Goal: Task Accomplishment & Management: Manage account settings

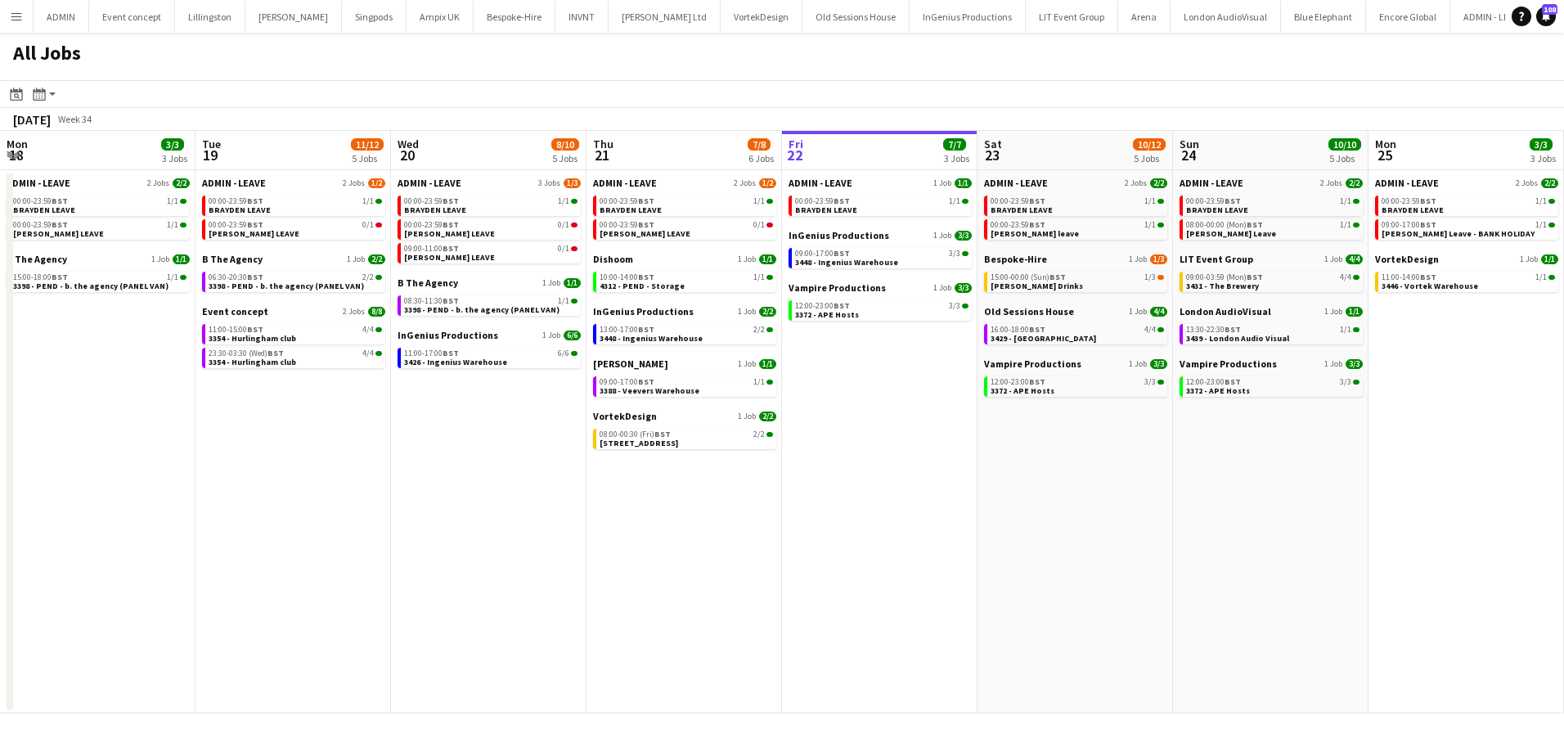
scroll to position [0, 391]
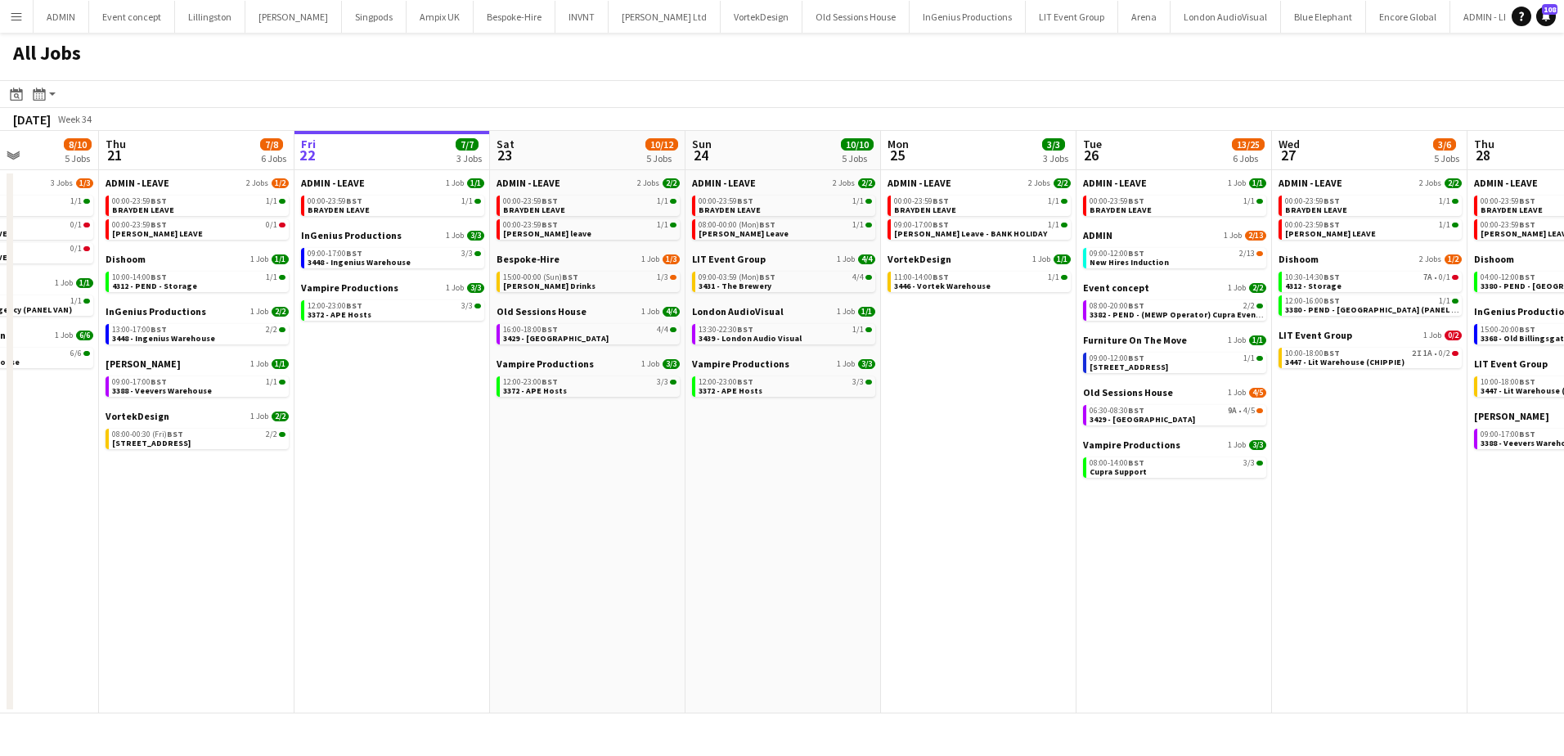
drag, startPoint x: 1098, startPoint y: 496, endPoint x: 412, endPoint y: 451, distance: 687.6
click at [412, 451] on app-calendar-viewport "Mon 18 3/3 3 Jobs Tue 19 11/12 5 Jobs Wed 20 8/10 5 Jobs Thu 21 7/8 6 Jobs Fri …" at bounding box center [782, 422] width 1564 height 582
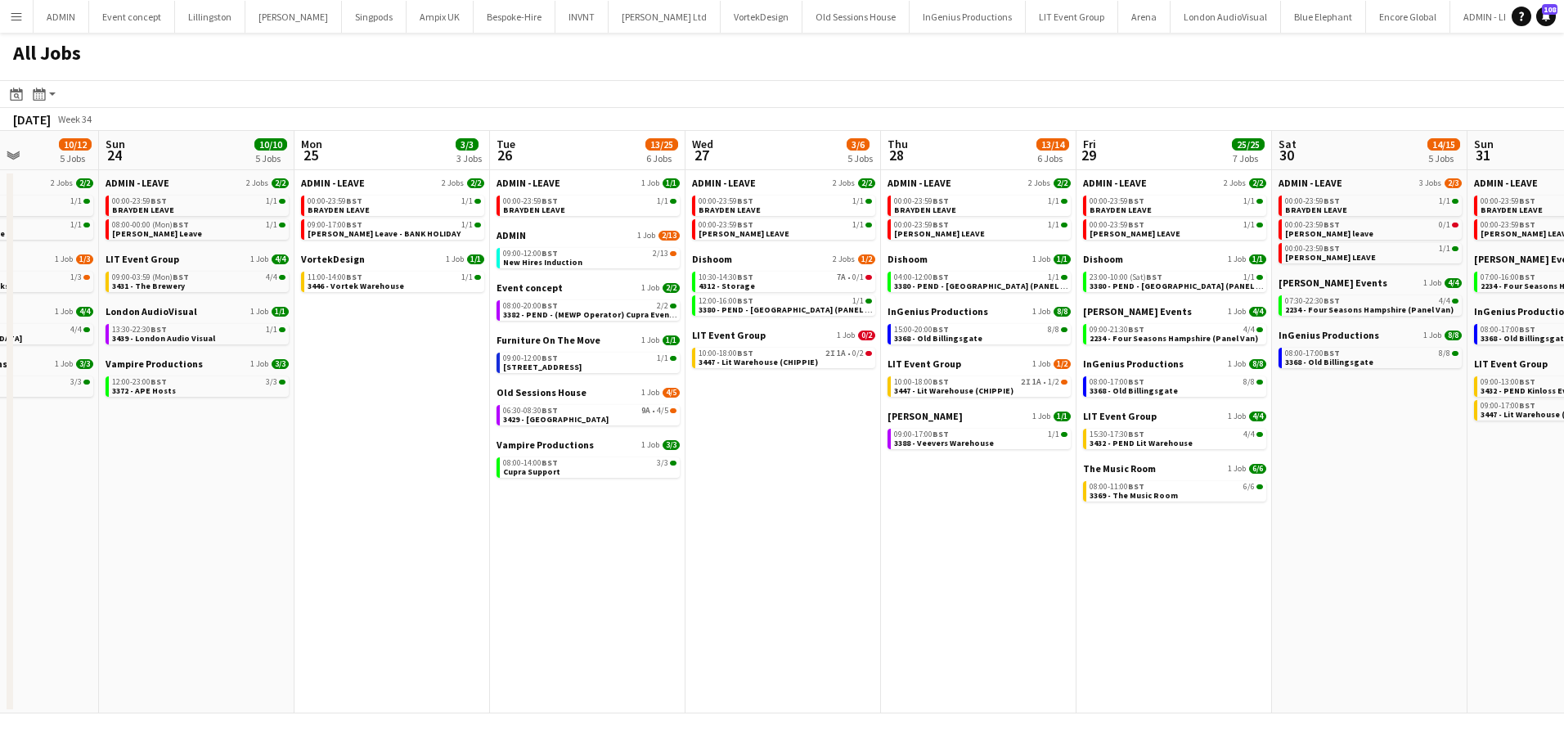
scroll to position [0, 491]
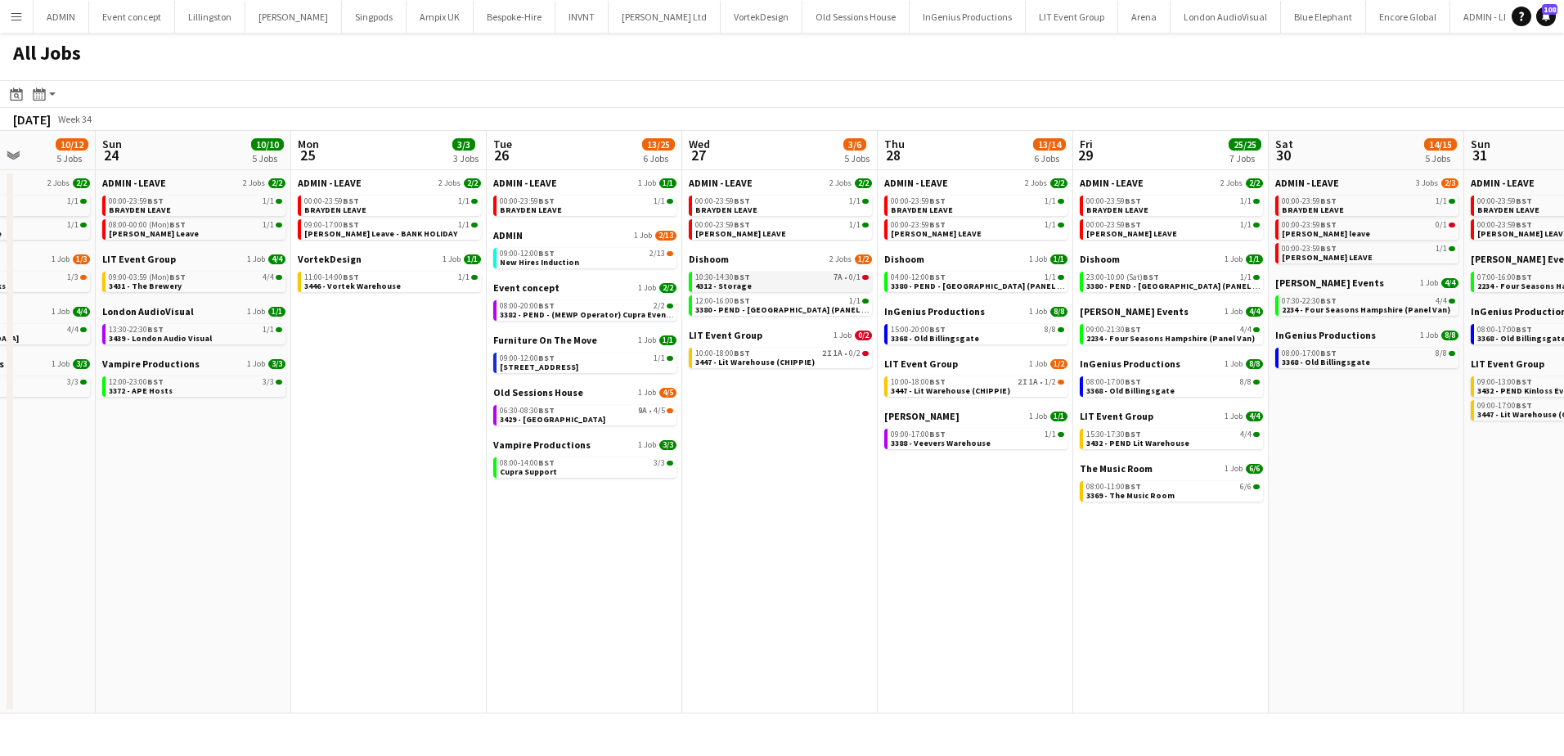
click at [793, 286] on link "10:30-14:30 BST 7A • 0/1 4312 - Storage" at bounding box center [781, 280] width 173 height 19
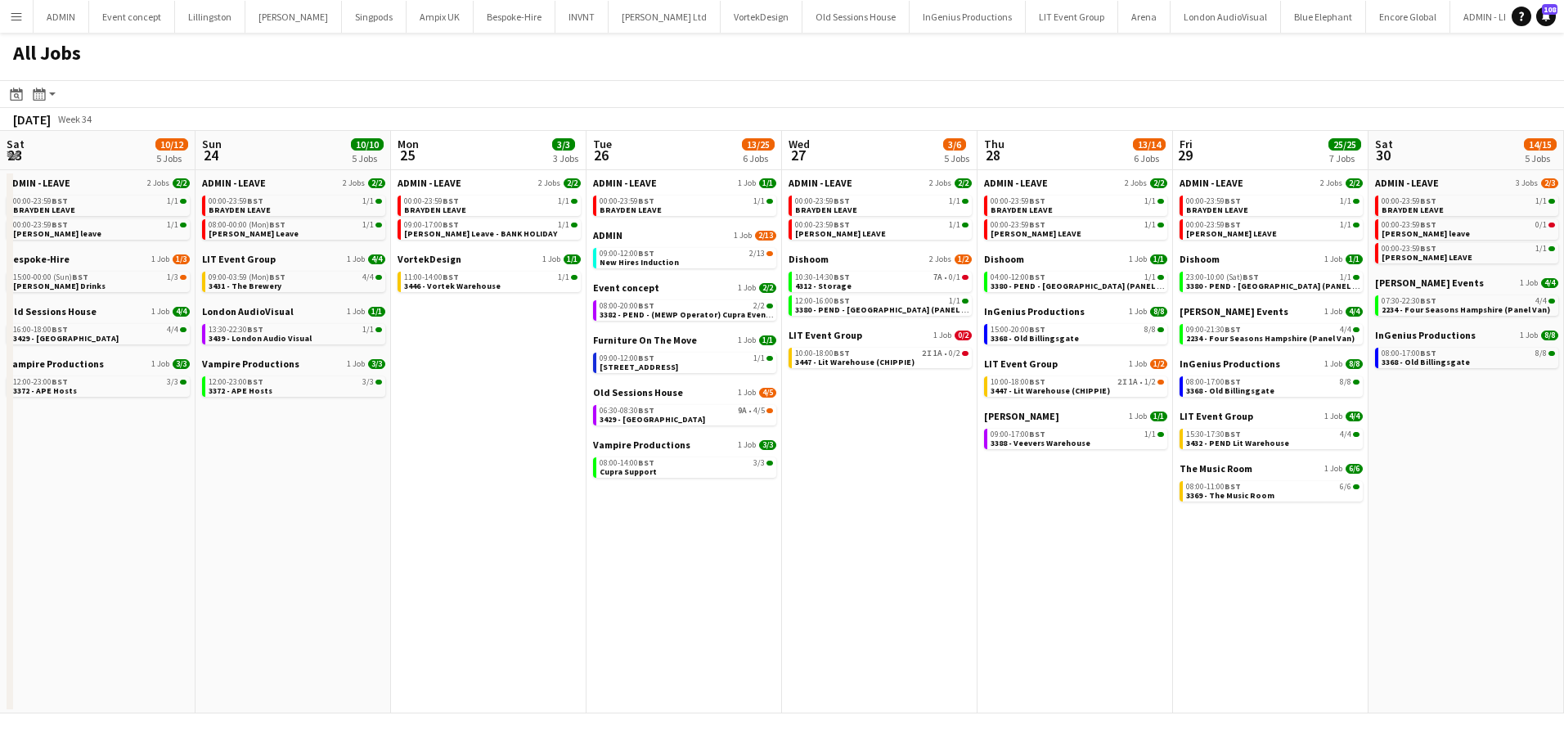
drag, startPoint x: 566, startPoint y: 514, endPoint x: 616, endPoint y: 482, distance: 58.8
click at [616, 509] on app-calendar-viewport "Thu 21 7/8 6 Jobs Fri 22 7/7 3 Jobs Sat 23 10/12 5 Jobs Sun 24 10/10 5 Jobs Mon…" at bounding box center [782, 422] width 1564 height 582
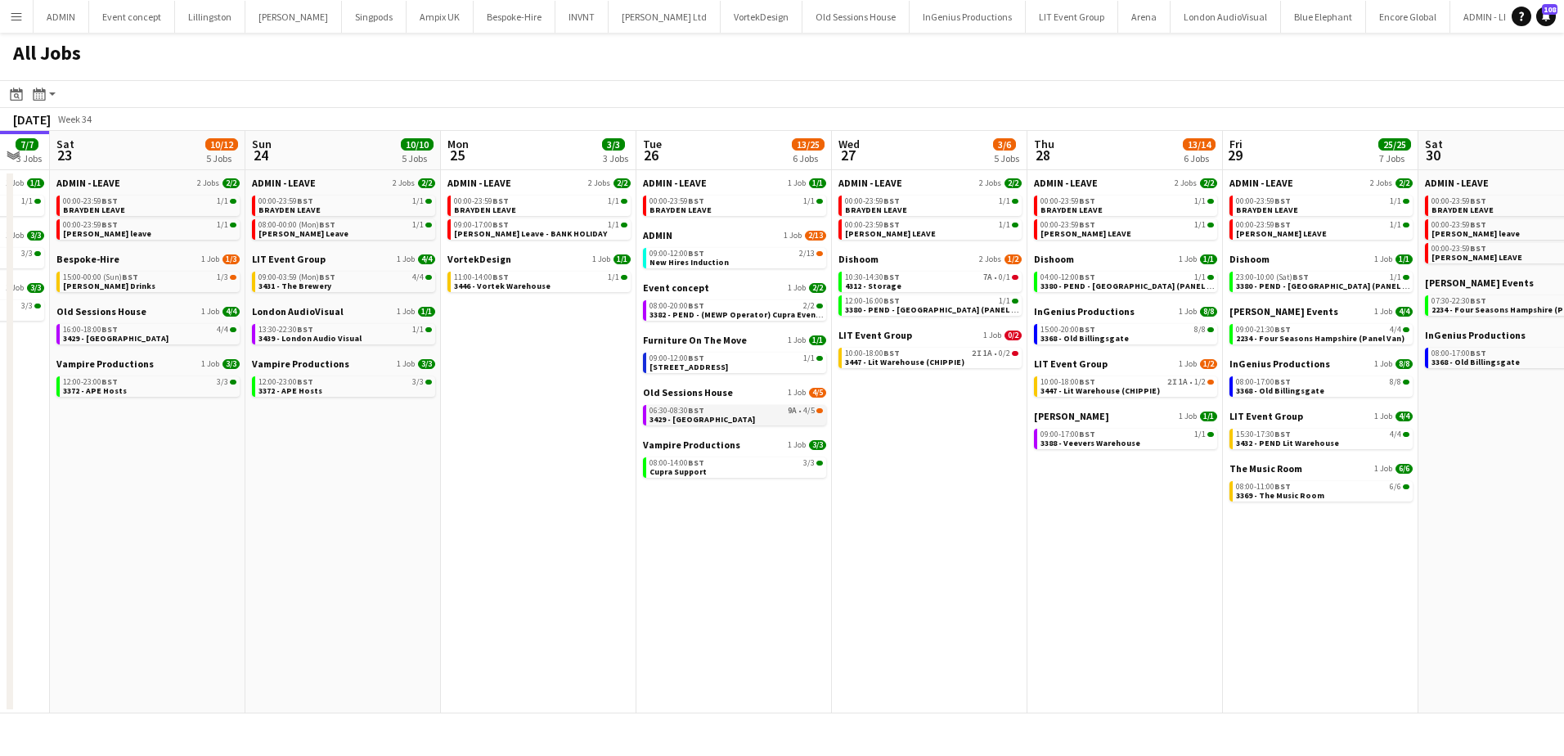
click at [738, 420] on span "3429 - Old Sessions House" at bounding box center [701, 419] width 105 height 11
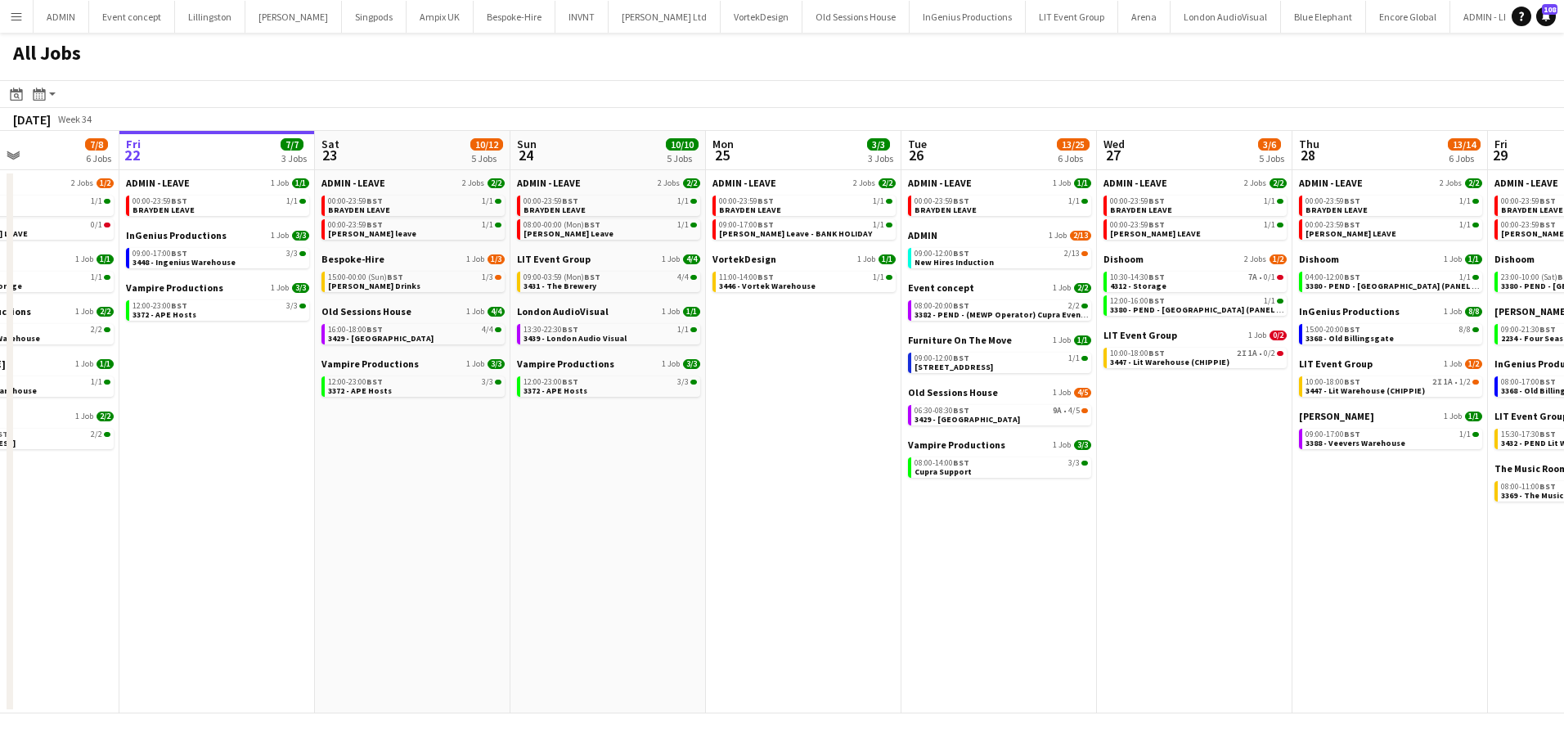
drag, startPoint x: 466, startPoint y: 469, endPoint x: 712, endPoint y: 465, distance: 246.2
click at [712, 465] on app-calendar-viewport "Tue 19 11/12 5 Jobs Wed 20 8/10 5 Jobs Thu 21 7/8 6 Jobs Fri 22 7/7 3 Jobs Sat …" at bounding box center [782, 422] width 1564 height 582
click at [220, 303] on div "12:00-23:00 BST 3/3" at bounding box center [221, 306] width 173 height 8
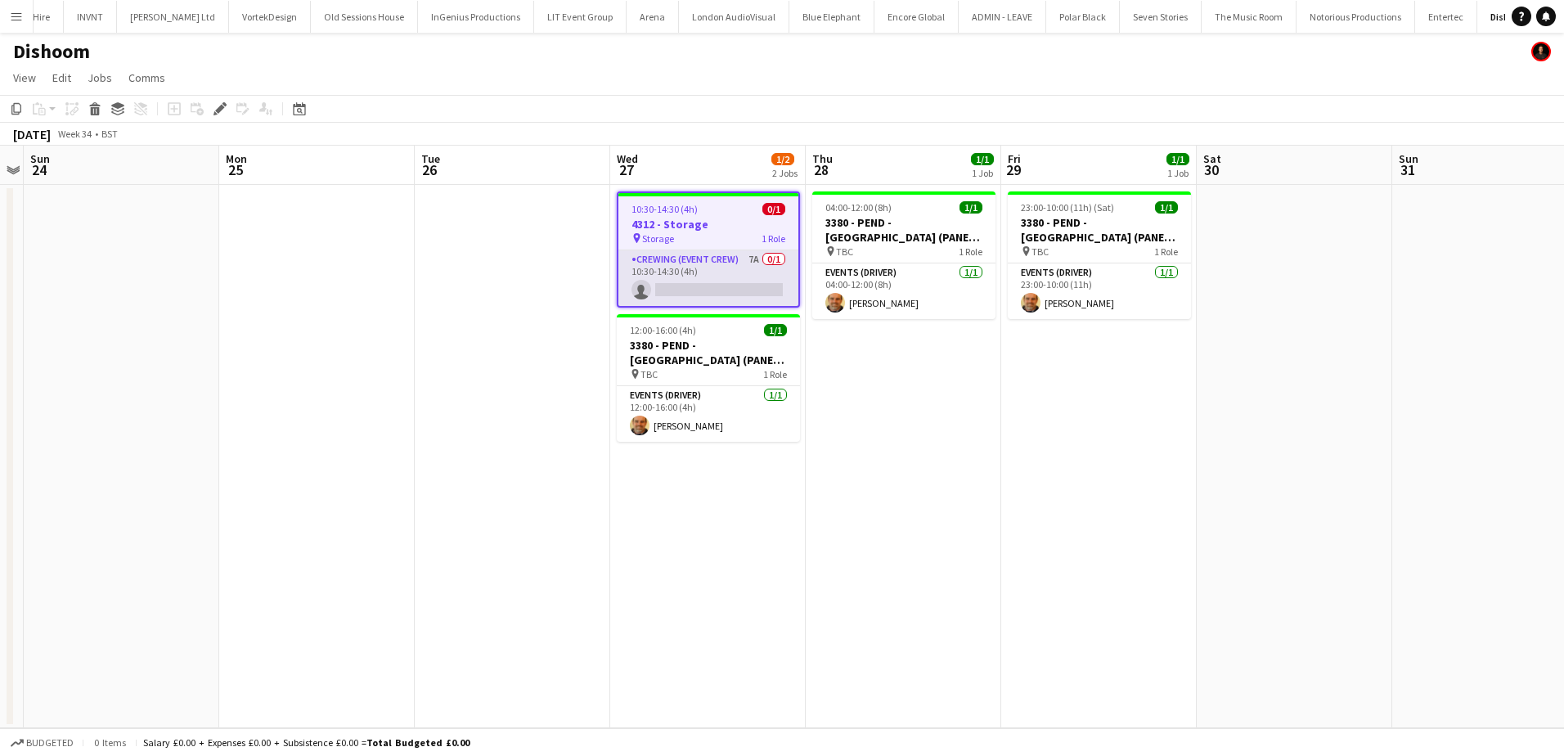
click at [690, 277] on app-card-role "Crewing (Event Crew) 7A 0/1 10:30-14:30 (4h) single-neutral-actions" at bounding box center [708, 278] width 180 height 56
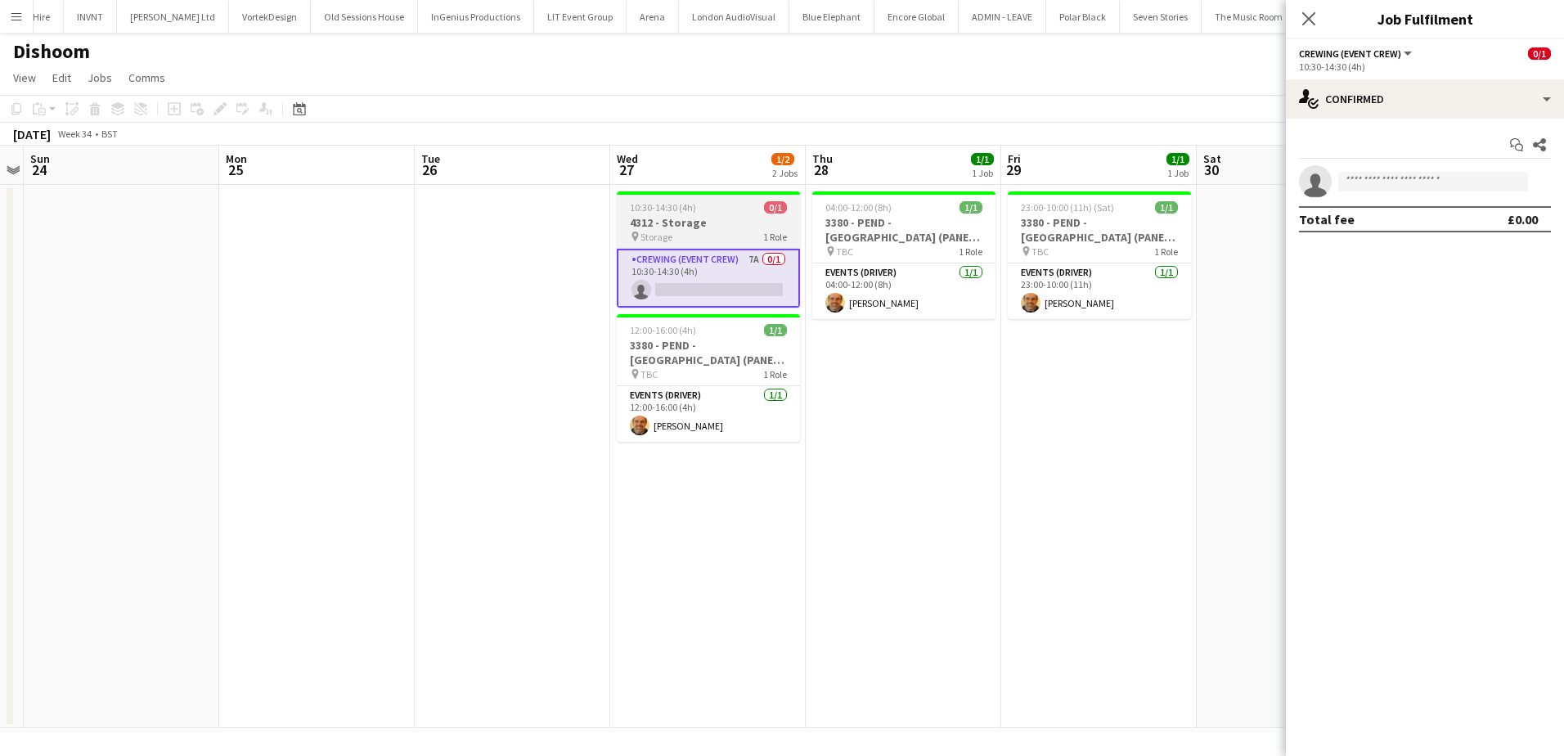
click at [660, 213] on span "10:30-14:30 (4h)" at bounding box center [663, 207] width 66 height 12
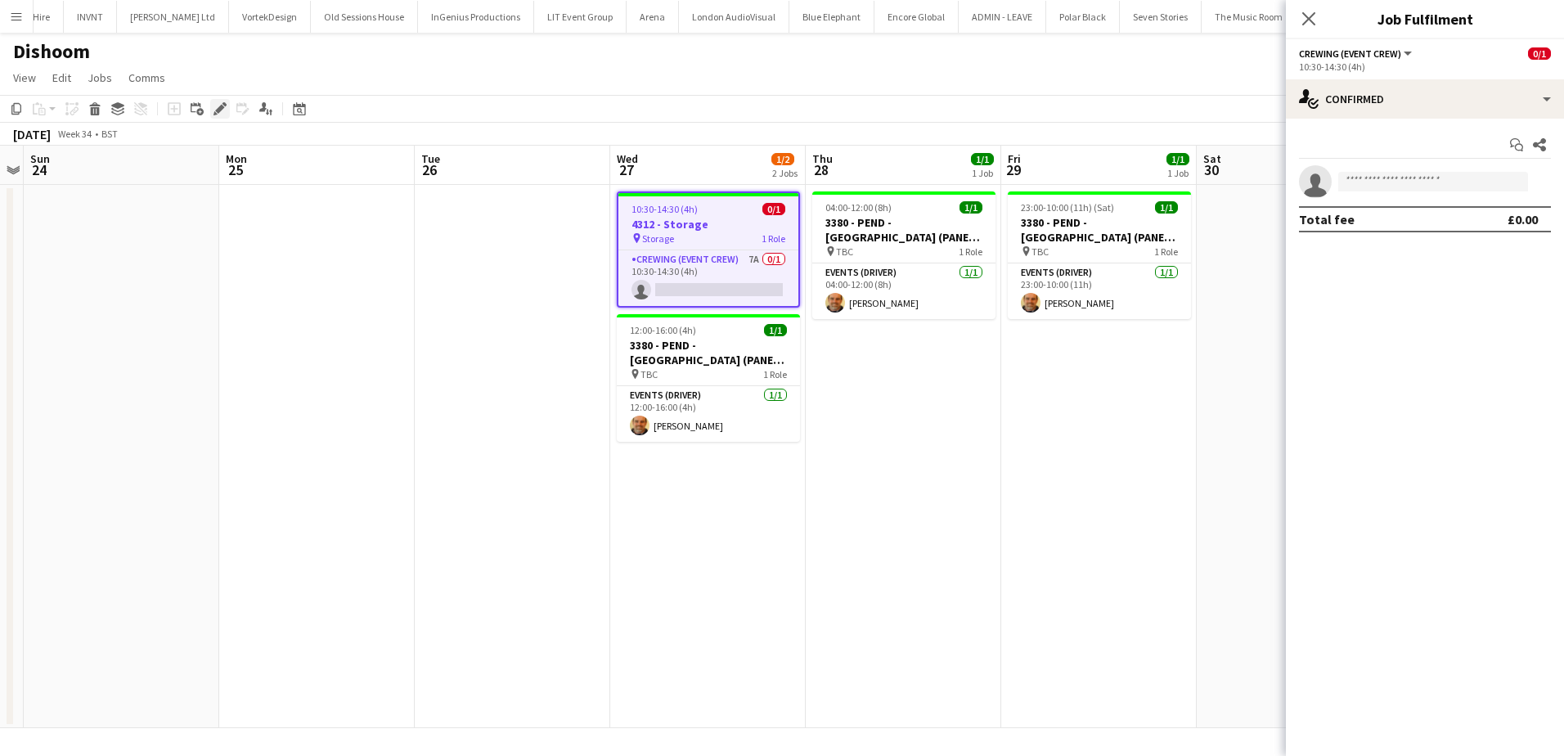
click at [216, 110] on icon "Edit" at bounding box center [219, 108] width 13 height 13
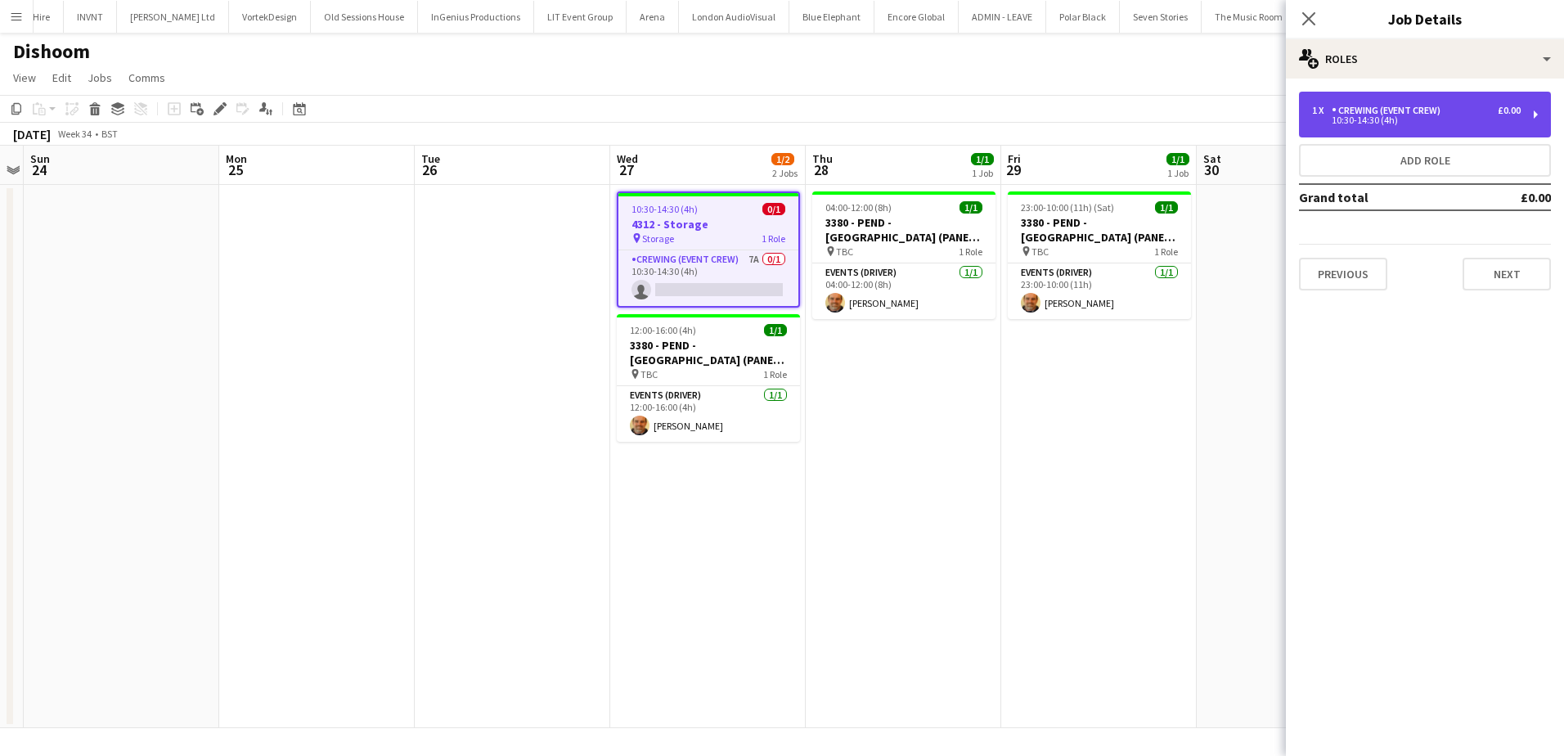
drag, startPoint x: 1380, startPoint y: 121, endPoint x: 1330, endPoint y: 136, distance: 52.8
click at [1380, 121] on div "10:30-14:30 (4h)" at bounding box center [1416, 120] width 209 height 8
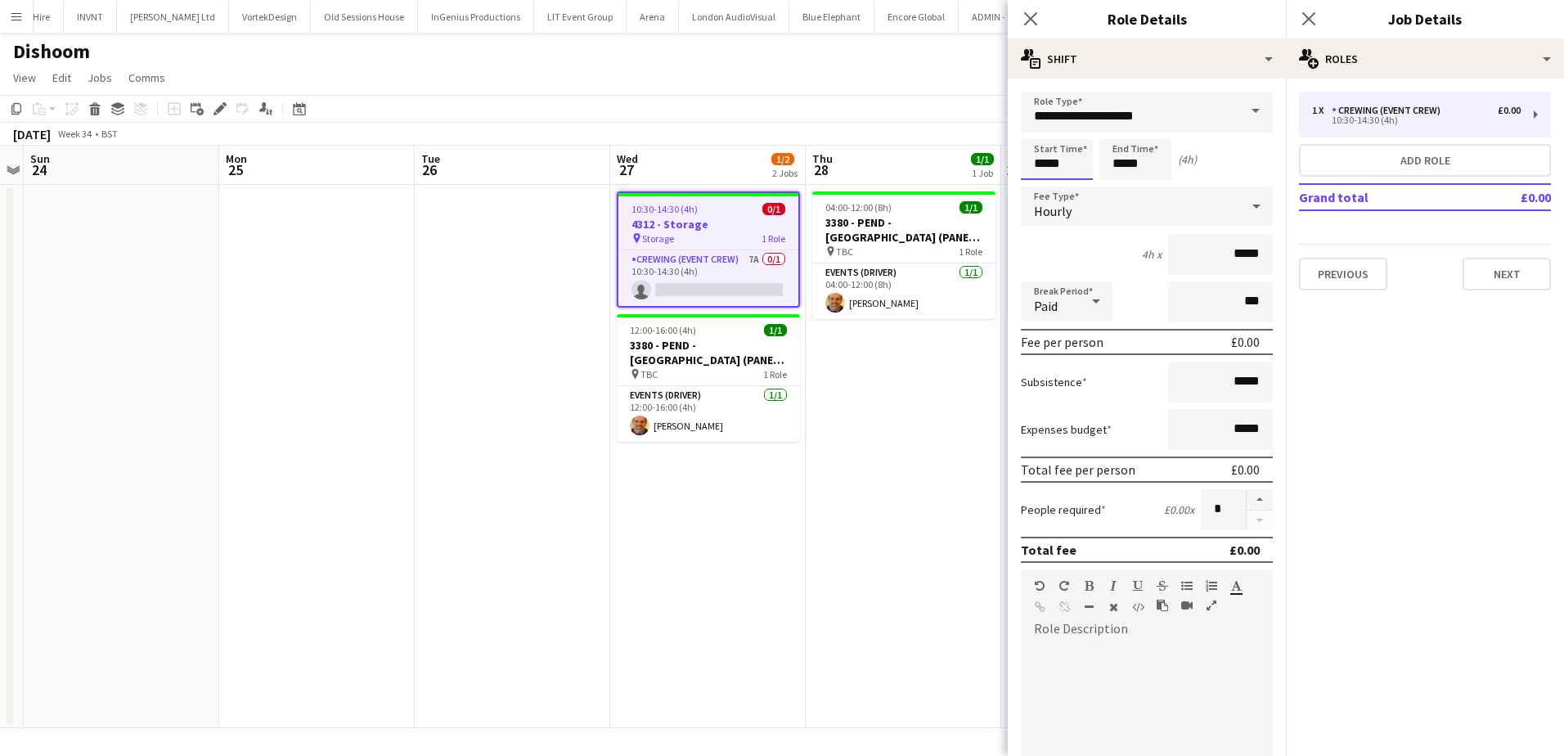
drag, startPoint x: 1041, startPoint y: 167, endPoint x: 1042, endPoint y: 155, distance: 12.3
click at [1041, 167] on input "*****" at bounding box center [1057, 159] width 72 height 41
click at [1043, 141] on input "*****" at bounding box center [1057, 159] width 72 height 41
click at [1045, 132] on div at bounding box center [1040, 131] width 33 height 16
click at [1074, 132] on div at bounding box center [1073, 131] width 33 height 16
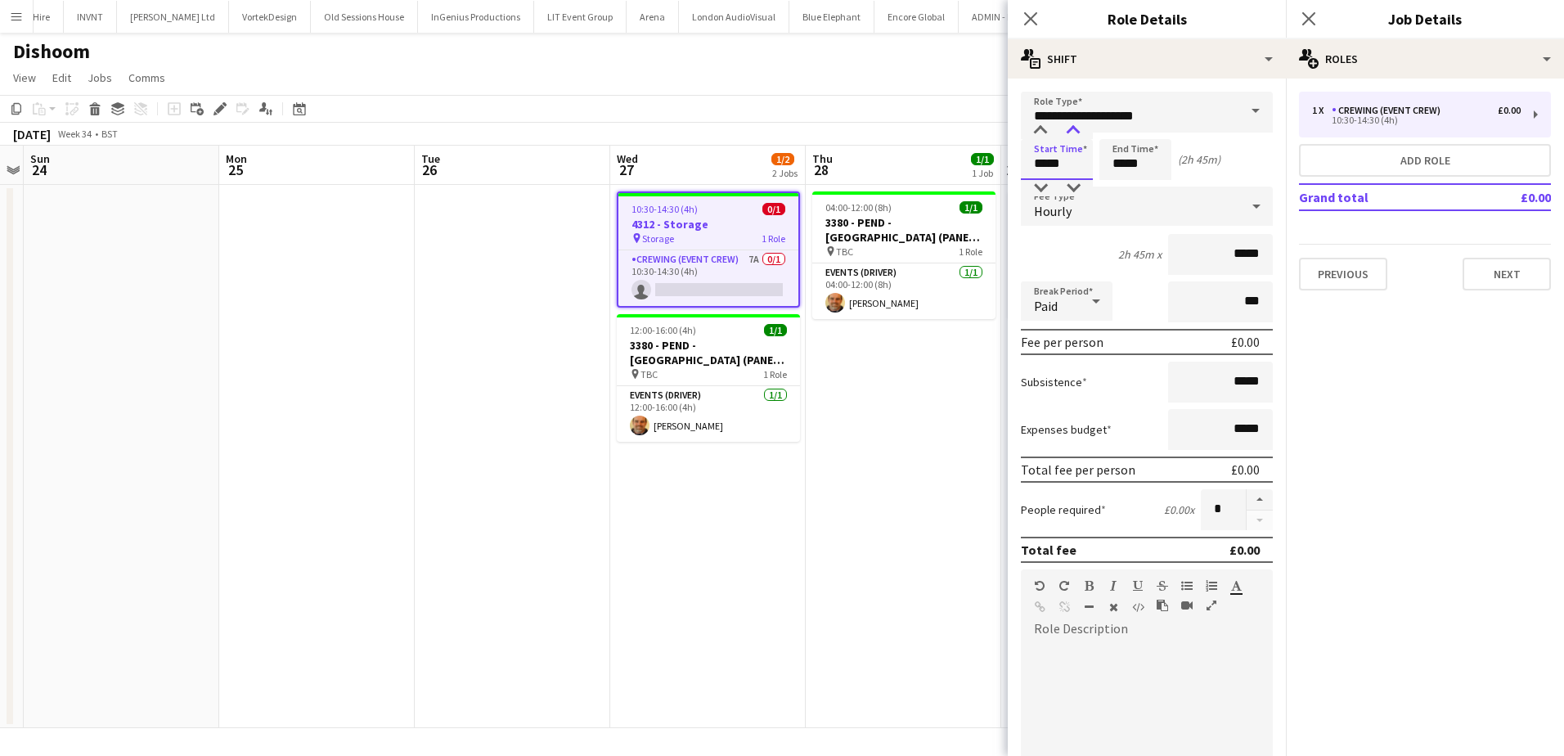
click at [1074, 132] on div at bounding box center [1073, 131] width 33 height 16
type input "*****"
click at [1072, 189] on div at bounding box center [1073, 188] width 33 height 16
click at [1121, 163] on input "*****" at bounding box center [1135, 159] width 72 height 41
type input "*****"
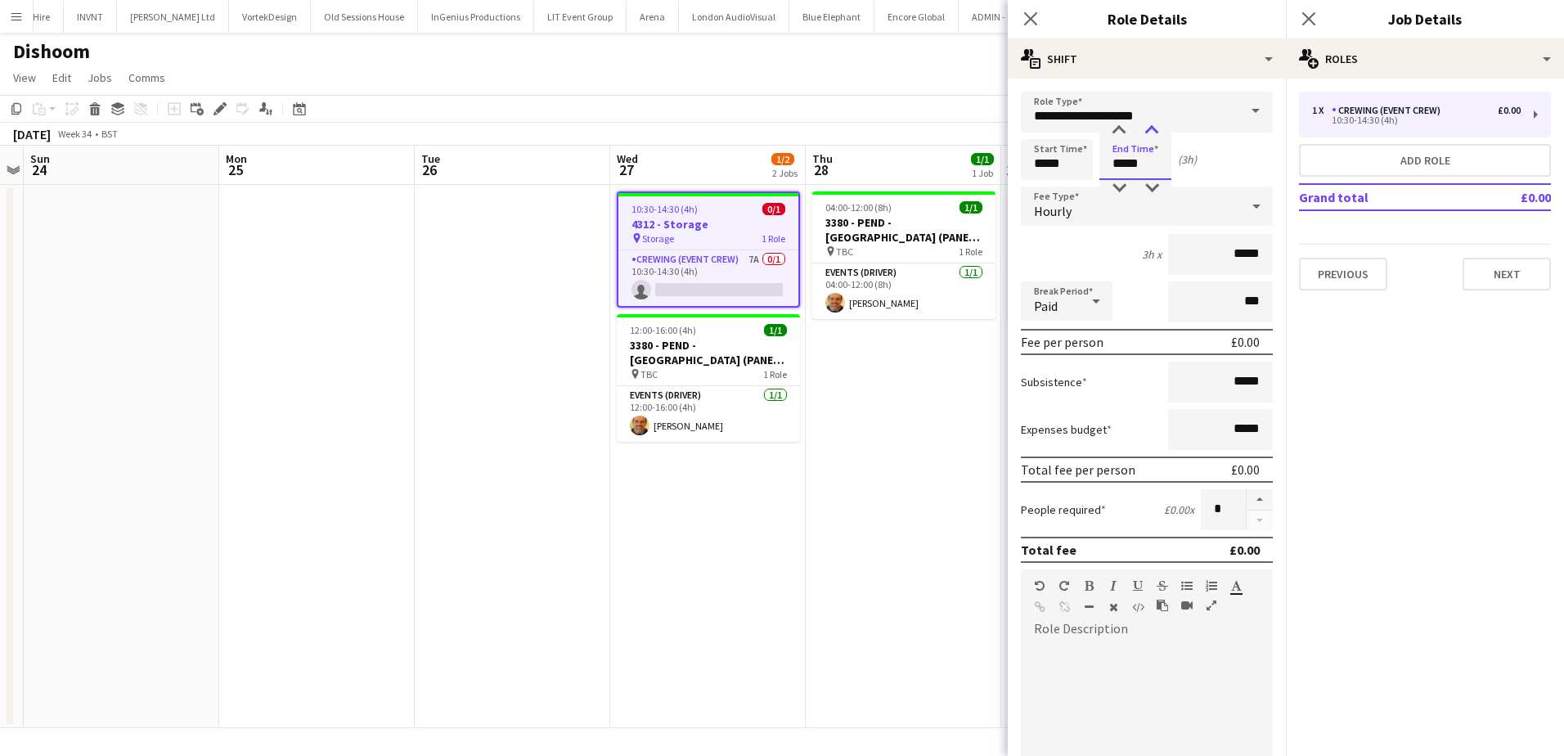
click at [1154, 128] on div at bounding box center [1151, 131] width 33 height 16
click at [551, 351] on app-date-cell at bounding box center [512, 456] width 195 height 543
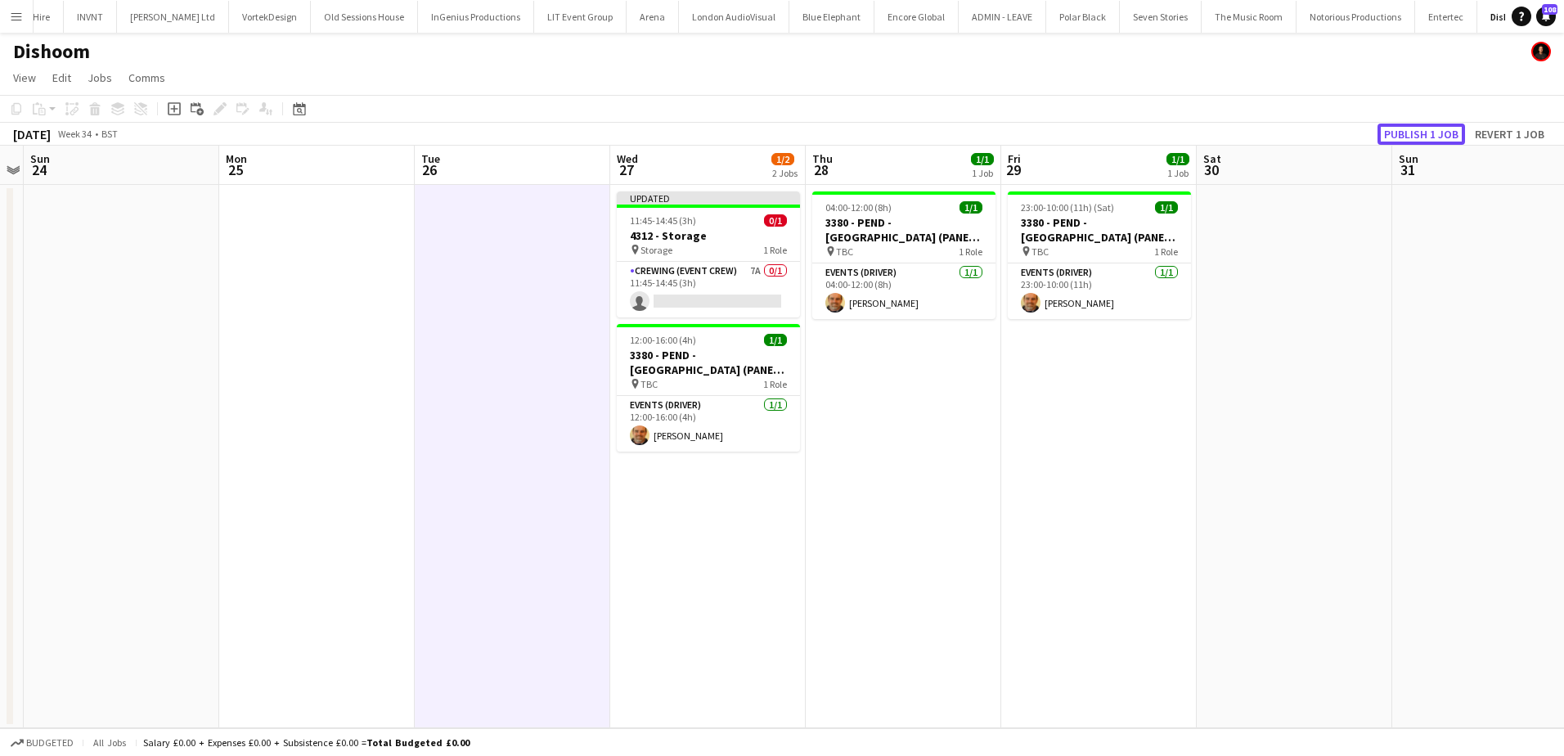
click at [1408, 128] on button "Publish 1 job" at bounding box center [1421, 133] width 88 height 21
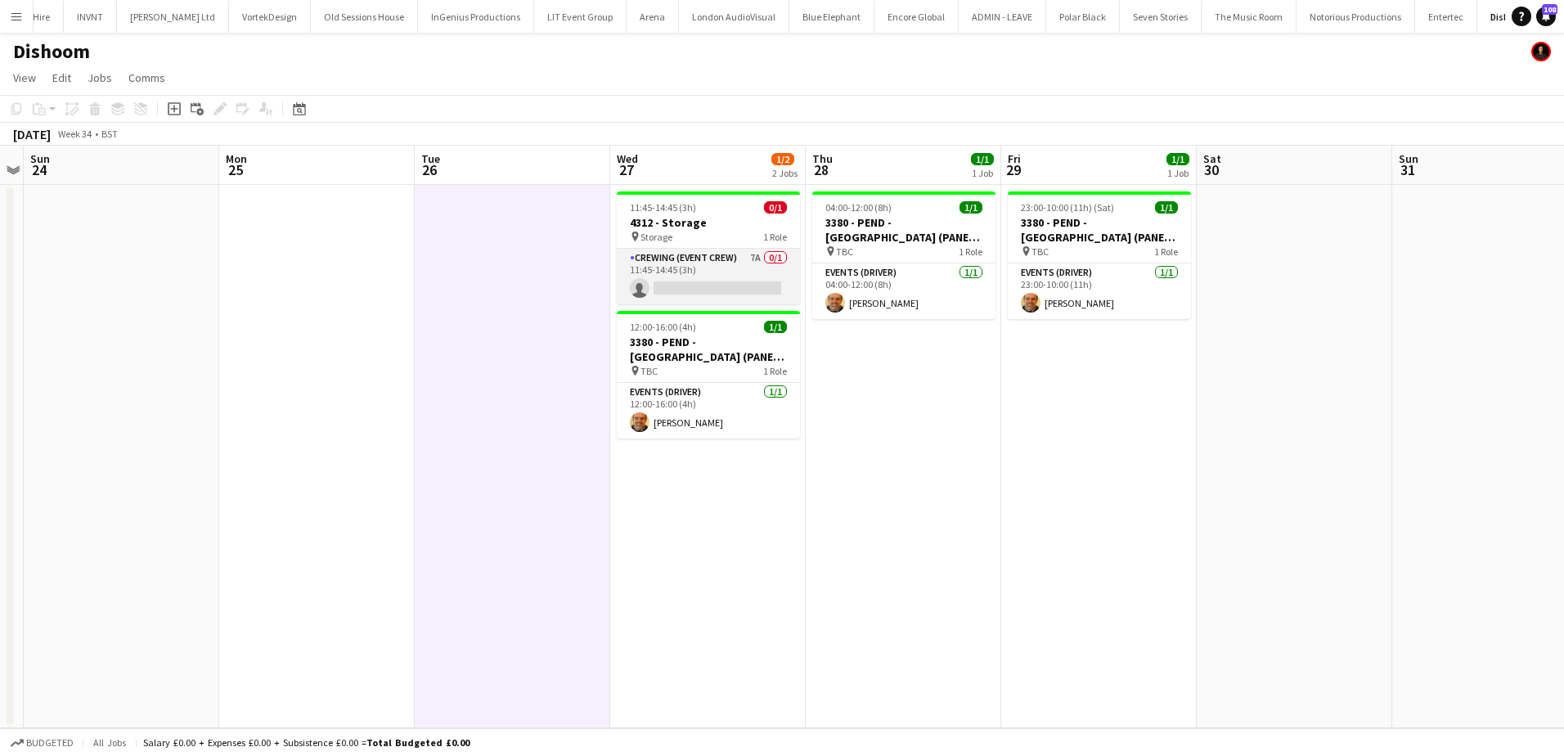
click at [707, 290] on app-card-role "Crewing (Event Crew) 7A 0/1 11:45-14:45 (3h) single-neutral-actions" at bounding box center [708, 277] width 183 height 56
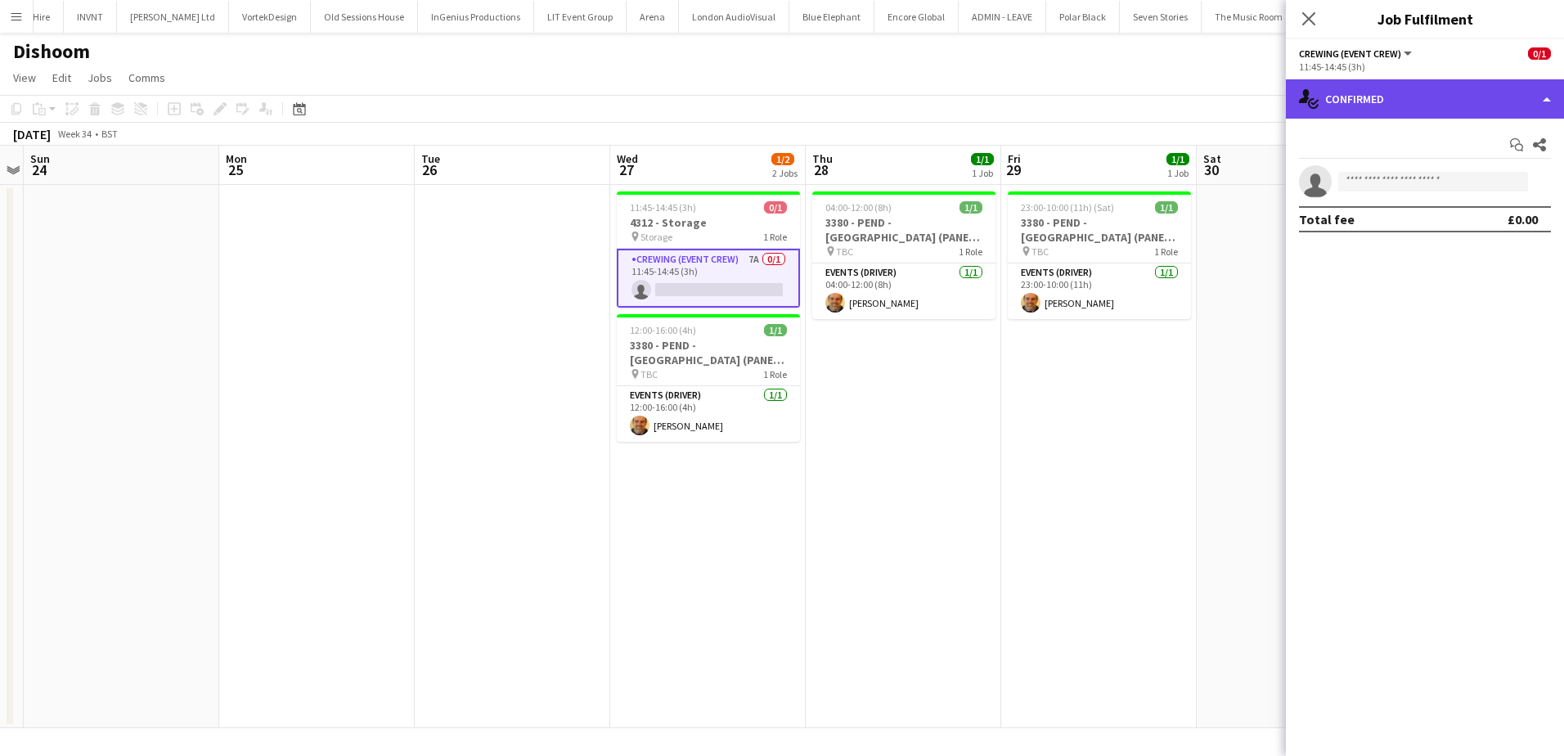
click at [1417, 98] on div "single-neutral-actions-check-2 Confirmed" at bounding box center [1425, 98] width 278 height 39
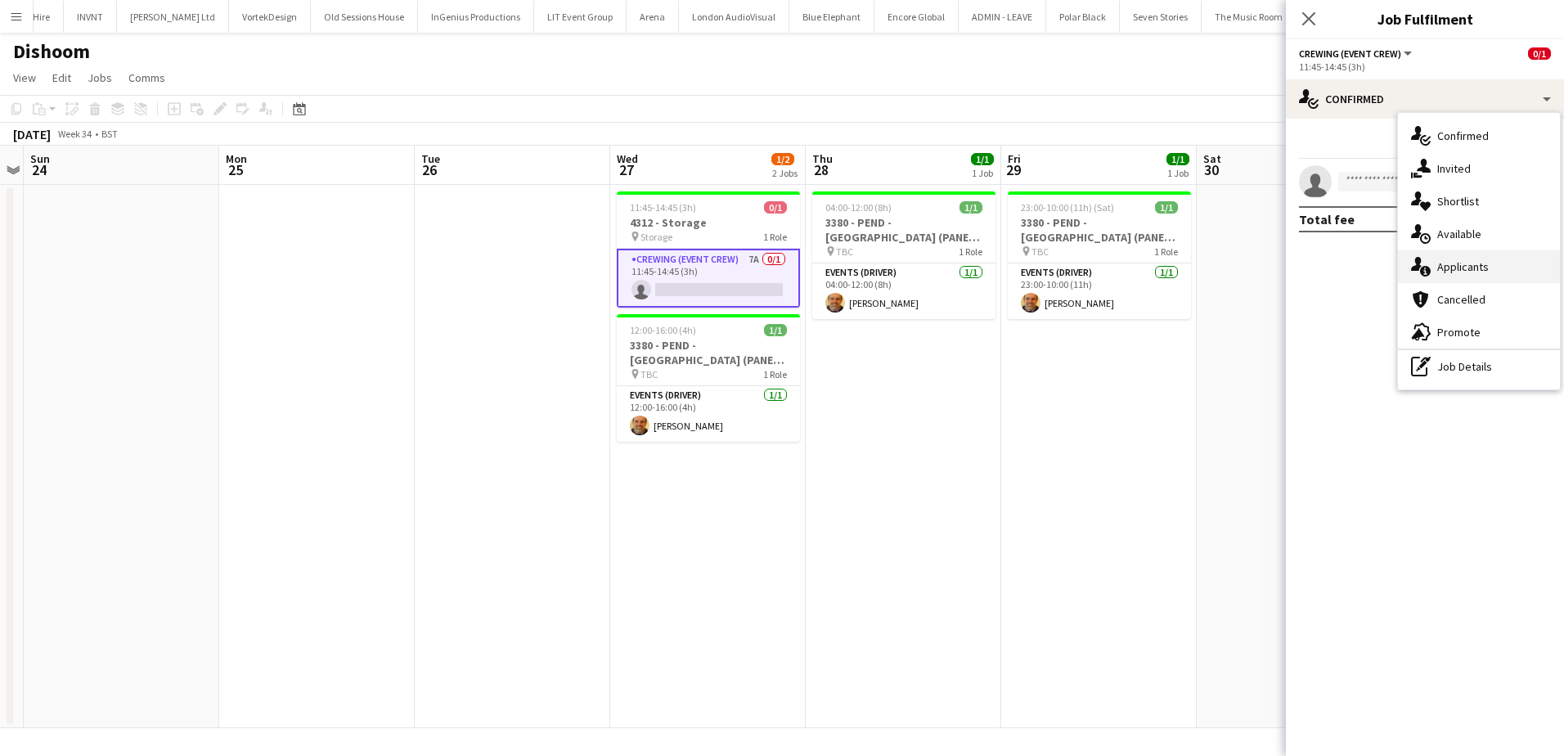
click at [1472, 262] on div "single-neutral-actions-information Applicants" at bounding box center [1479, 266] width 162 height 33
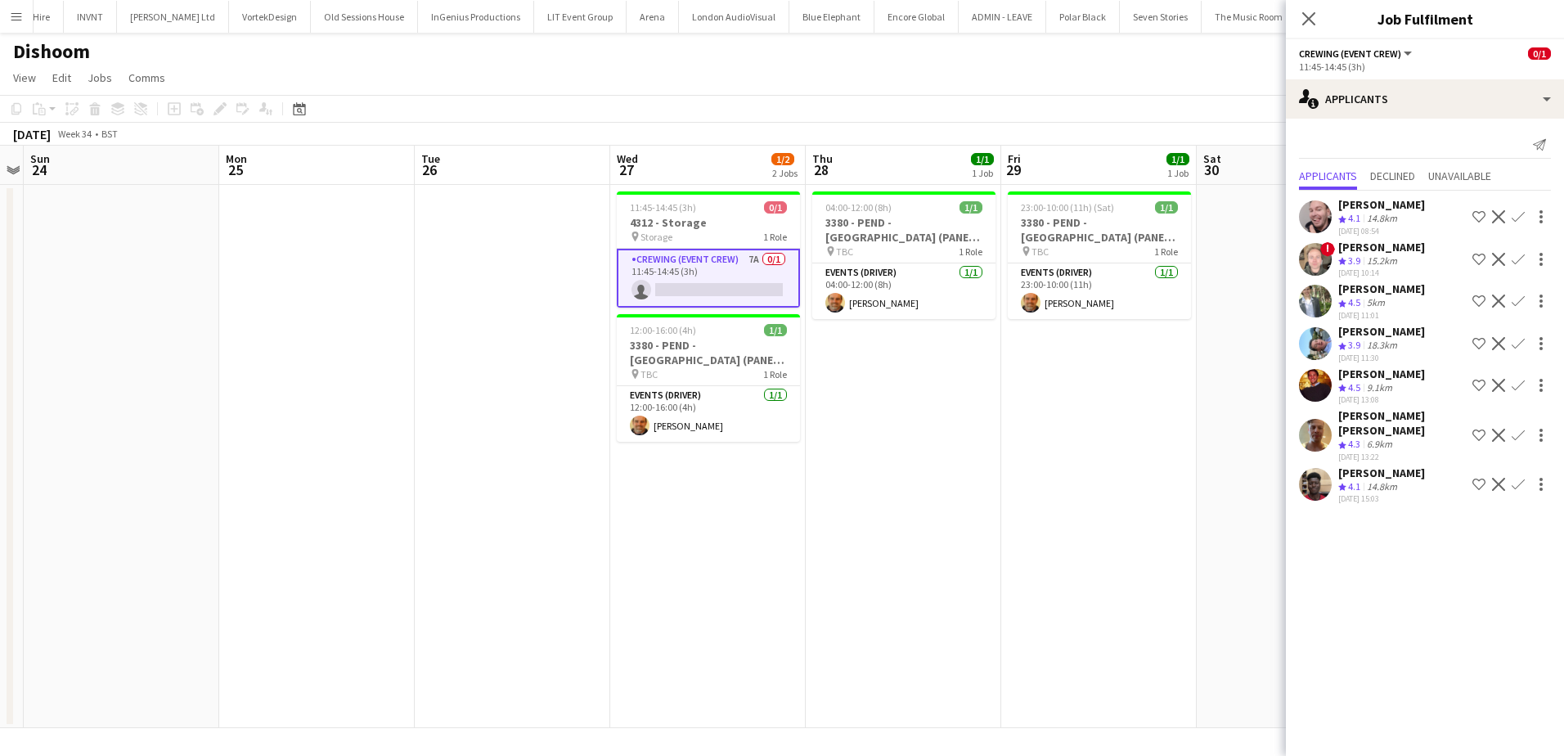
click at [1519, 431] on app-icon "Confirm" at bounding box center [1517, 435] width 13 height 13
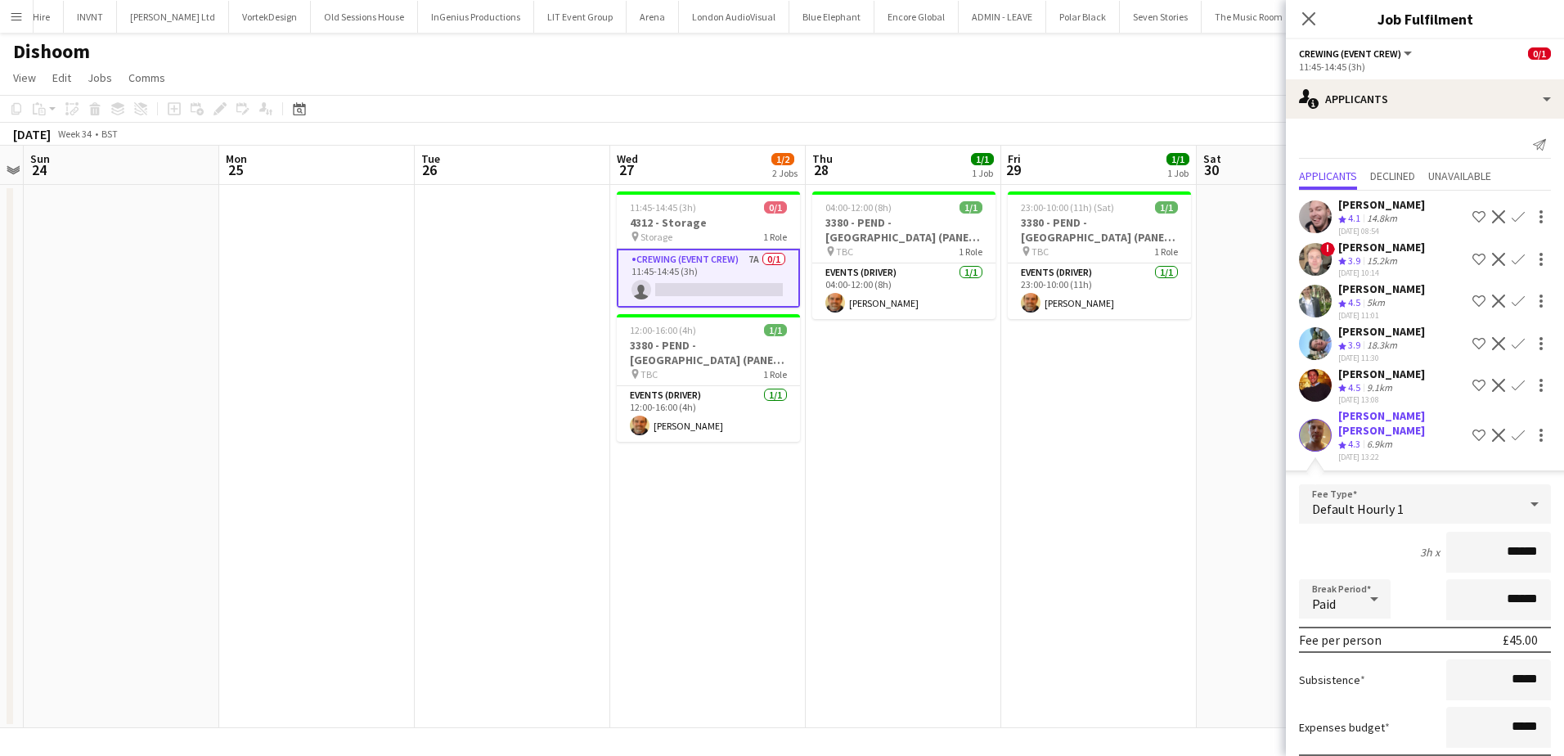
click at [1511, 218] on app-icon "Confirm" at bounding box center [1517, 216] width 13 height 13
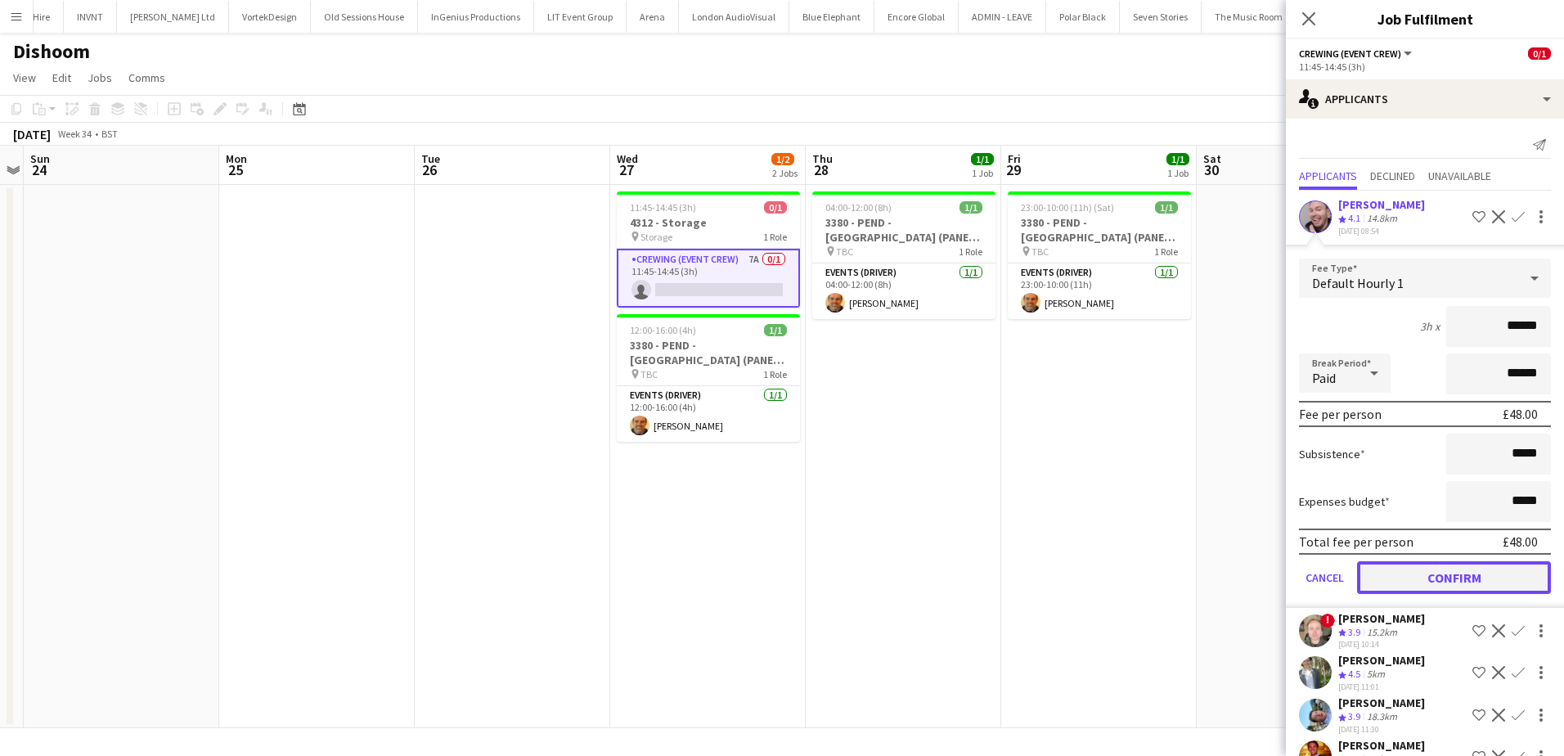
click at [1480, 571] on button "Confirm" at bounding box center [1454, 577] width 194 height 33
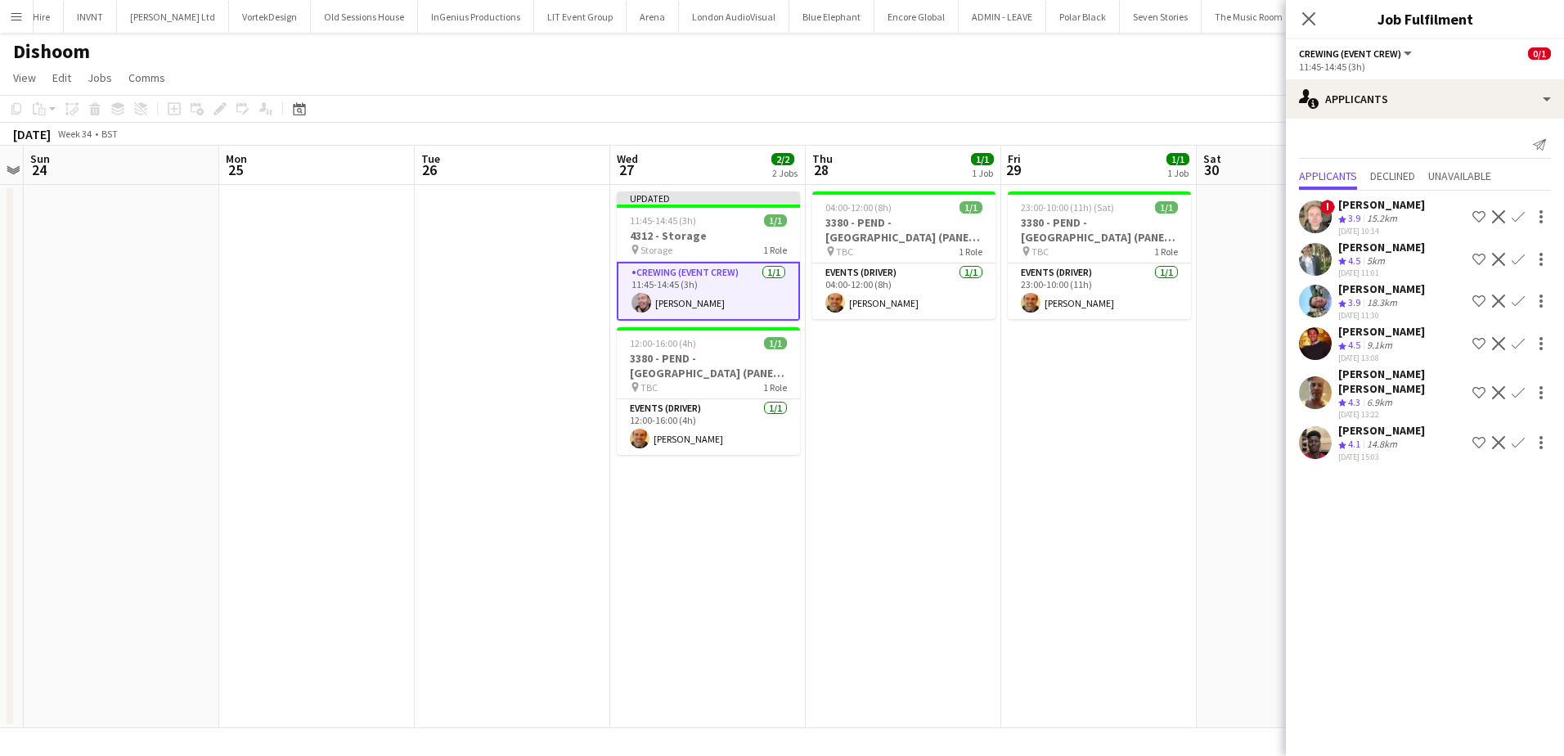
click at [1066, 480] on app-date-cell "23:00-10:00 (11h) (Sat) 1/1 3380 - PEND - Glasgow (PANEL VAN) pin TBC 1 Role Ev…" at bounding box center [1098, 456] width 195 height 543
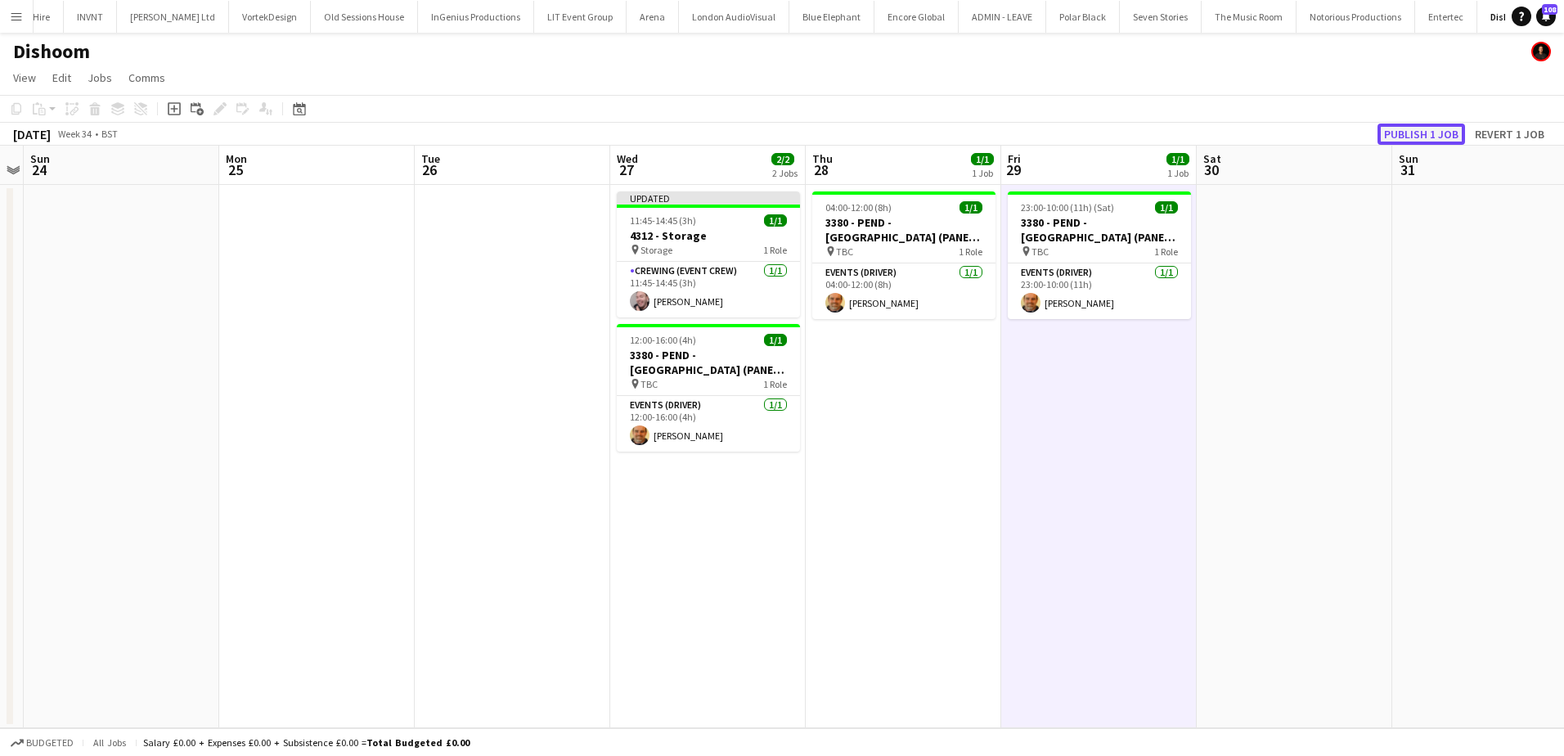
click at [1411, 140] on button "Publish 1 job" at bounding box center [1421, 133] width 88 height 21
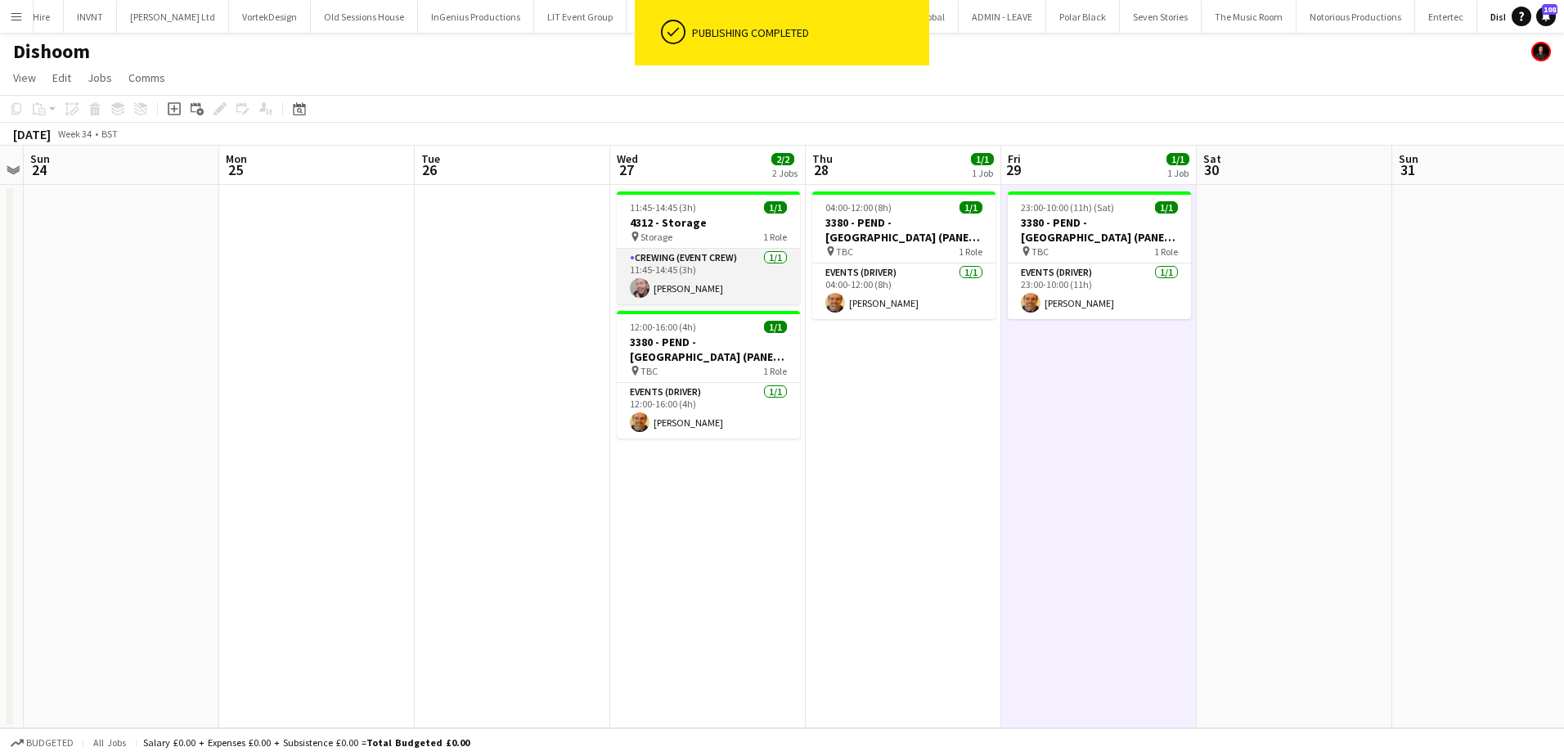
click at [698, 288] on app-card-role "Crewing (Event Crew) 1/1 11:45-14:45 (3h) Eldon Taylor" at bounding box center [708, 277] width 183 height 56
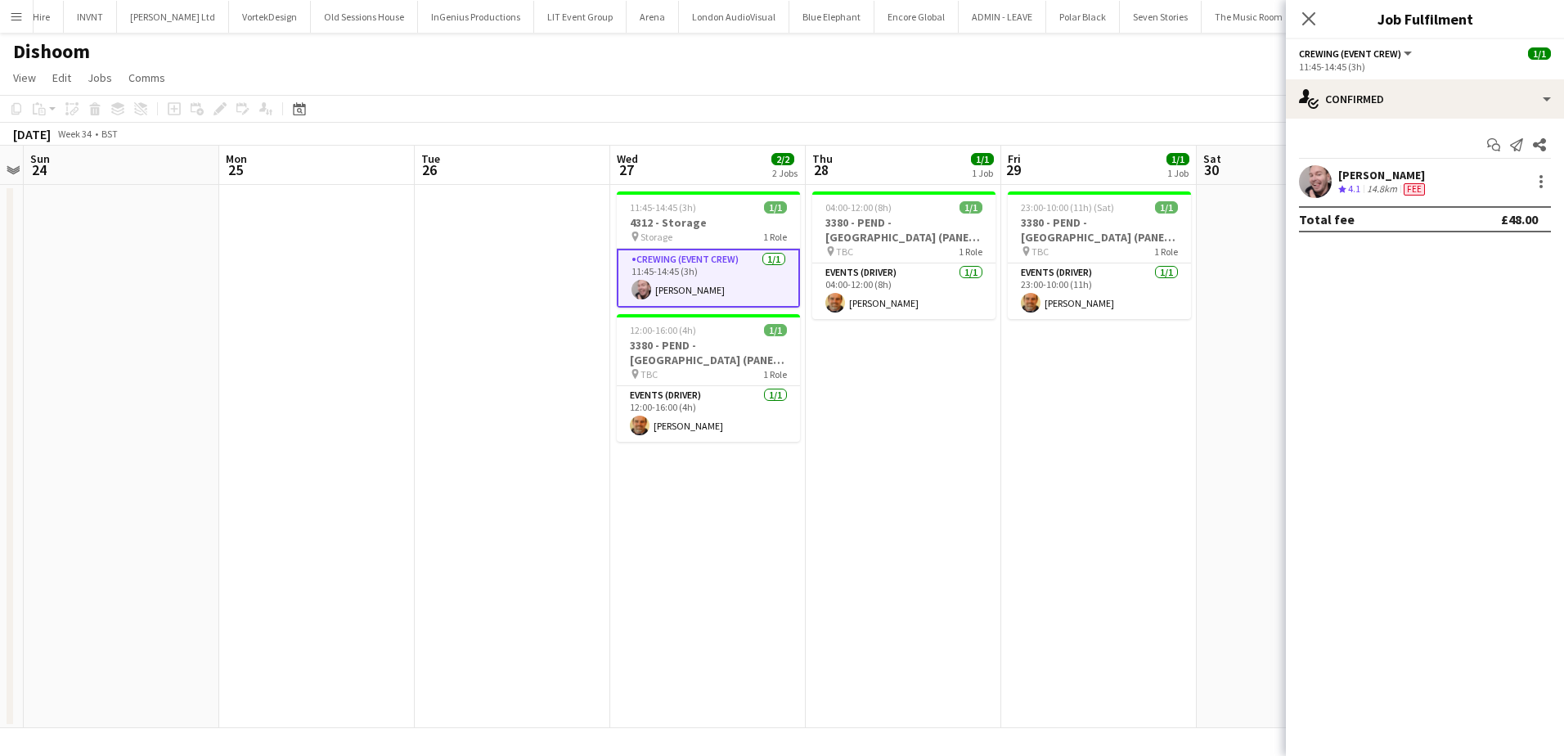
click at [1386, 168] on div "Eldon Taylor" at bounding box center [1383, 175] width 90 height 15
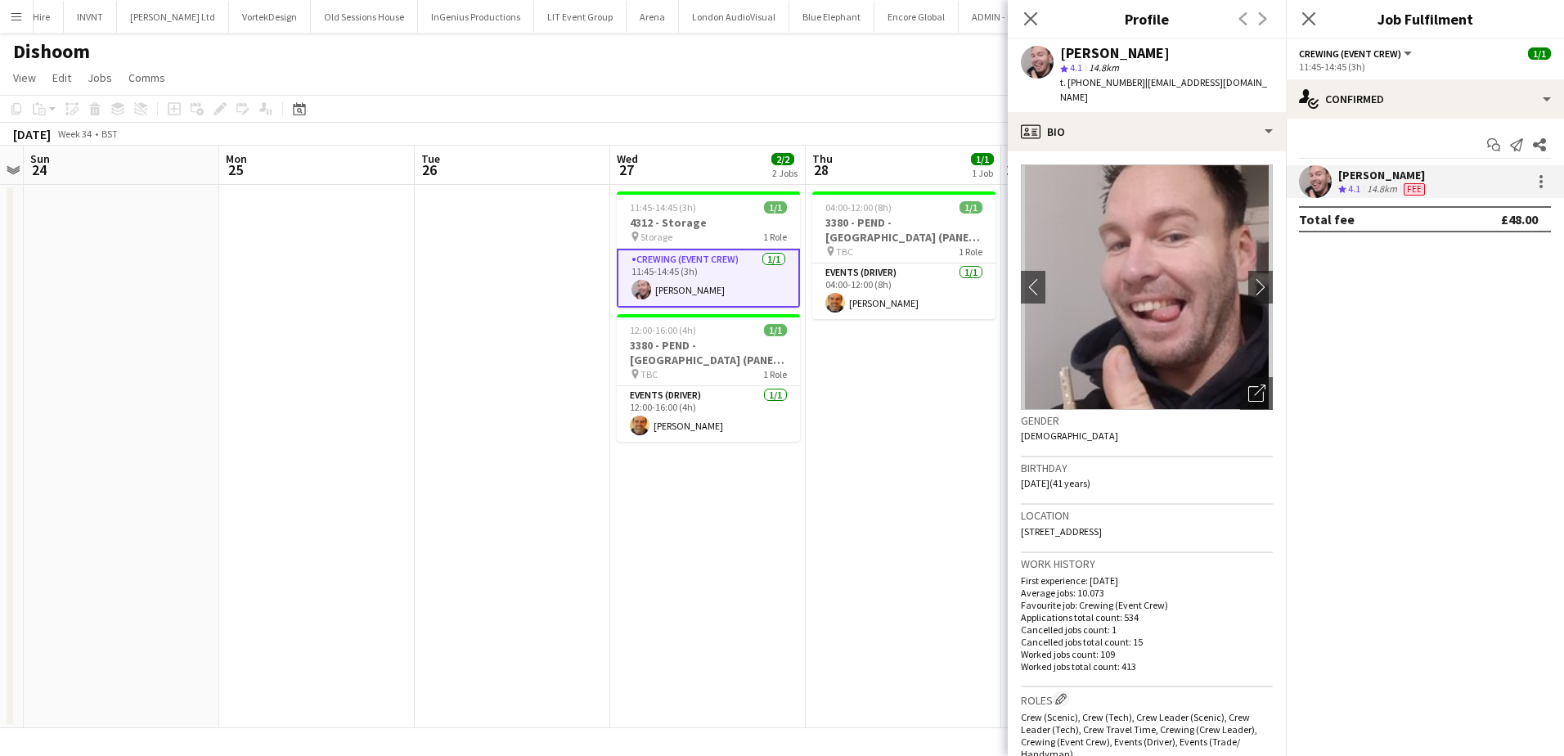
click at [1094, 79] on span "t. +447853246368" at bounding box center [1102, 82] width 85 height 12
copy span "447853246368"
click at [676, 450] on app-date-cell "11:45-14:45 (3h) 1/1 4312 - Storage pin Storage 1 Role Crewing (Event Crew) 1/1…" at bounding box center [707, 456] width 195 height 543
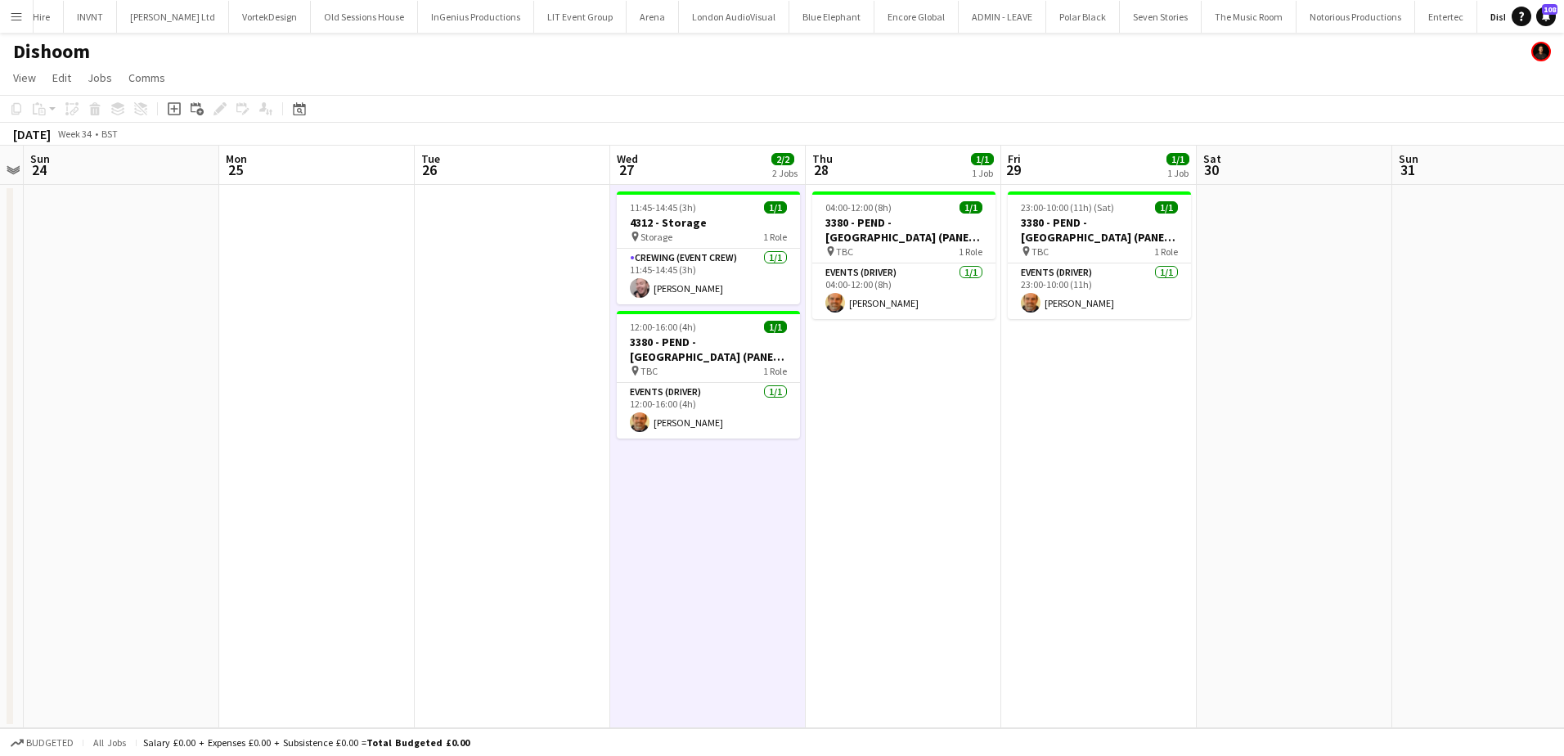
click at [954, 402] on app-date-cell "04:00-12:00 (8h) 1/1 3380 - PEND - Glasgow (PANEL VAN) pin TBC 1 Role Events (D…" at bounding box center [902, 456] width 195 height 543
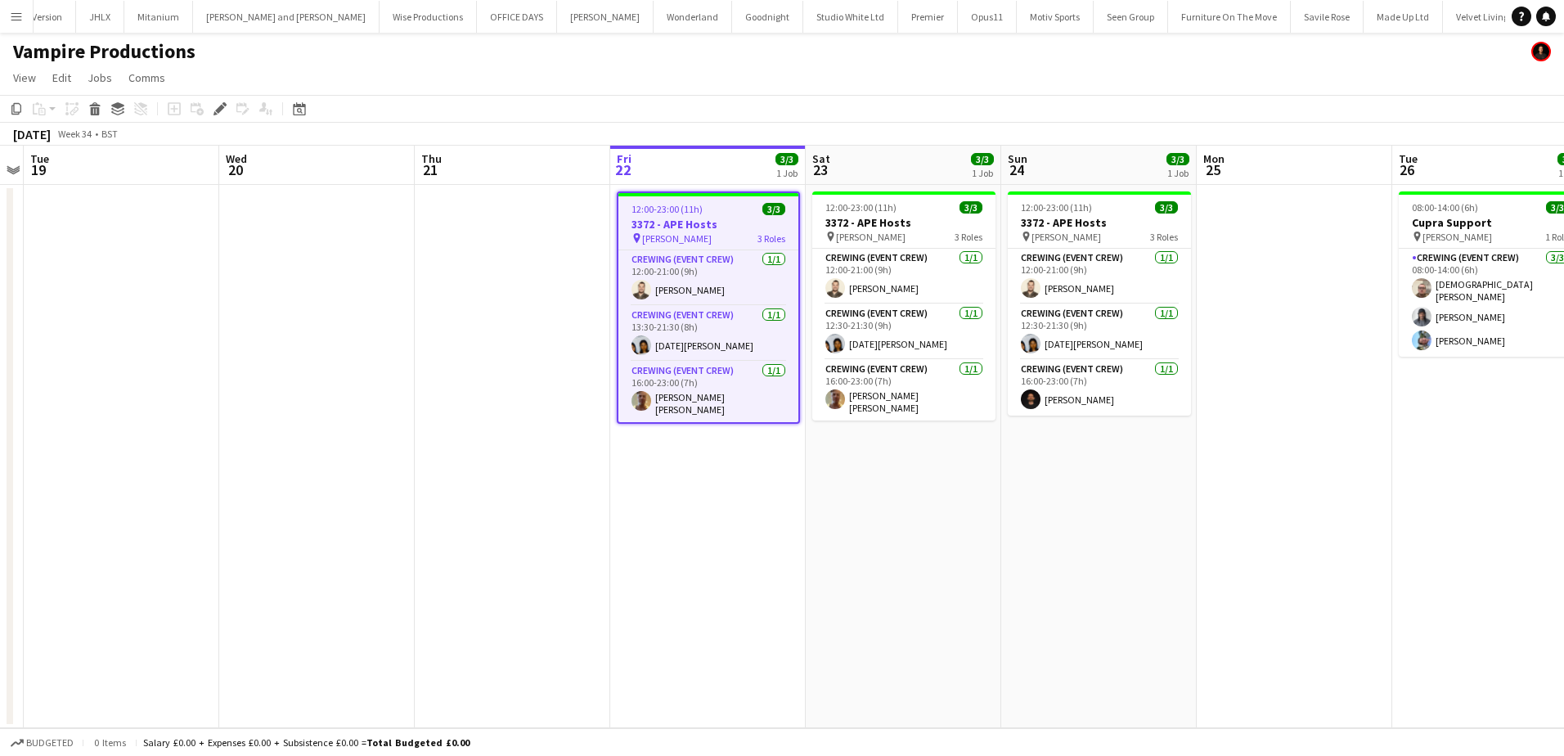
scroll to position [0, 3237]
click at [222, 114] on icon "Edit" at bounding box center [219, 108] width 13 height 13
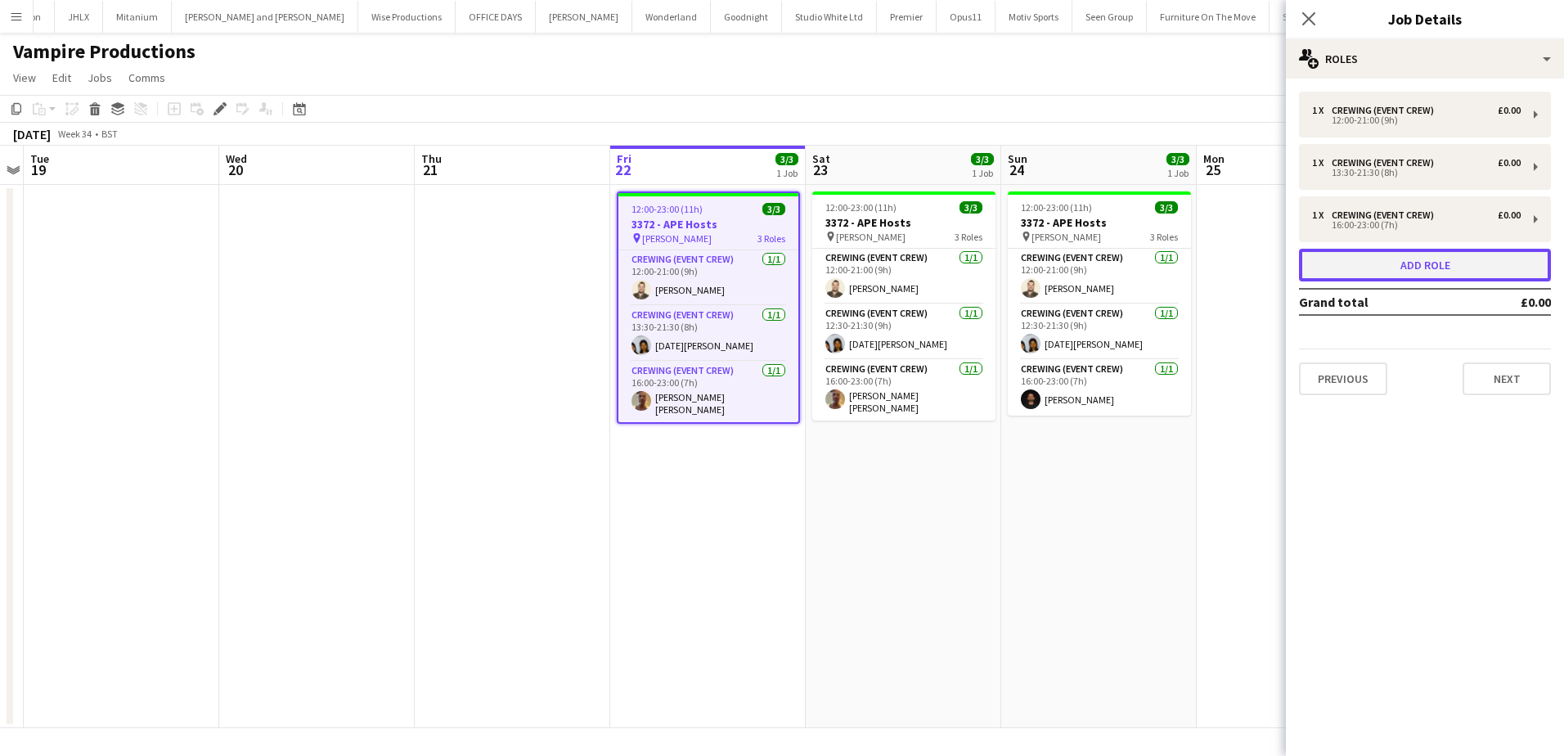
click at [1354, 257] on button "Add role" at bounding box center [1425, 265] width 252 height 33
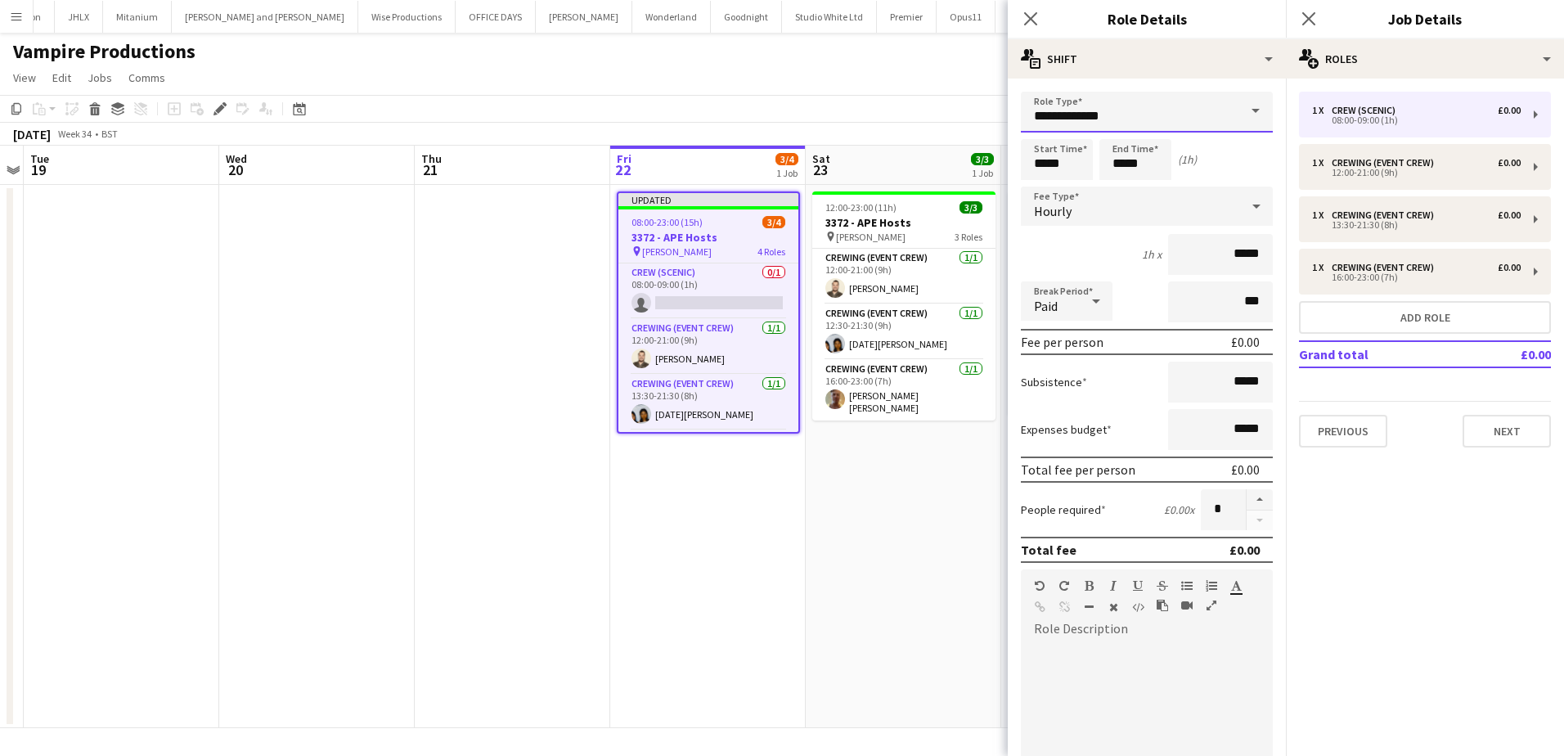
click at [1126, 115] on input "**********" at bounding box center [1147, 112] width 252 height 41
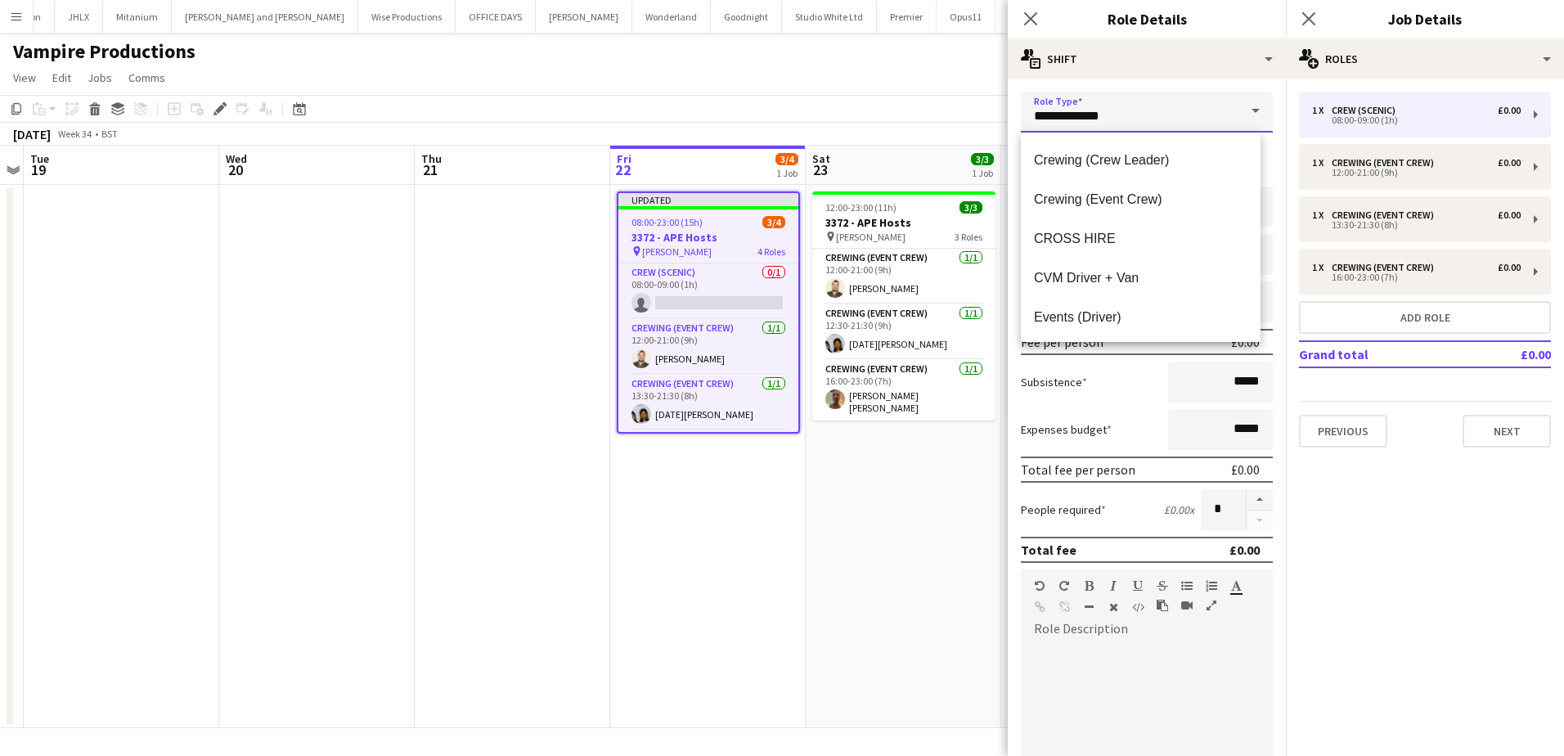
scroll to position [245, 0]
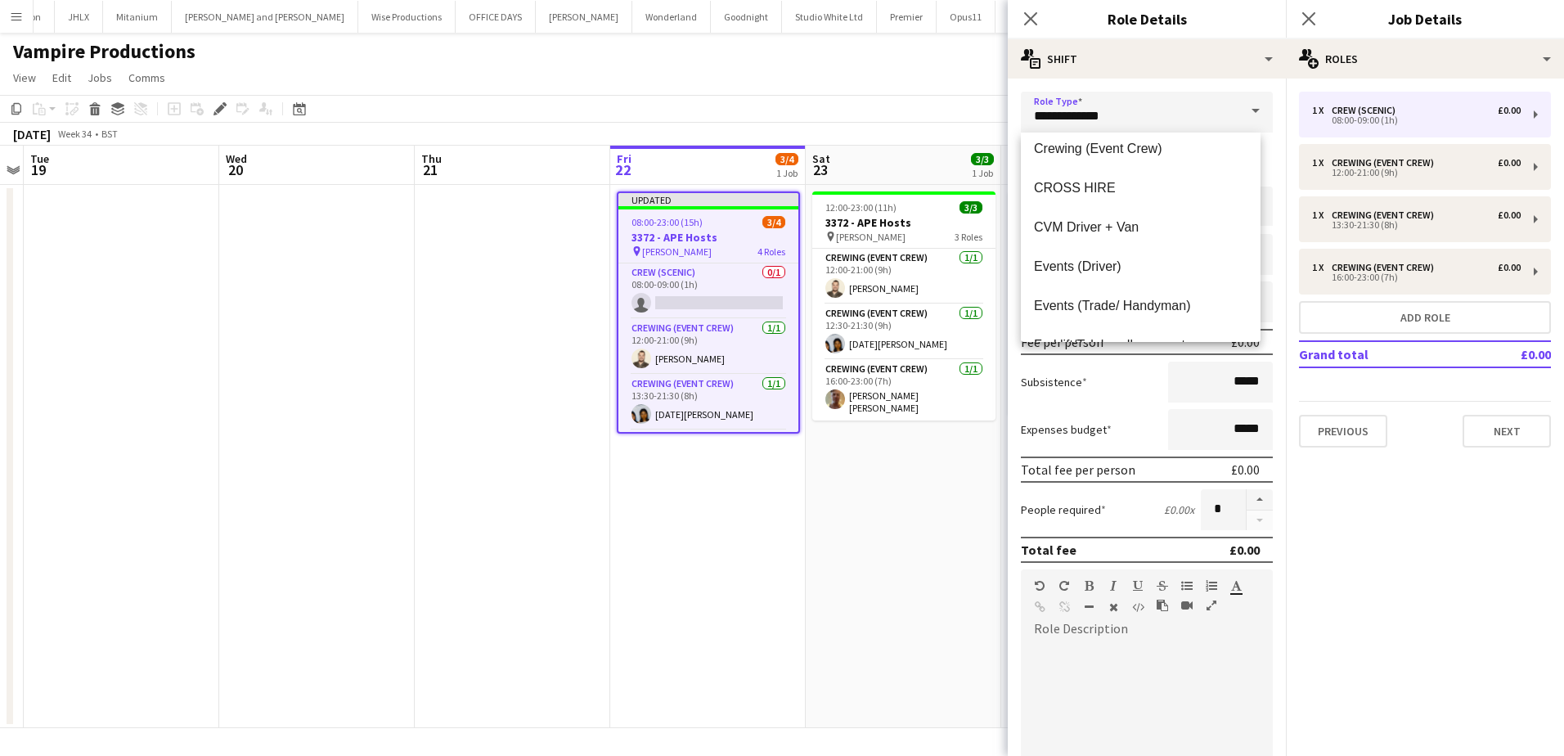
click at [1149, 260] on span "Events (Driver)" at bounding box center [1140, 266] width 213 height 16
type input "**********"
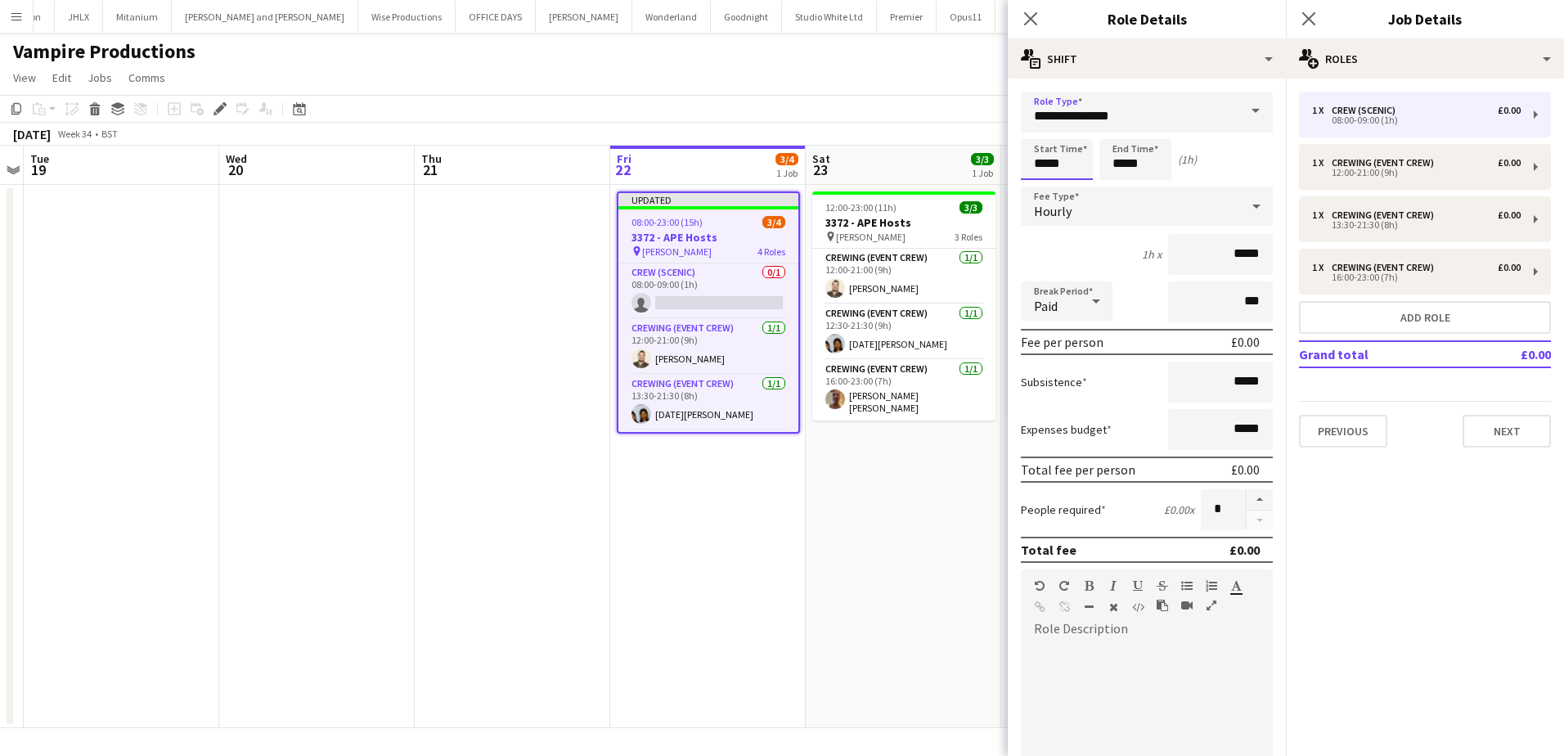
click at [1039, 162] on input "*****" at bounding box center [1057, 159] width 72 height 41
type input "*****"
click at [1040, 132] on div at bounding box center [1040, 131] width 33 height 16
click at [1119, 163] on input "*****" at bounding box center [1135, 159] width 72 height 41
click at [1120, 129] on div at bounding box center [1118, 131] width 33 height 16
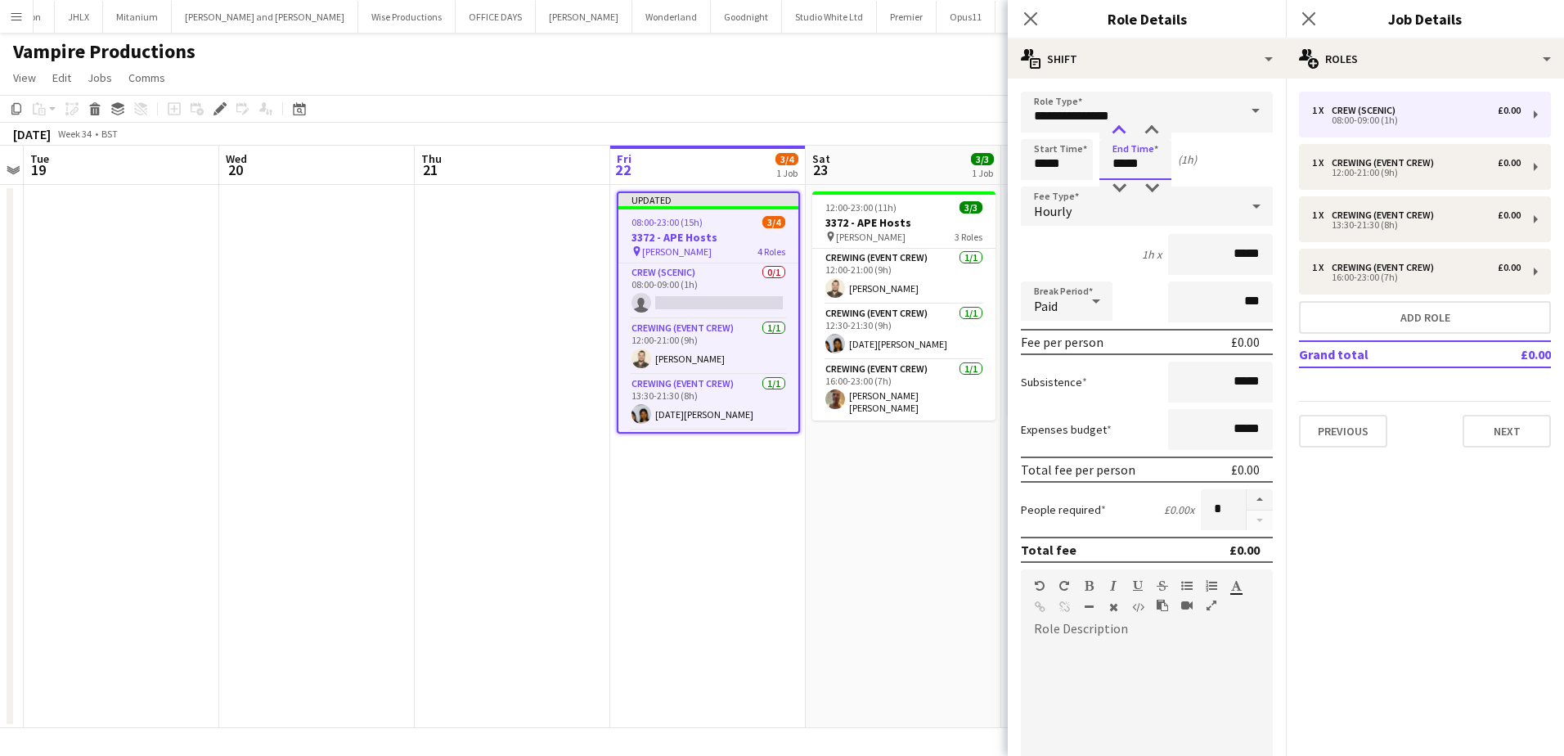
click at [1120, 129] on div at bounding box center [1118, 131] width 33 height 16
type input "*****"
click at [1120, 129] on div at bounding box center [1118, 131] width 33 height 16
click at [795, 523] on app-date-cell "Updated 08:00-23:00 (15h) 3/4 3372 - APE Hosts pin Victoria Park 4 Roles Crew (…" at bounding box center [707, 456] width 195 height 543
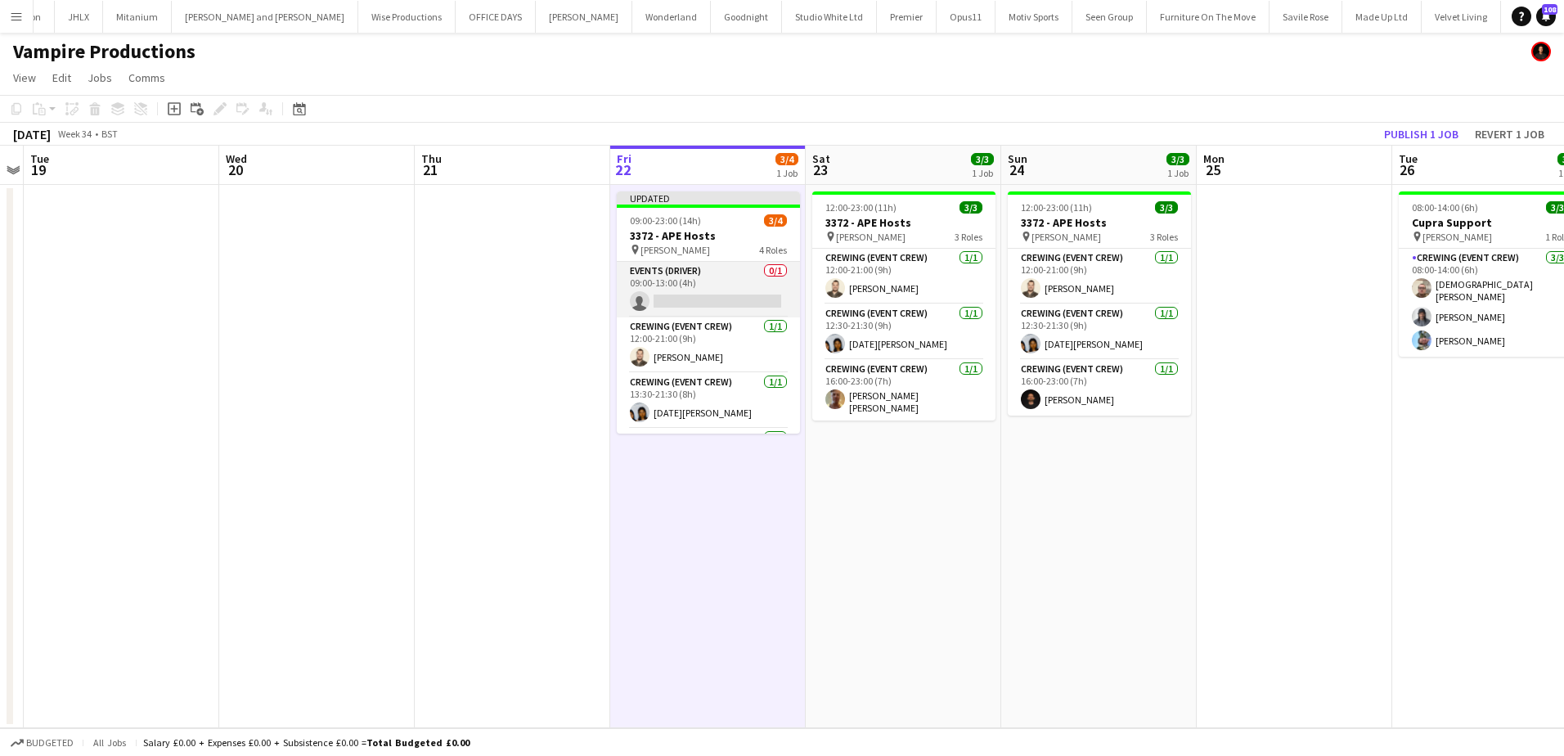
click at [711, 285] on app-card-role "Events (Driver) 0/1 09:00-13:00 (4h) single-neutral-actions" at bounding box center [708, 290] width 183 height 56
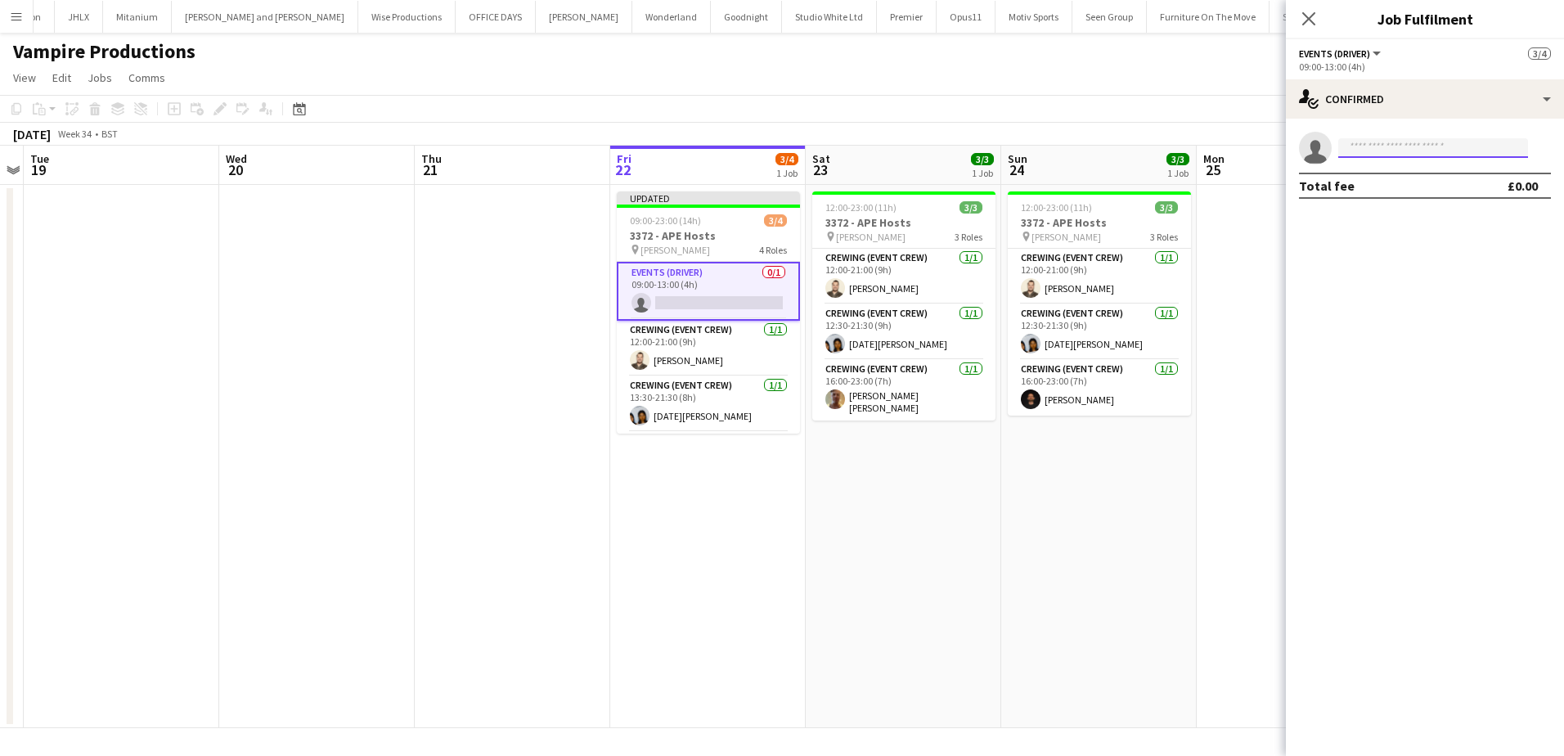
click at [1363, 148] on input at bounding box center [1433, 148] width 190 height 20
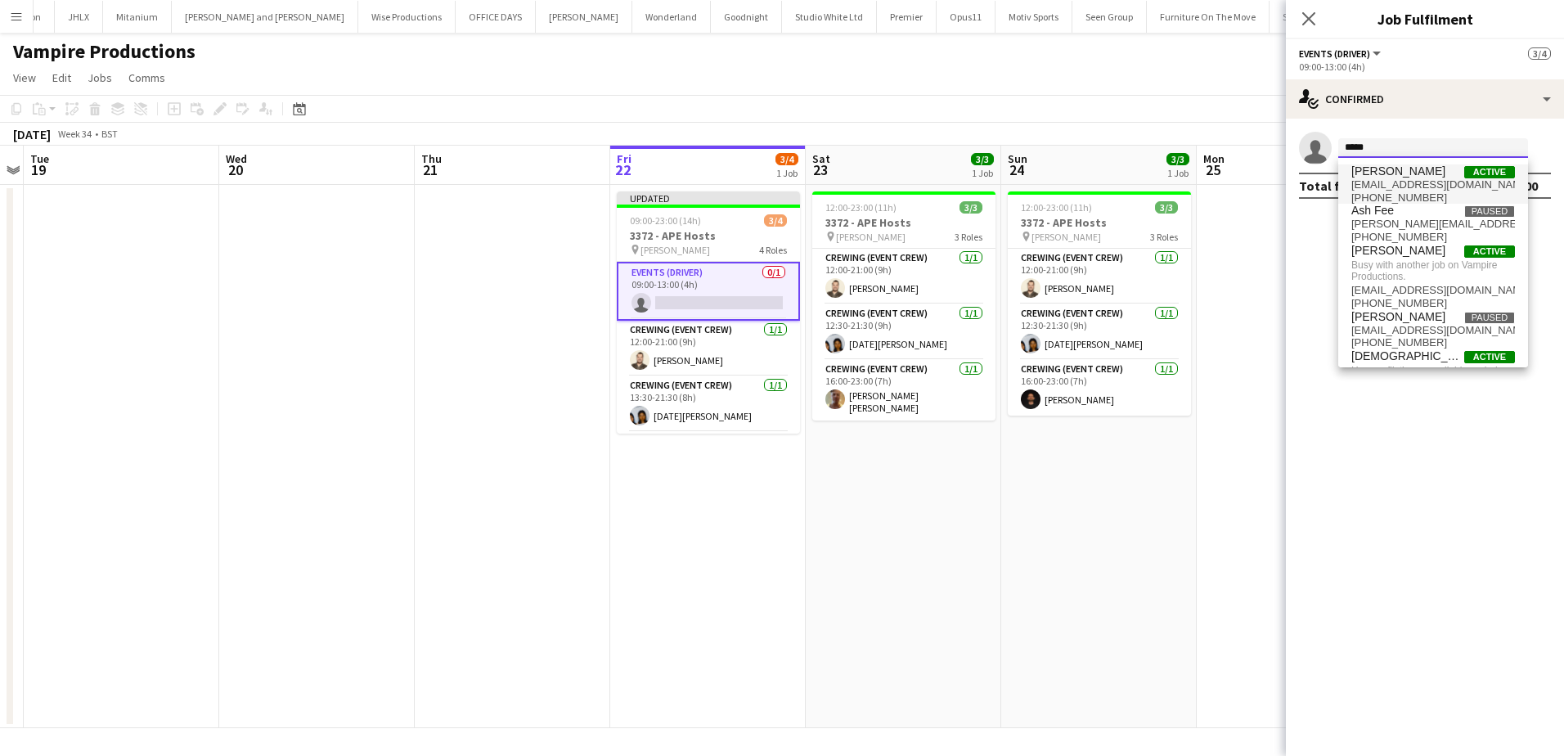
type input "*****"
click at [1395, 185] on span "chrisames385@gmail.com" at bounding box center [1433, 184] width 164 height 13
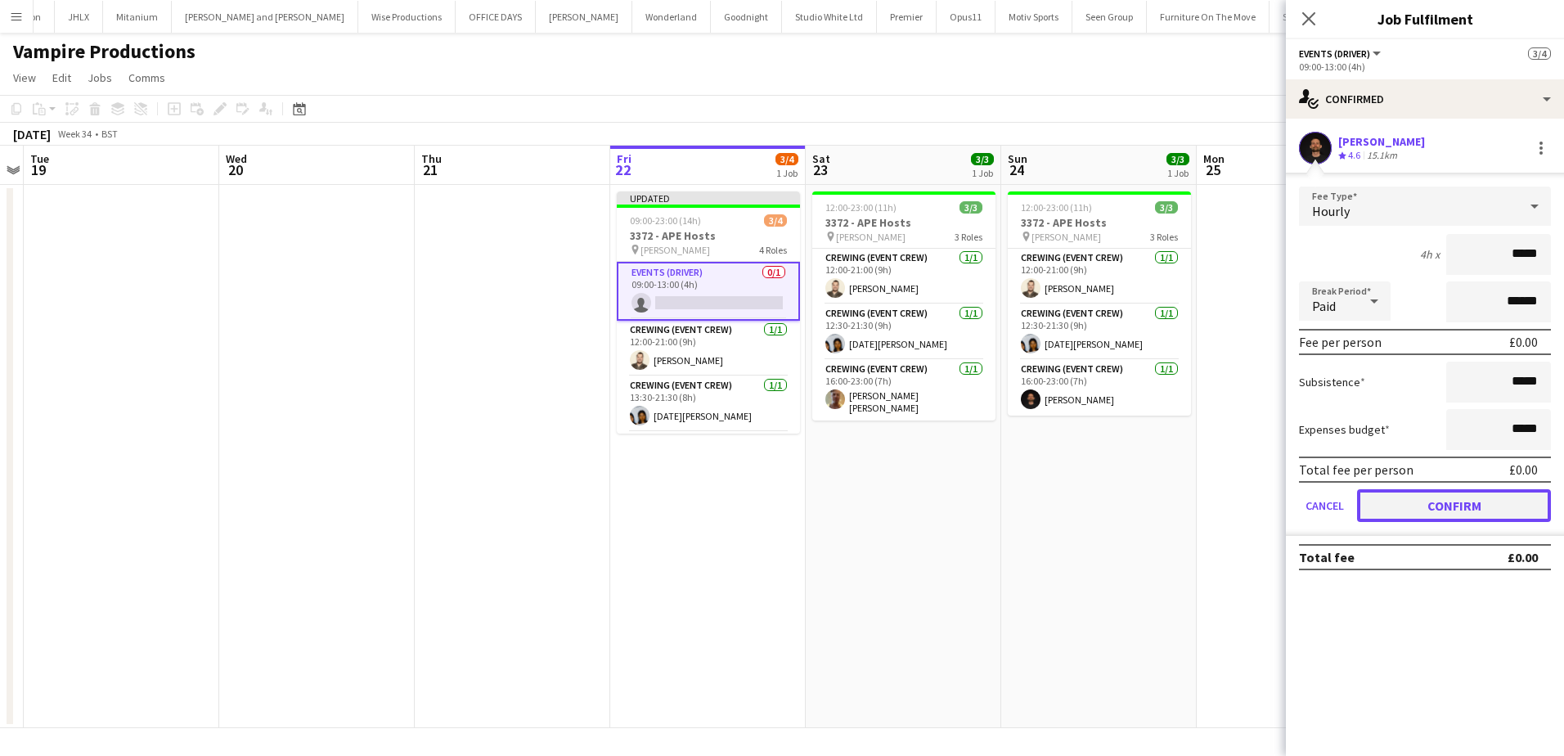
click at [1442, 511] on button "Confirm" at bounding box center [1454, 505] width 194 height 33
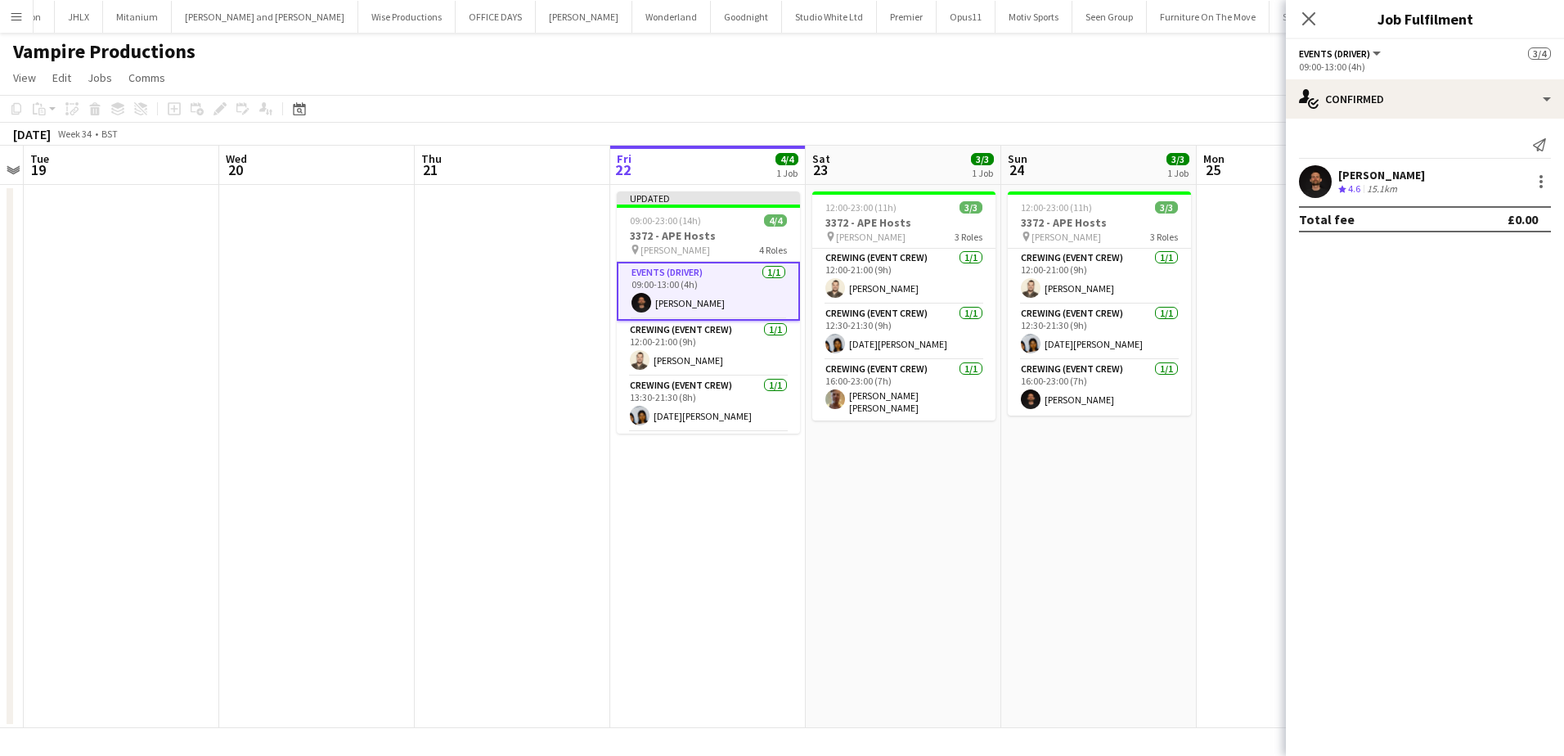
click at [893, 569] on app-date-cell "12:00-23:00 (11h) 3/3 3372 - APE Hosts pin Victoria Park 3 Roles Crewing (Event…" at bounding box center [902, 456] width 195 height 543
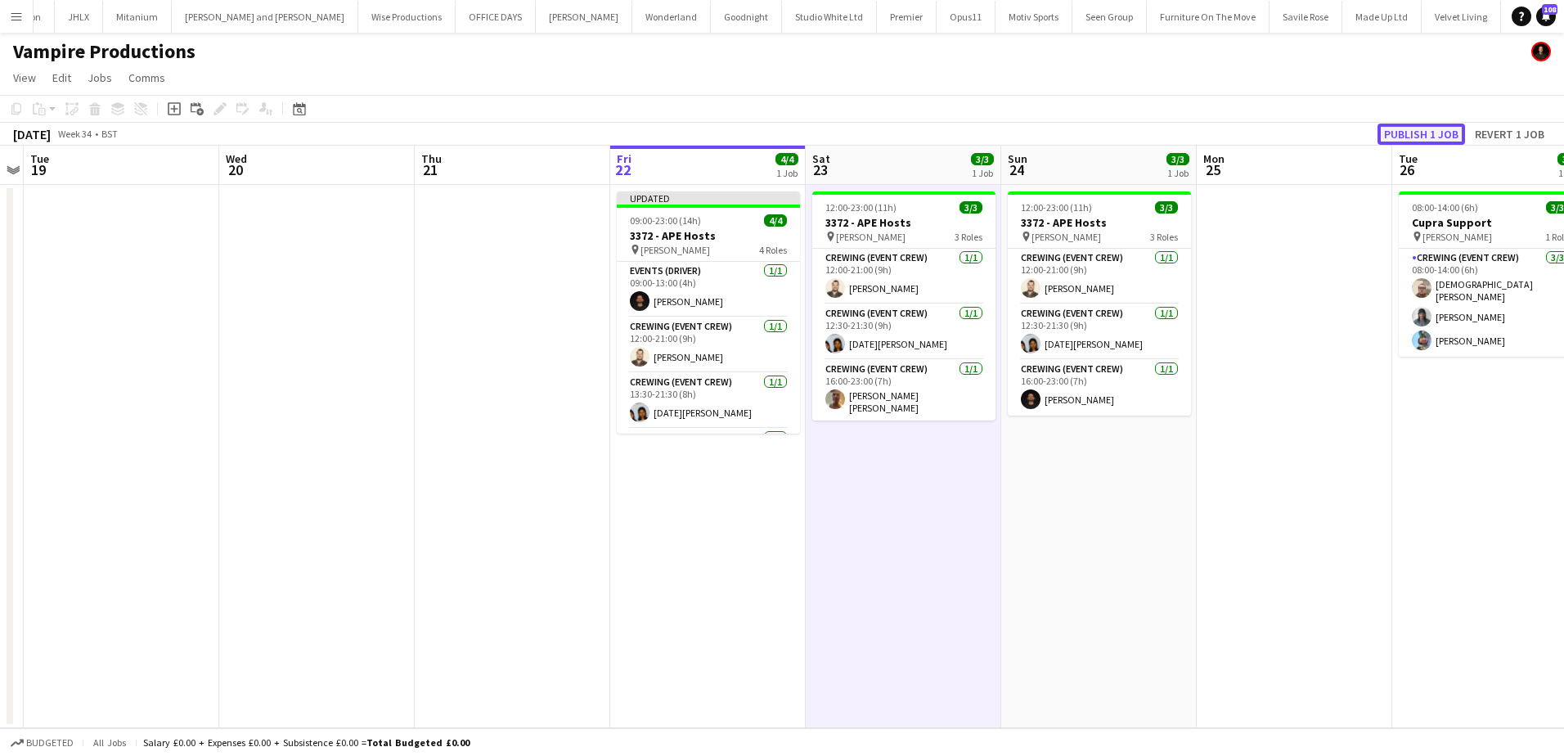
click at [1425, 137] on button "Publish 1 job" at bounding box center [1421, 133] width 88 height 21
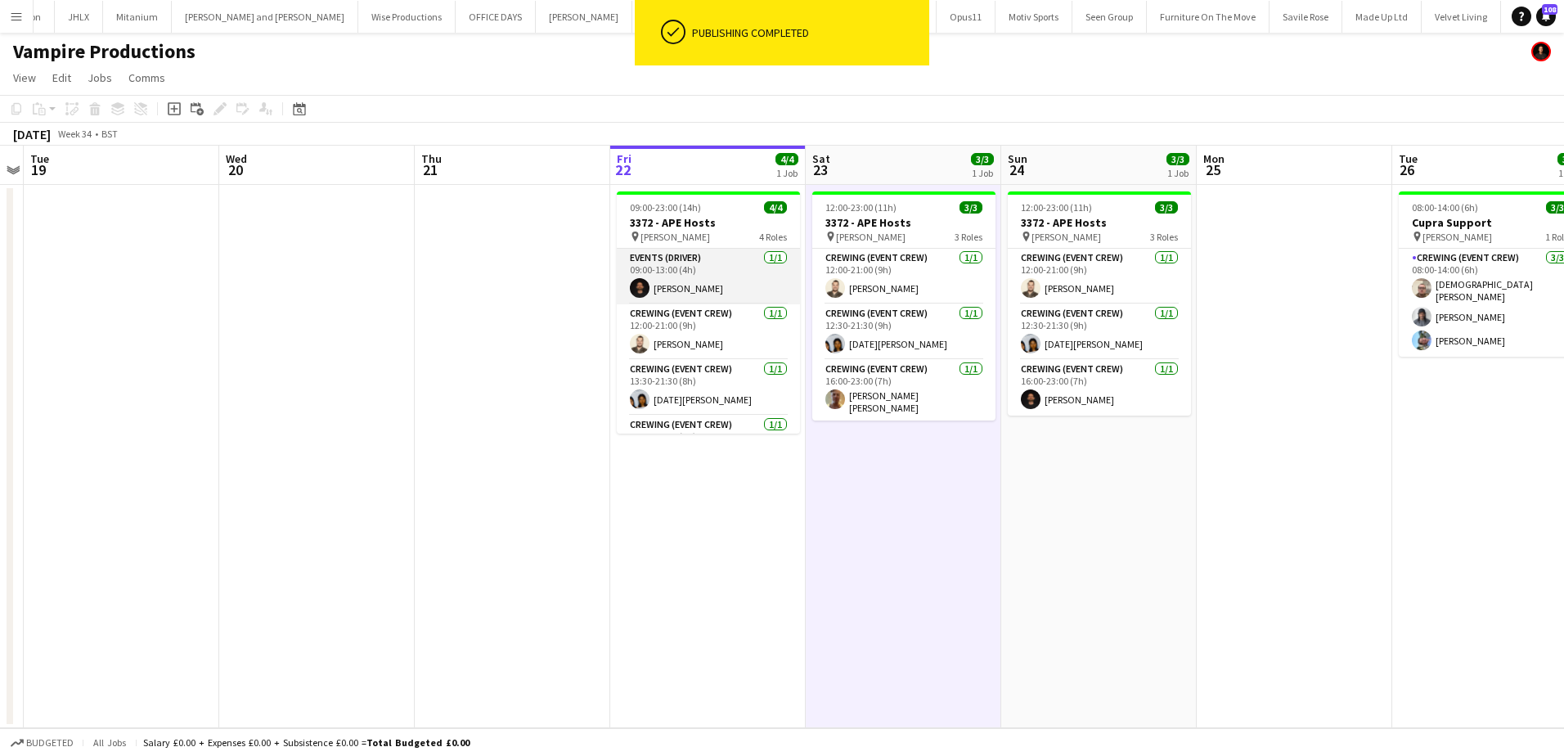
click at [710, 283] on app-card-role "Events (Driver) 1/1 09:00-13:00 (4h) Christopher Ames" at bounding box center [708, 277] width 183 height 56
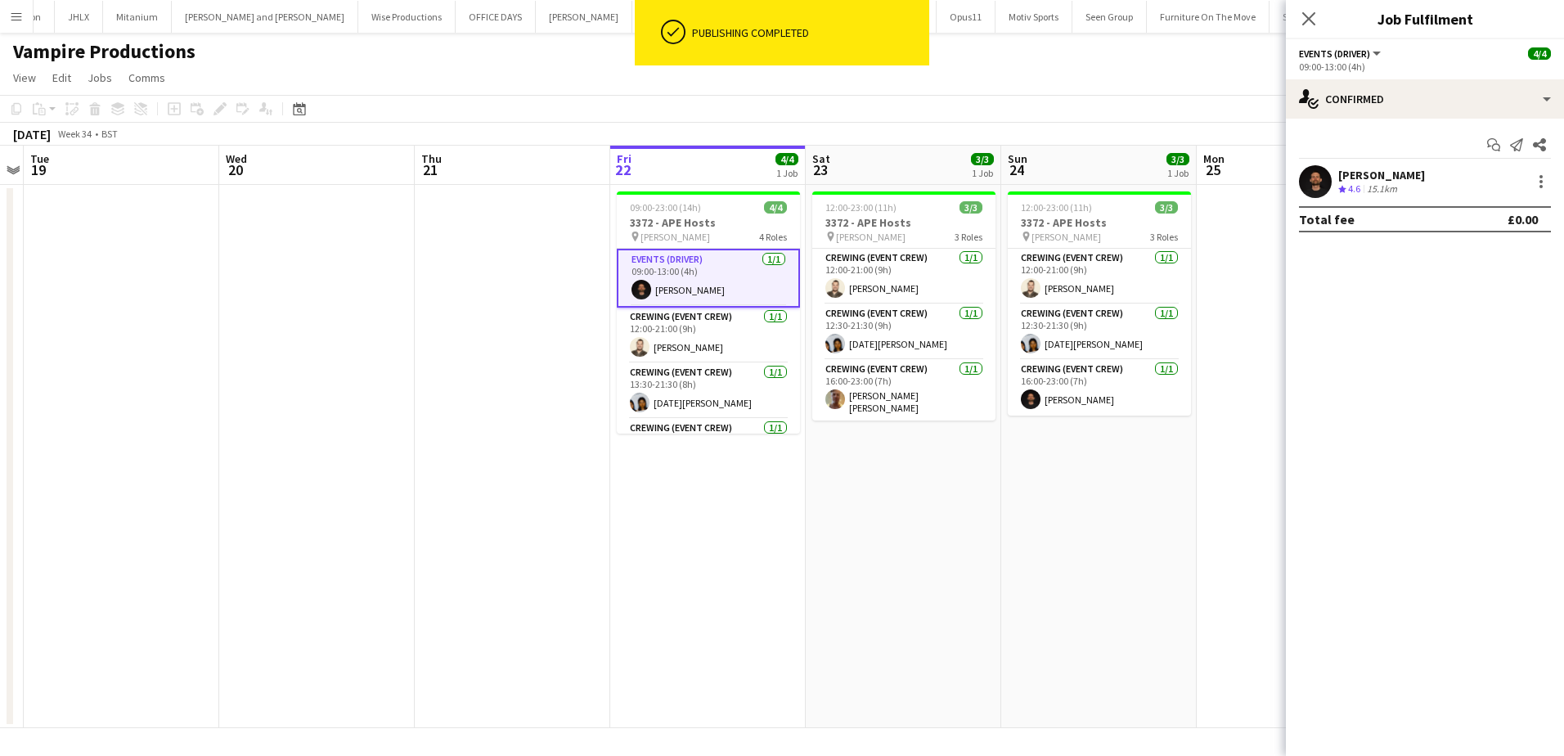
click at [1431, 173] on div "Christopher Ames Crew rating 4.6 15.1km" at bounding box center [1425, 181] width 278 height 33
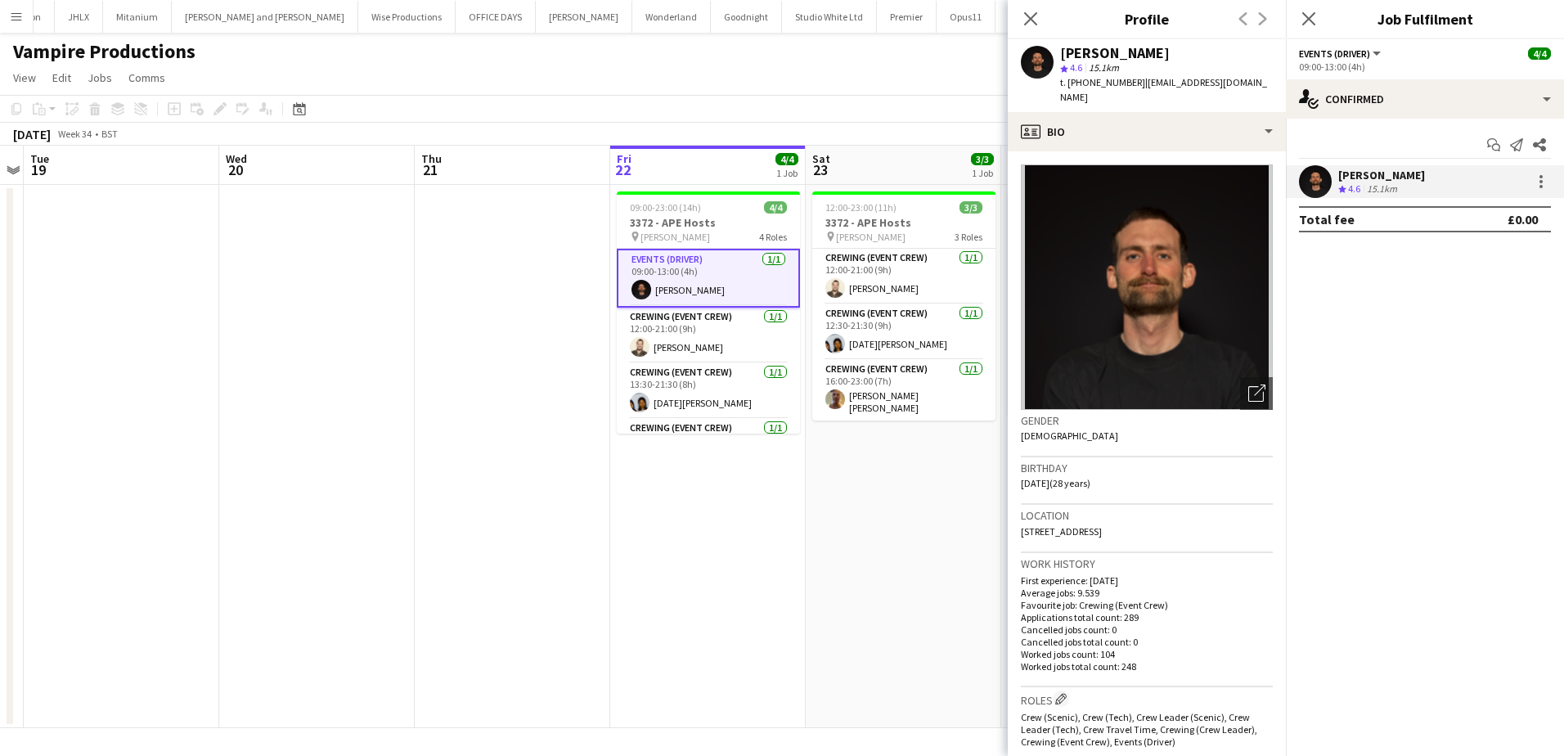
click at [420, 303] on app-date-cell at bounding box center [512, 456] width 195 height 543
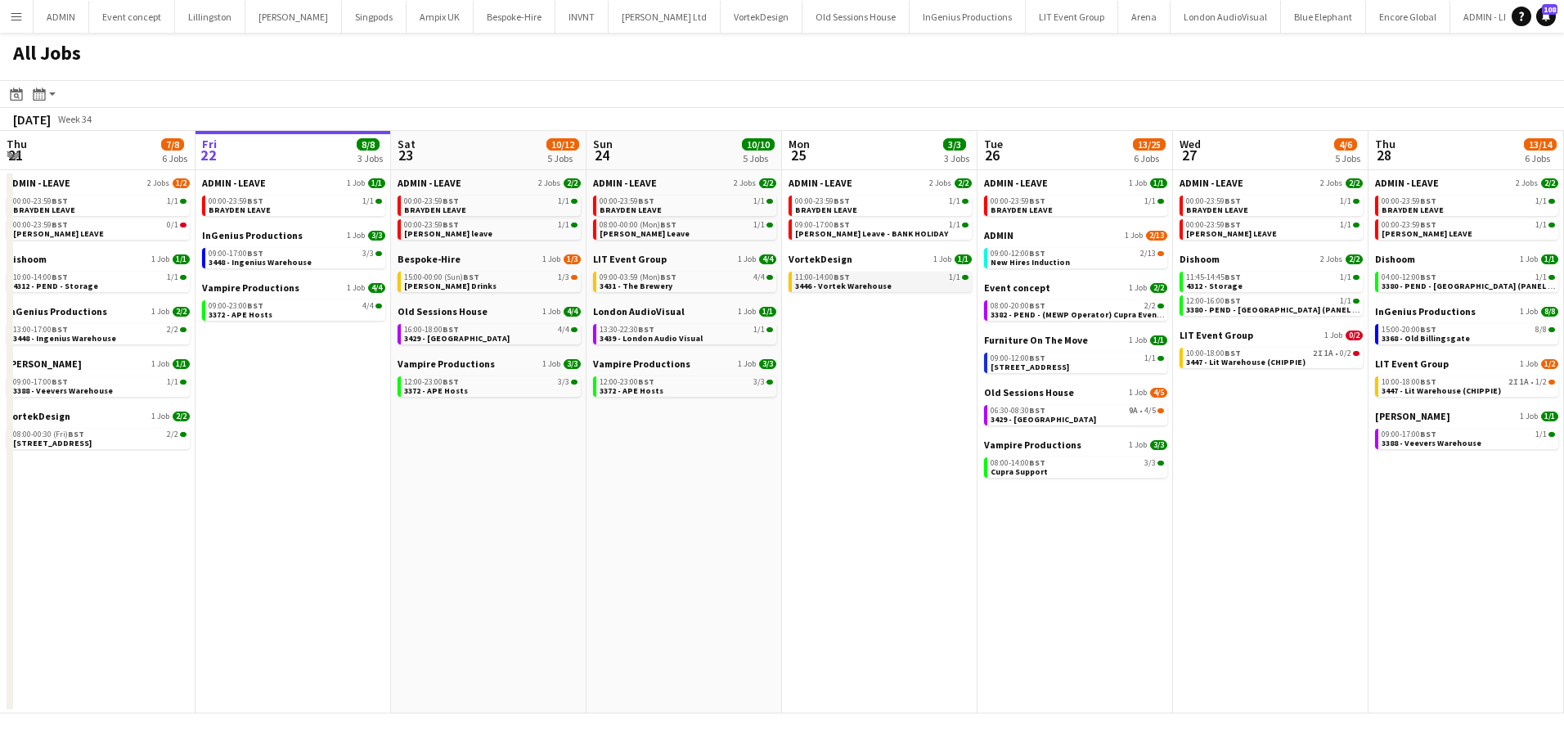
click at [872, 289] on span "3446 - Vortek Warehouse" at bounding box center [843, 285] width 96 height 11
click at [1043, 479] on div "Vampire Productions 1 Job [DATE] 08:00-14:00 BST 3/3 Cupra Support" at bounding box center [1075, 459] width 183 height 43
click at [1039, 472] on span "Cupra Support" at bounding box center [1018, 471] width 57 height 11
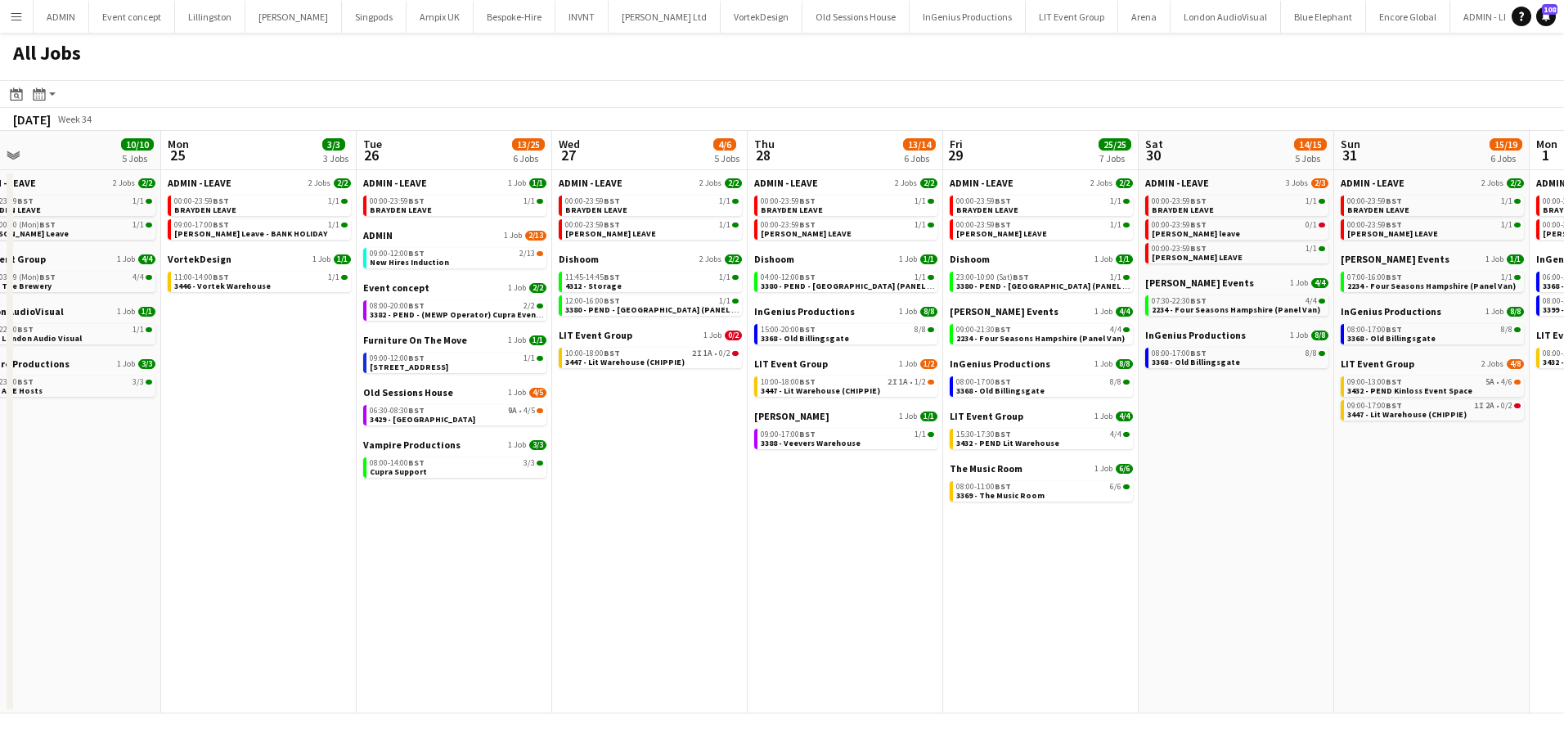
drag, startPoint x: 1295, startPoint y: 464, endPoint x: 648, endPoint y: 390, distance: 651.0
click at [649, 391] on app-calendar-viewport "Thu 21 7/8 6 Jobs Fri 22 8/8 3 Jobs Sat 23 10/12 5 Jobs Sun 24 10/10 5 Jobs Mon…" at bounding box center [782, 422] width 1564 height 582
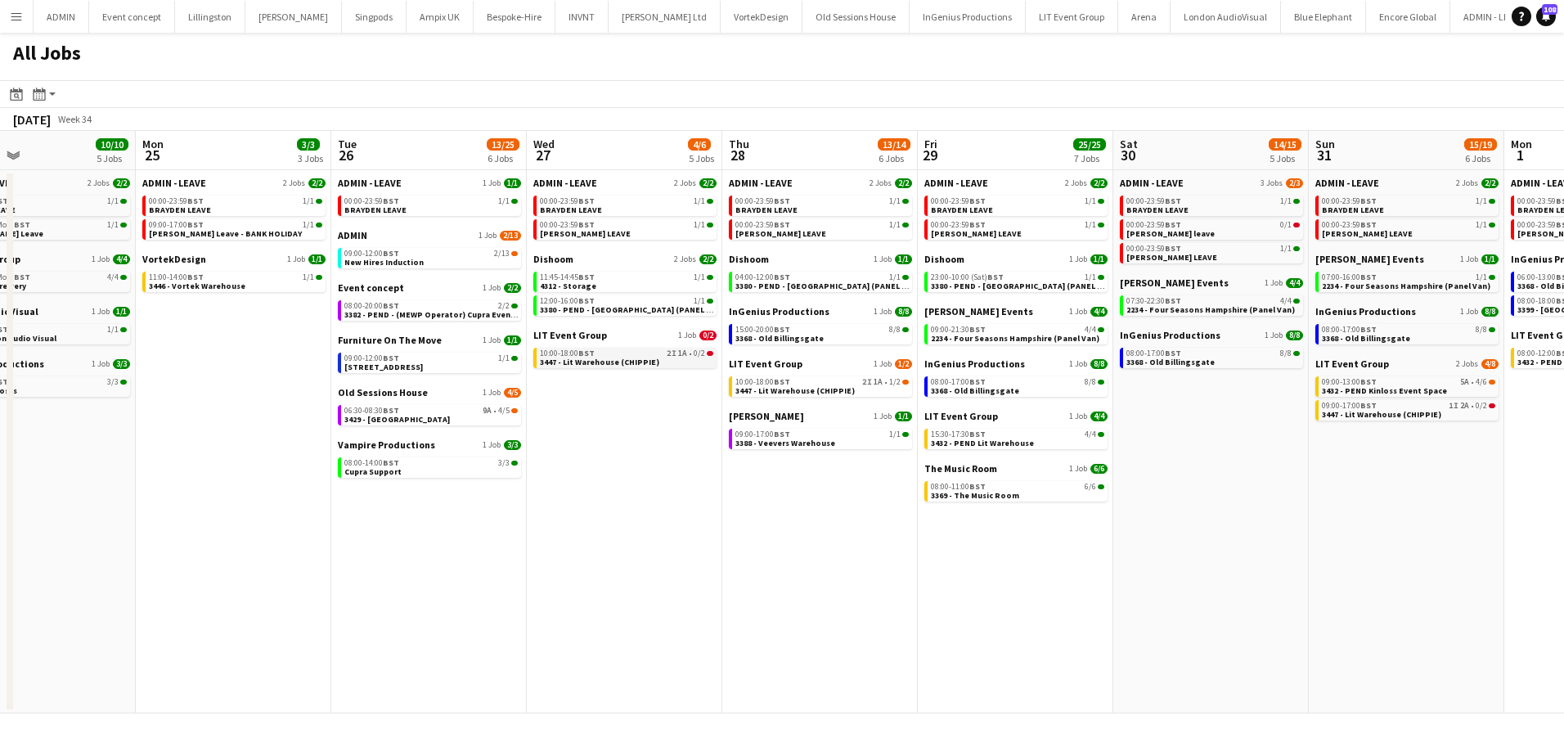
click at [662, 360] on link "10:00-18:00 BST 2I 1A • 0/2 3447 - Lit Warehouse (CHIPPIE)" at bounding box center [626, 357] width 173 height 19
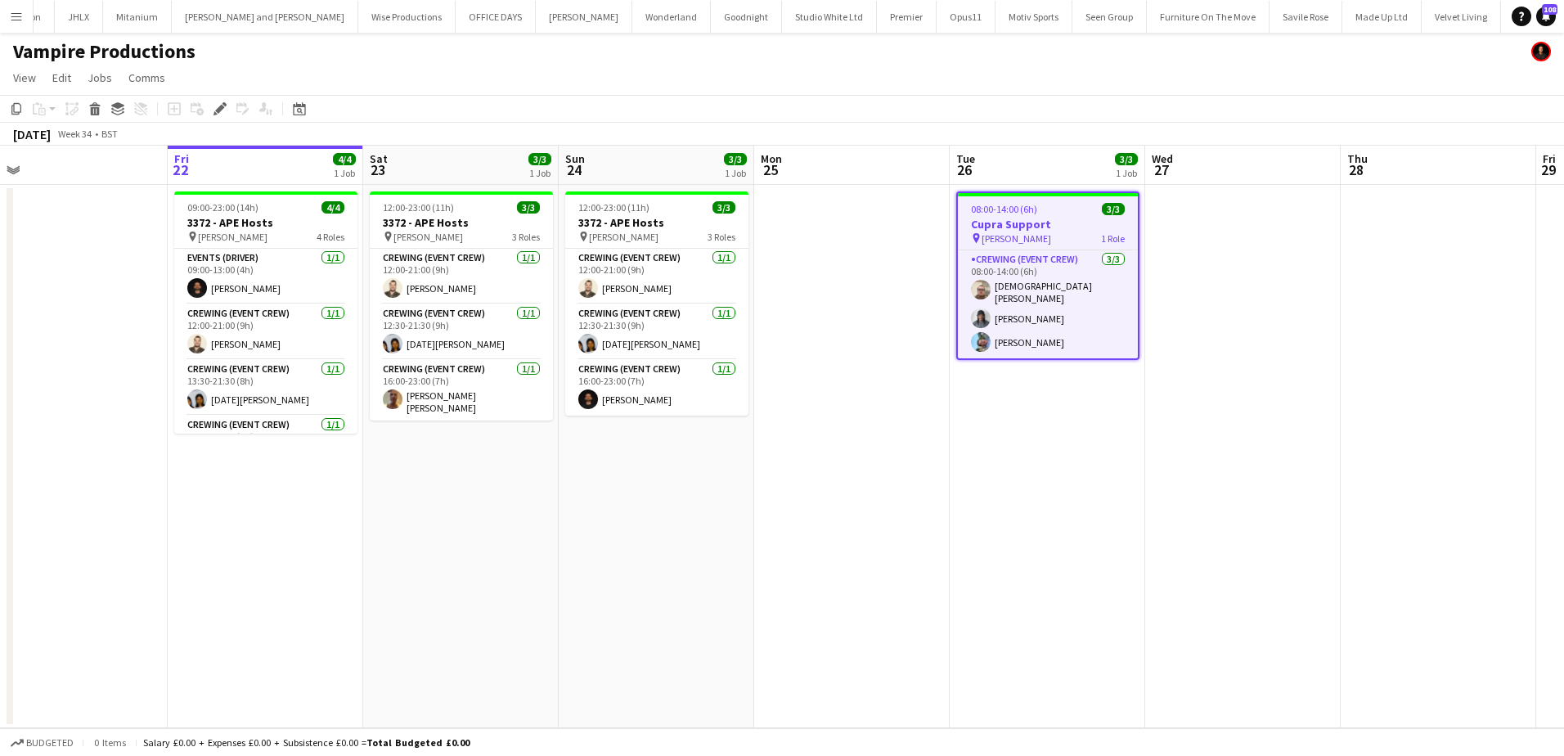
scroll to position [0, 424]
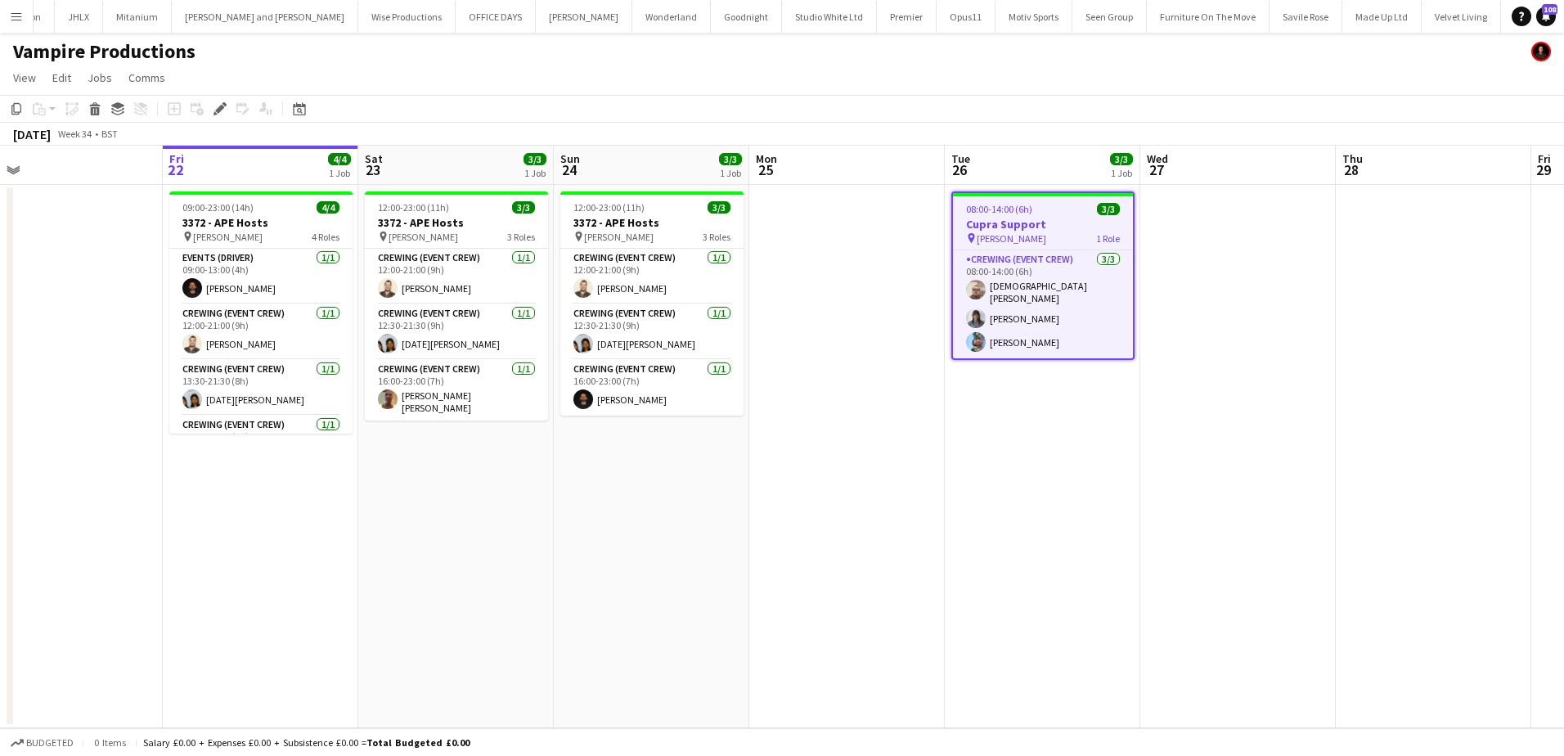
drag, startPoint x: 693, startPoint y: 409, endPoint x: 939, endPoint y: 417, distance: 246.3
click at [939, 417] on app-calendar-viewport "Tue 19 Wed 20 Thu 21 Fri 22 4/4 1 Job Sat 23 3/3 1 Job Sun 24 3/3 1 Job Mon 25 …" at bounding box center [782, 437] width 1564 height 582
click at [899, 428] on app-date-cell at bounding box center [846, 456] width 195 height 543
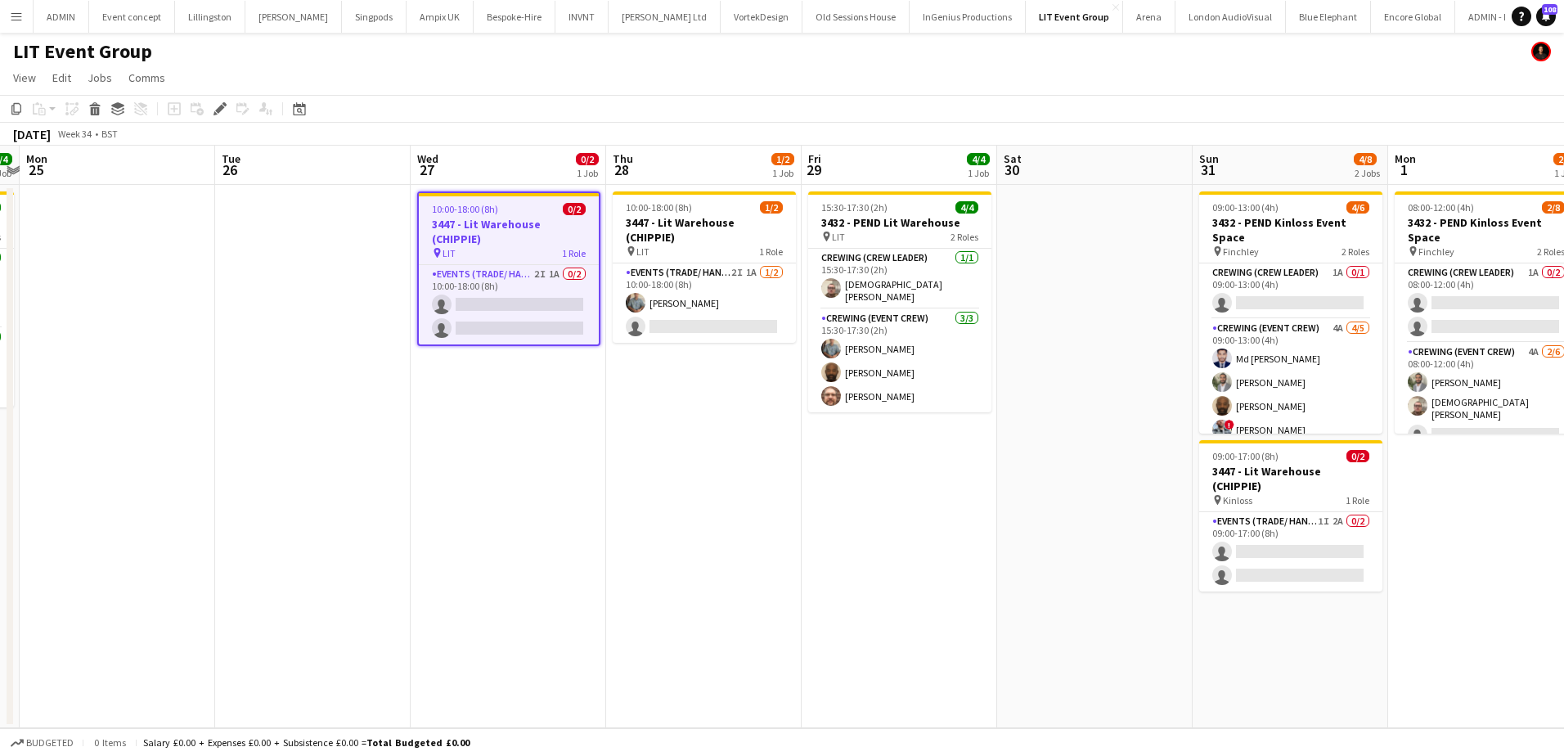
scroll to position [0, 572]
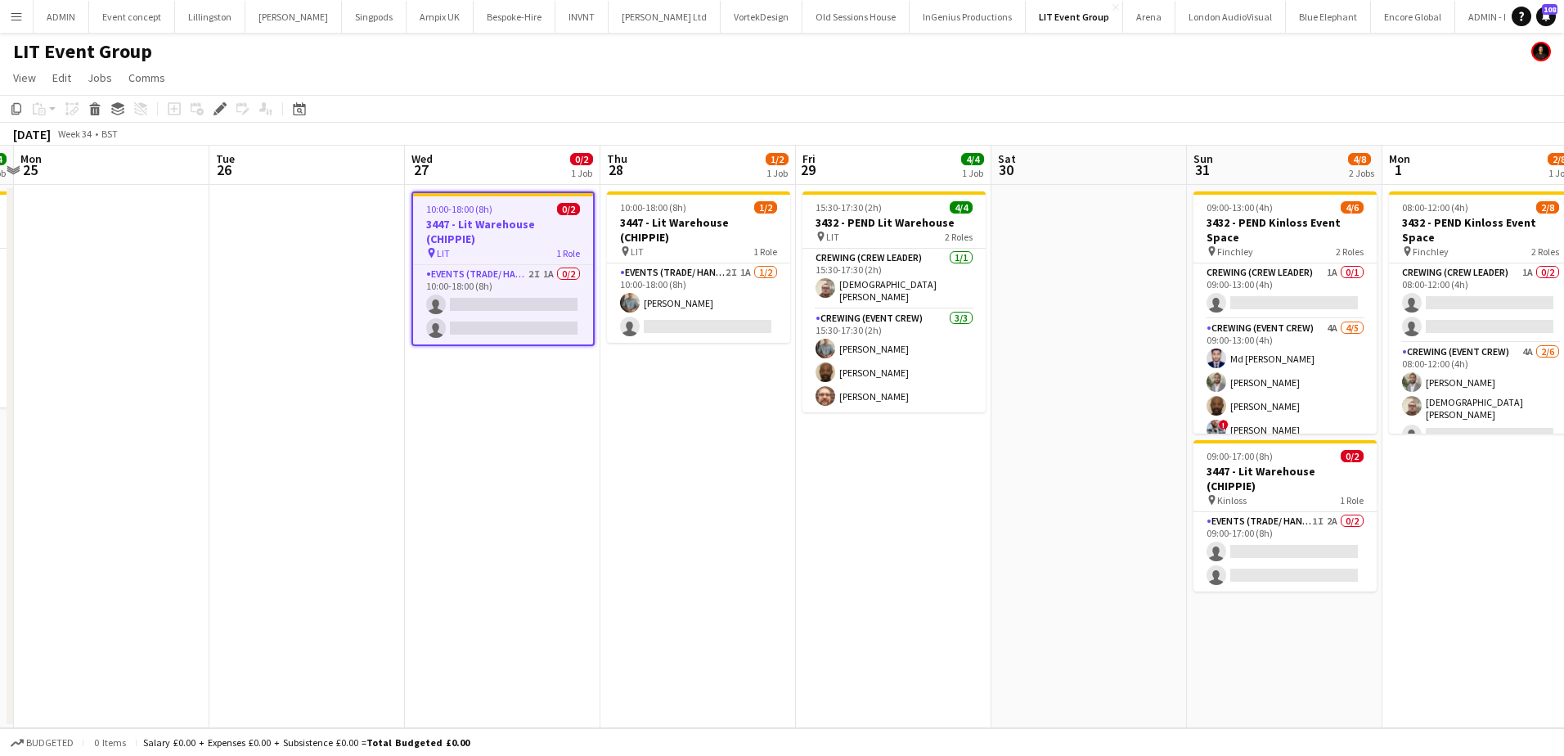
drag, startPoint x: 1018, startPoint y: 532, endPoint x: 815, endPoint y: 504, distance: 204.8
click at [815, 504] on app-calendar-viewport "Fri 22 Sat 23 Sun 24 4/4 1 Job Mon 25 Tue 26 Wed 27 0/2 1 Job Thu 28 1/2 1 Job …" at bounding box center [782, 437] width 1564 height 582
click at [1284, 533] on app-card-role "Events (Trade/ Handyman) 1I 2A 0/2 09:00-17:00 (8h) single-neutral-actions sing…" at bounding box center [1284, 551] width 183 height 79
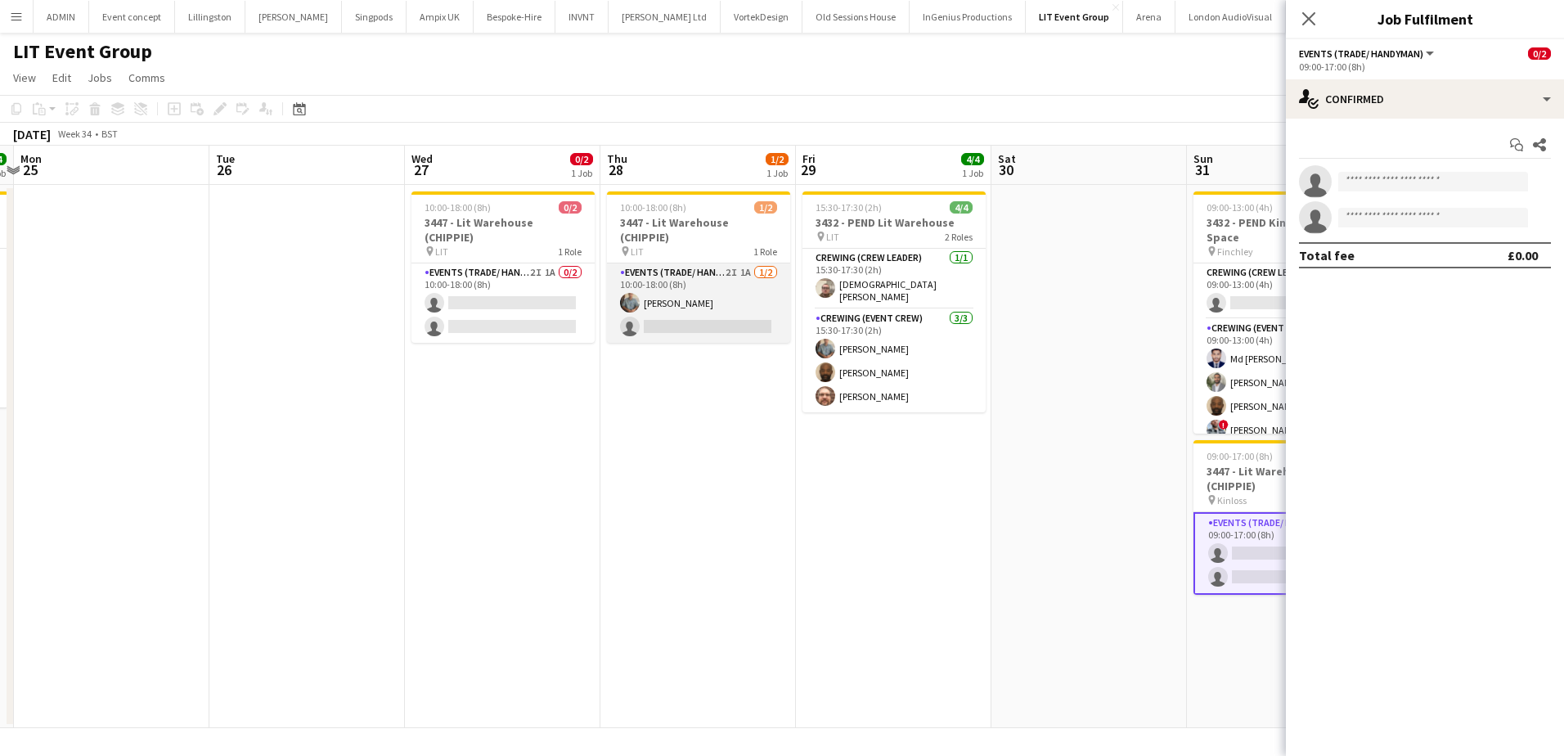
click at [722, 317] on app-card-role "Events (Trade/ Handyman) 2I 1A [DATE] 10:00-18:00 (8h) [PERSON_NAME] single-neu…" at bounding box center [698, 302] width 183 height 79
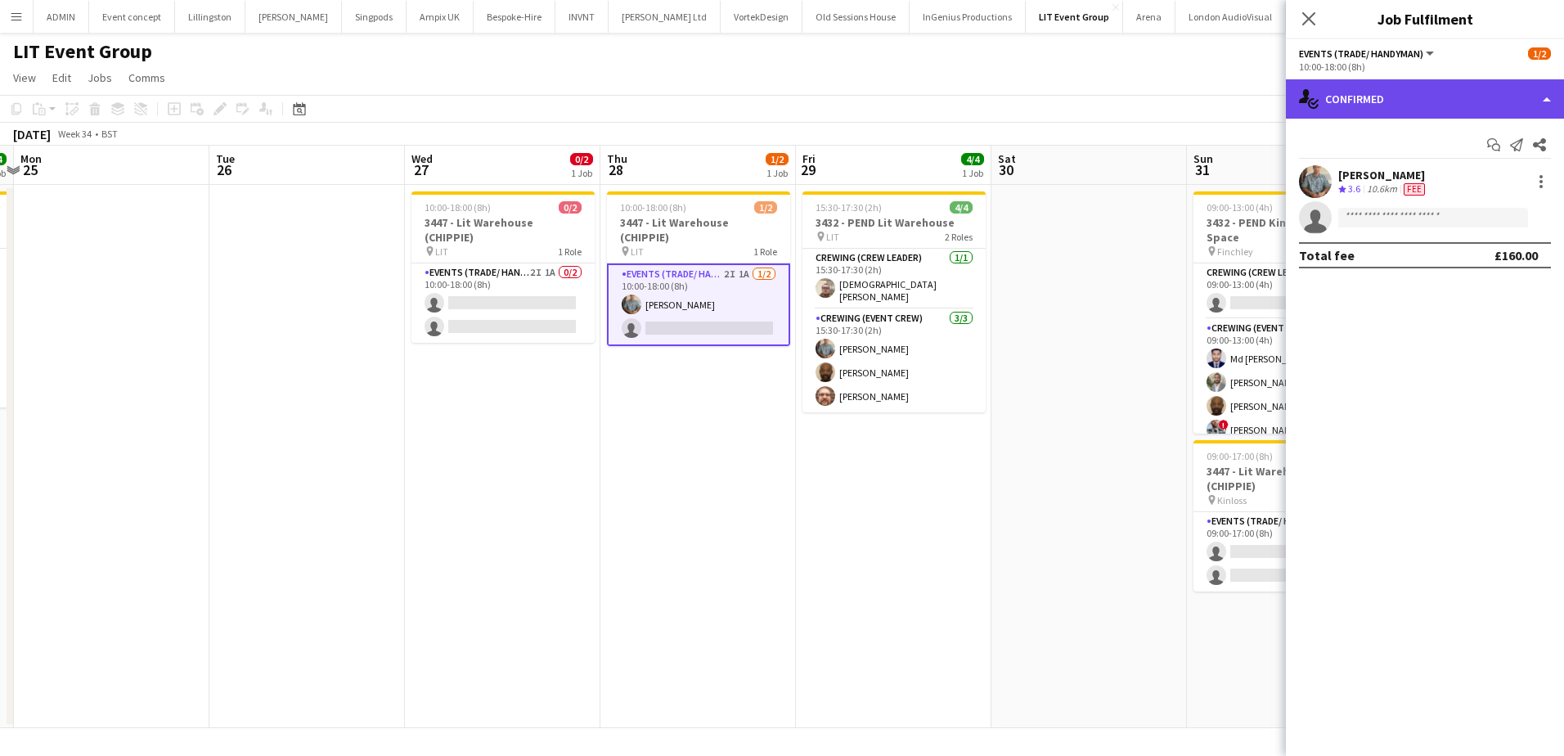
click at [1459, 83] on div "single-neutral-actions-check-2 Confirmed" at bounding box center [1425, 98] width 278 height 39
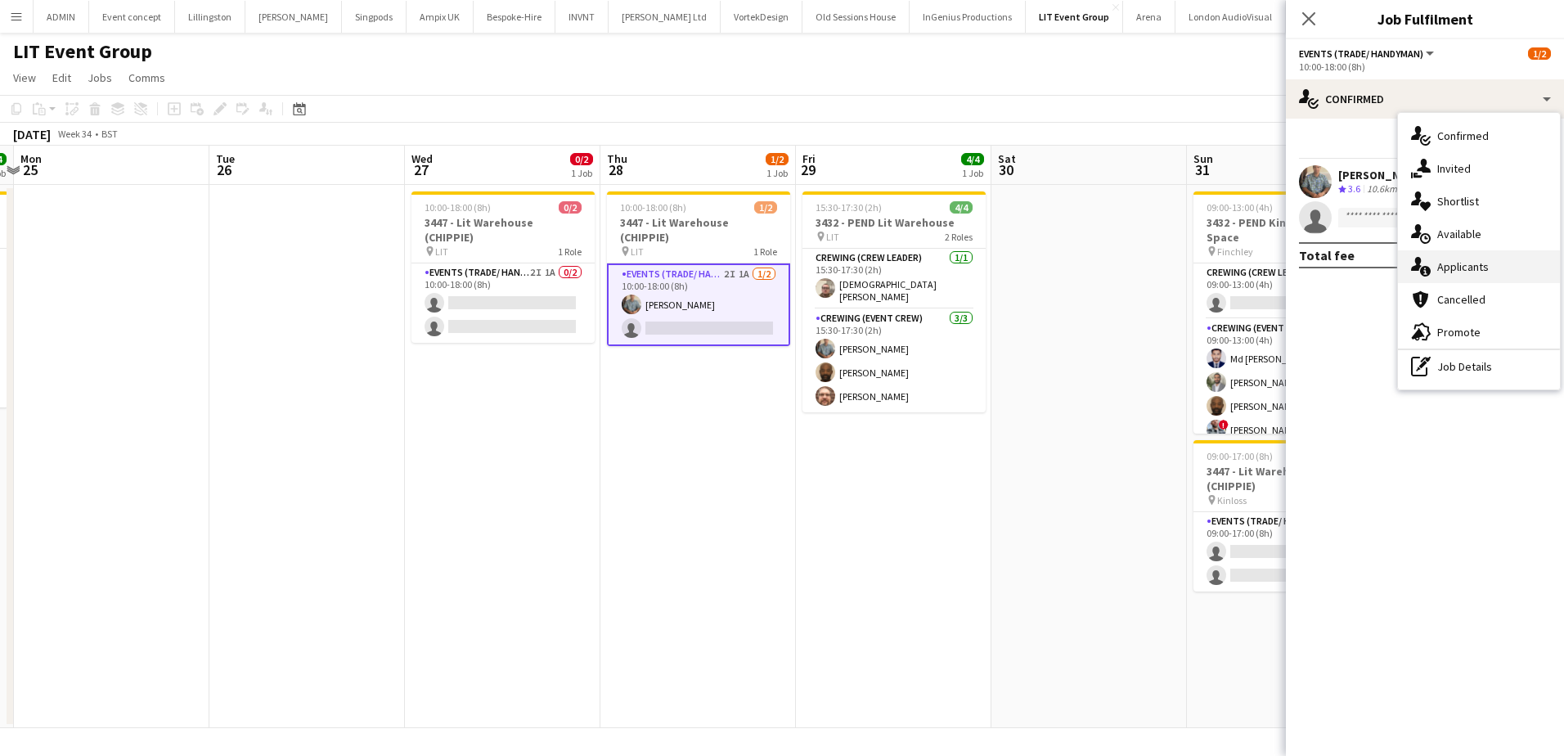
click at [1488, 254] on div "single-neutral-actions-information Applicants" at bounding box center [1479, 266] width 162 height 33
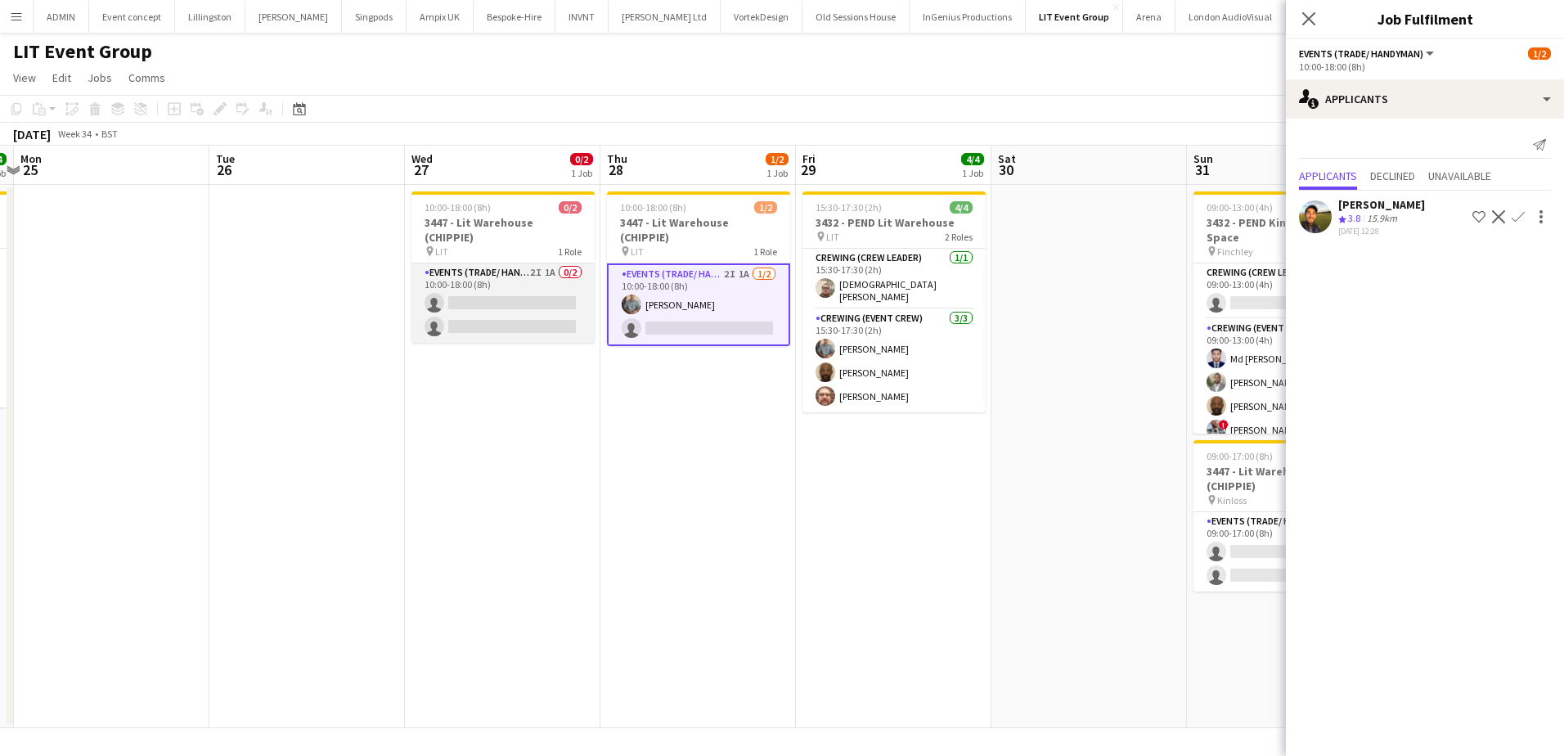
click at [520, 299] on app-card-role "Events (Trade/ Handyman) 2I 1A 0/2 10:00-18:00 (8h) single-neutral-actions sing…" at bounding box center [502, 302] width 183 height 79
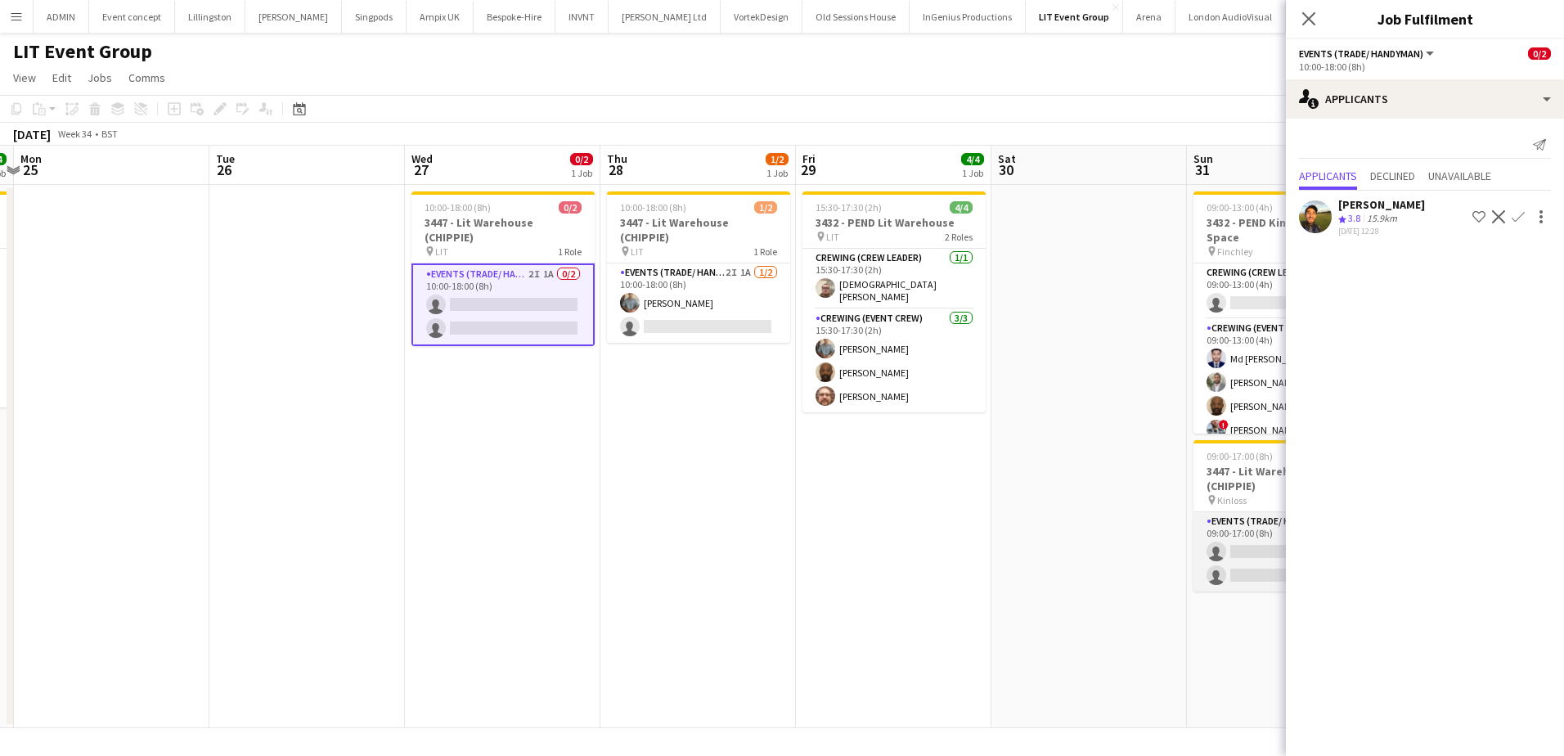
click at [1241, 539] on app-card-role "Events (Trade/ Handyman) 1I 2A 0/2 09:00-17:00 (8h) single-neutral-actions sing…" at bounding box center [1284, 551] width 183 height 79
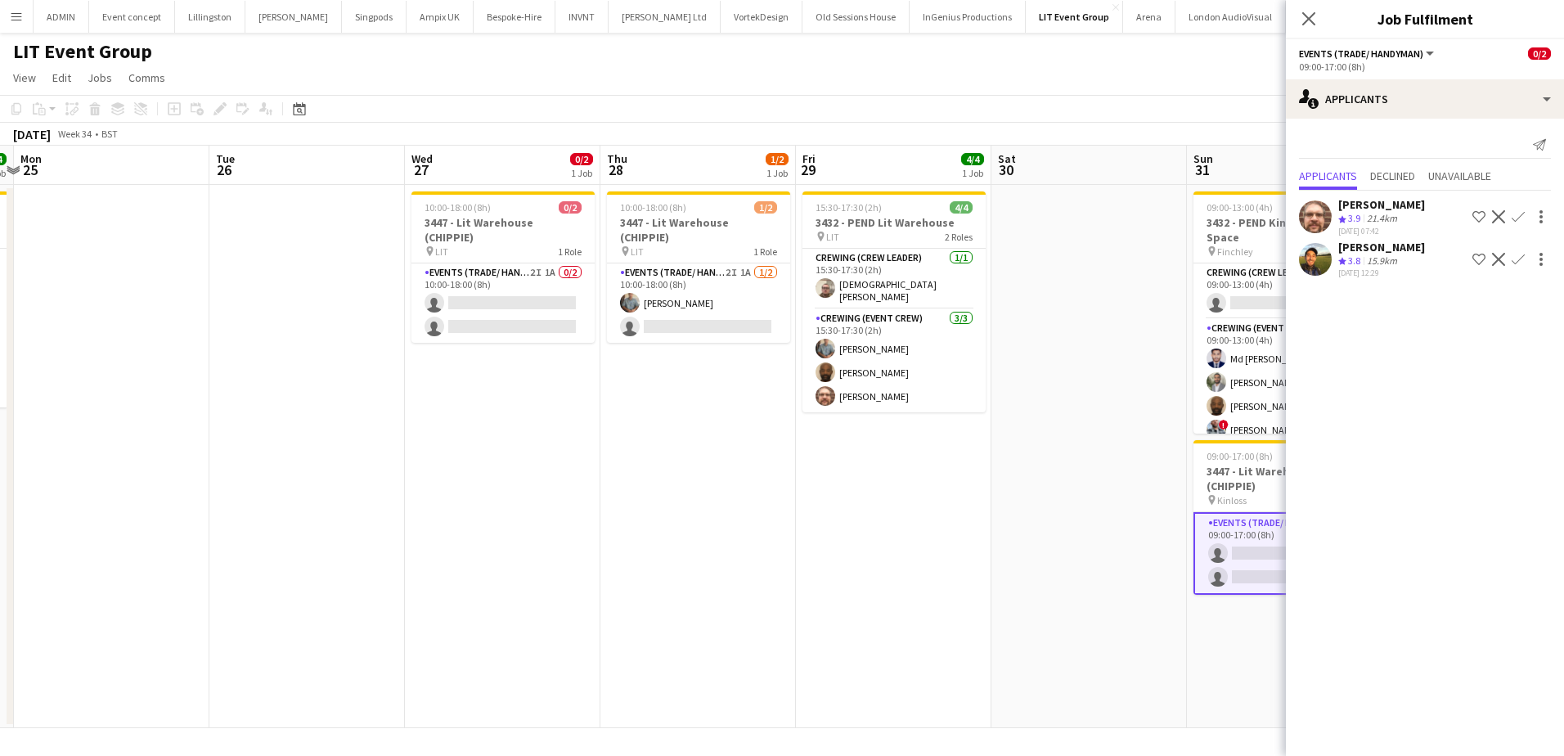
click at [1520, 218] on app-icon "Confirm" at bounding box center [1517, 216] width 13 height 13
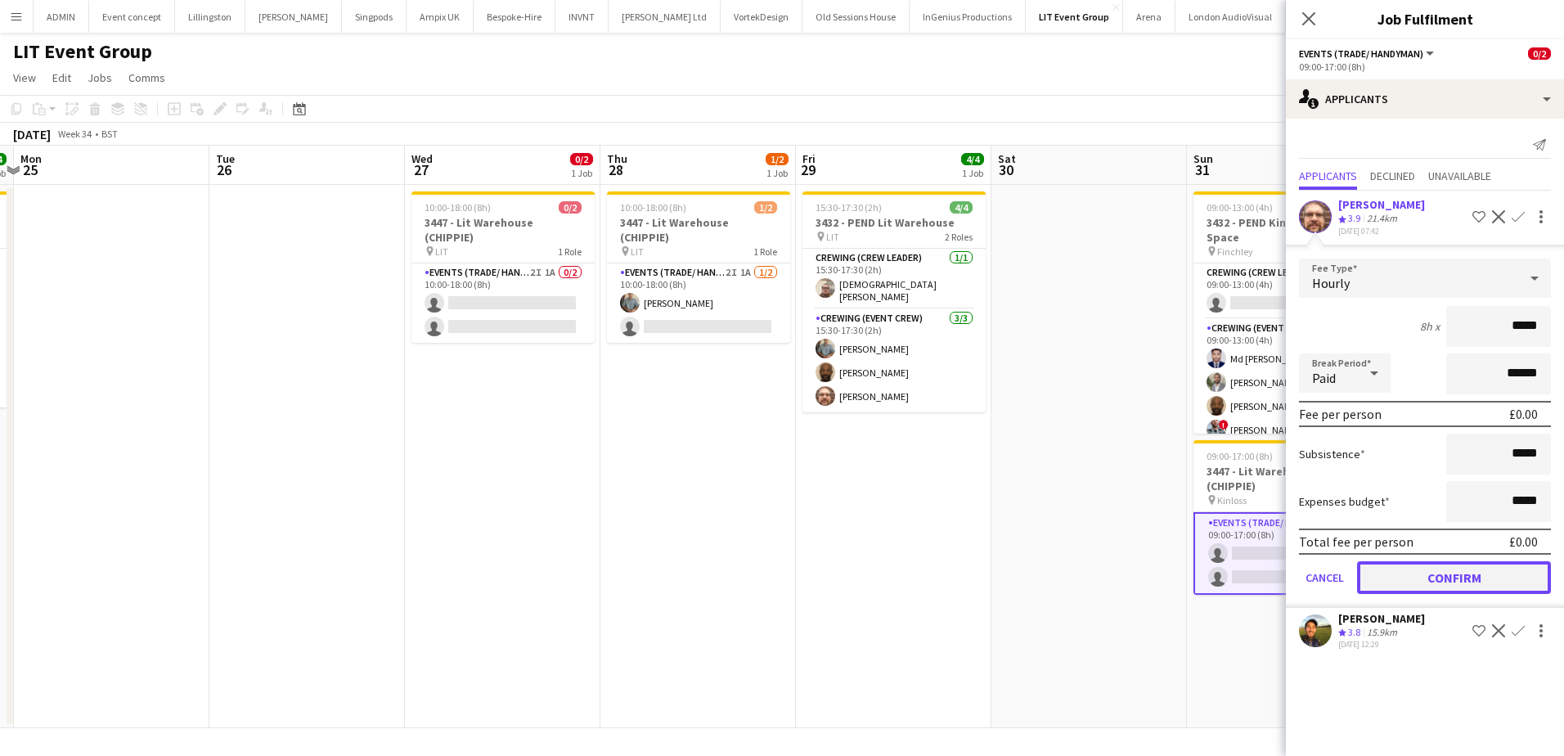
click at [1463, 579] on button "Confirm" at bounding box center [1454, 577] width 194 height 33
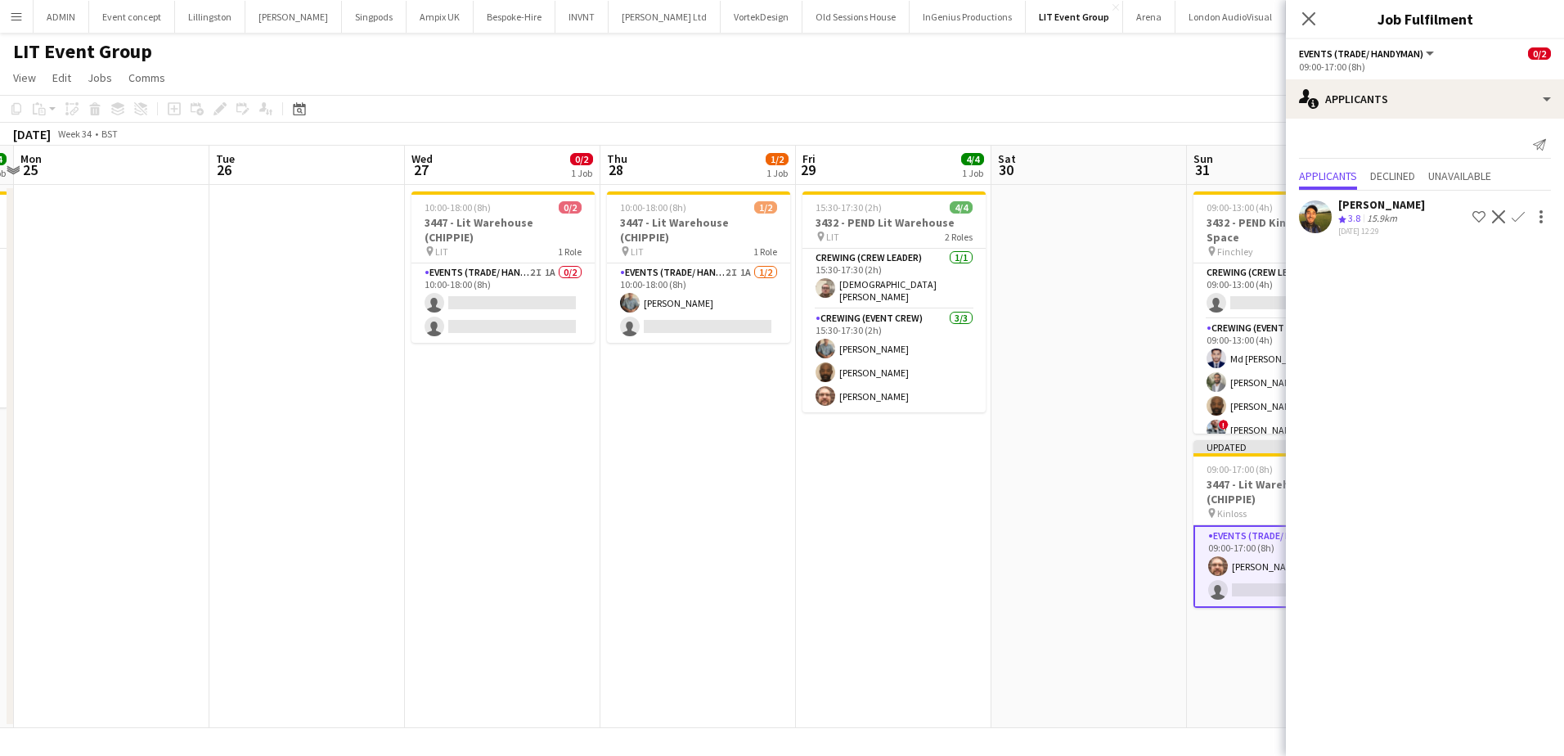
click at [1520, 220] on app-icon "Confirm" at bounding box center [1517, 216] width 13 height 13
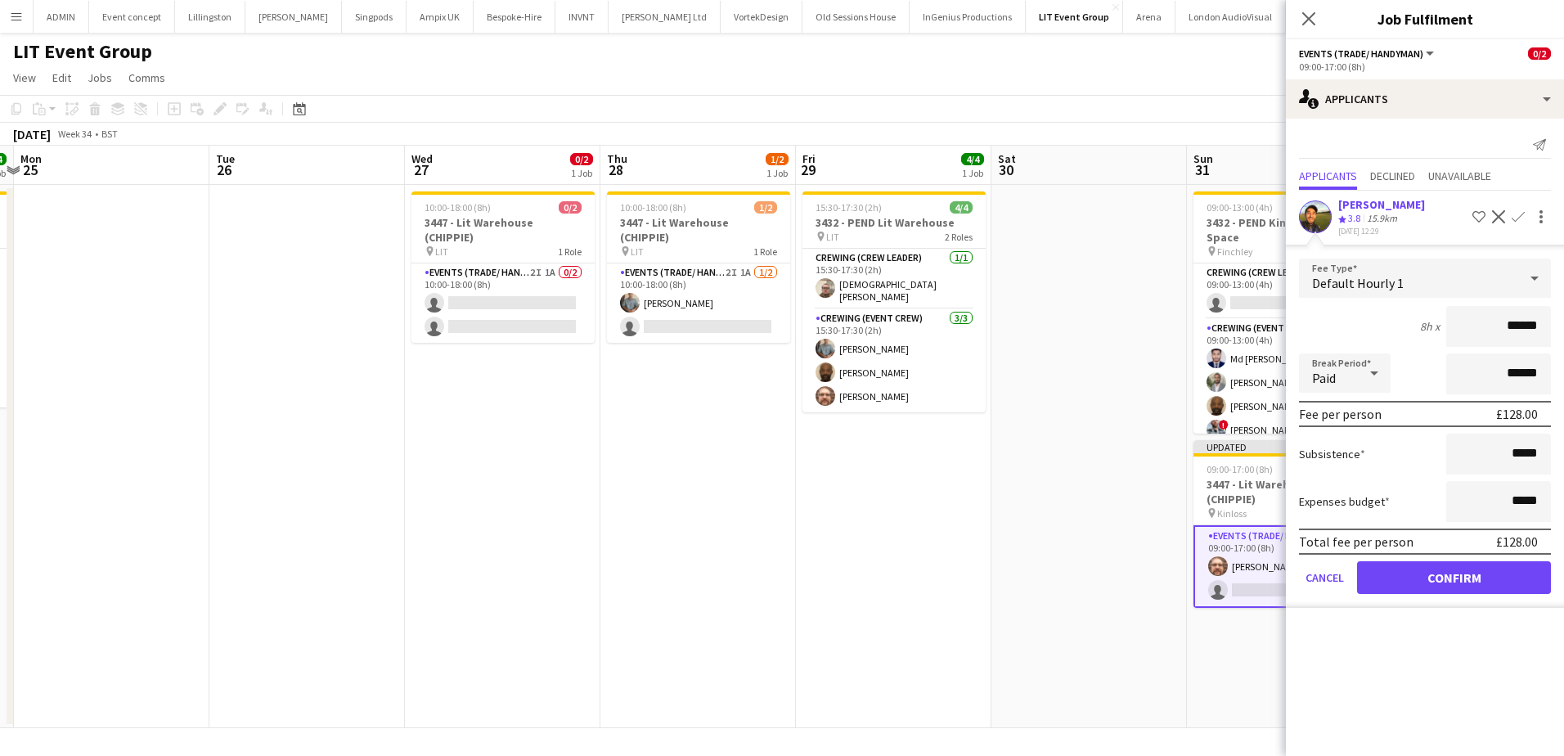
drag, startPoint x: 1507, startPoint y: 322, endPoint x: 1566, endPoint y: 322, distance: 58.9
click at [1563, 322] on html "Menu Boards Boards Boards All jobs Status Workforce Workforce My Workforce Recr…" at bounding box center [782, 378] width 1564 height 756
type input "***"
click at [1474, 575] on button "Confirm" at bounding box center [1454, 577] width 194 height 33
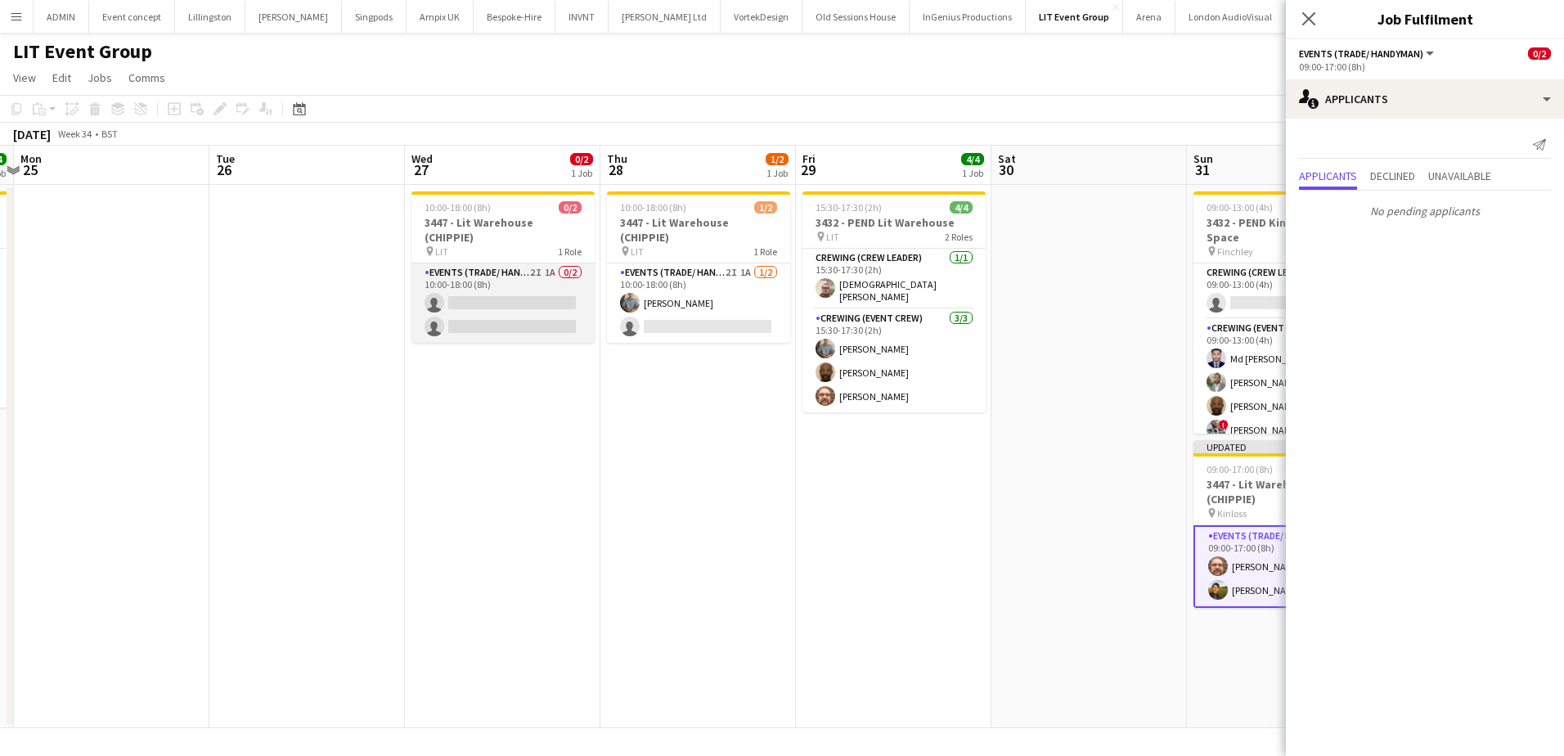
click at [551, 278] on app-card-role "Events (Trade/ Handyman) 2I 1A 0/2 10:00-18:00 (8h) single-neutral-actions sing…" at bounding box center [502, 302] width 183 height 79
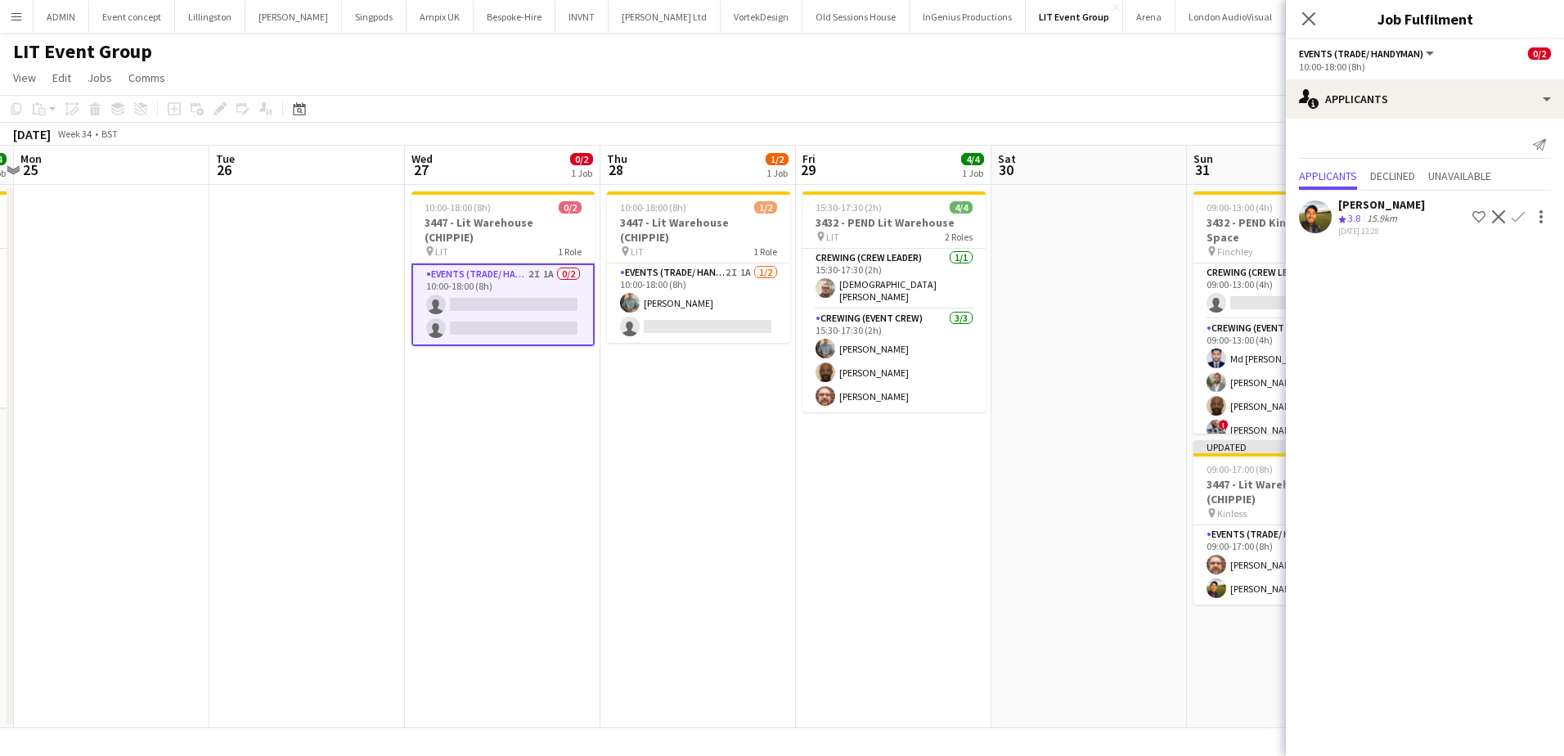
click at [1515, 216] on app-icon "Confirm" at bounding box center [1517, 216] width 13 height 13
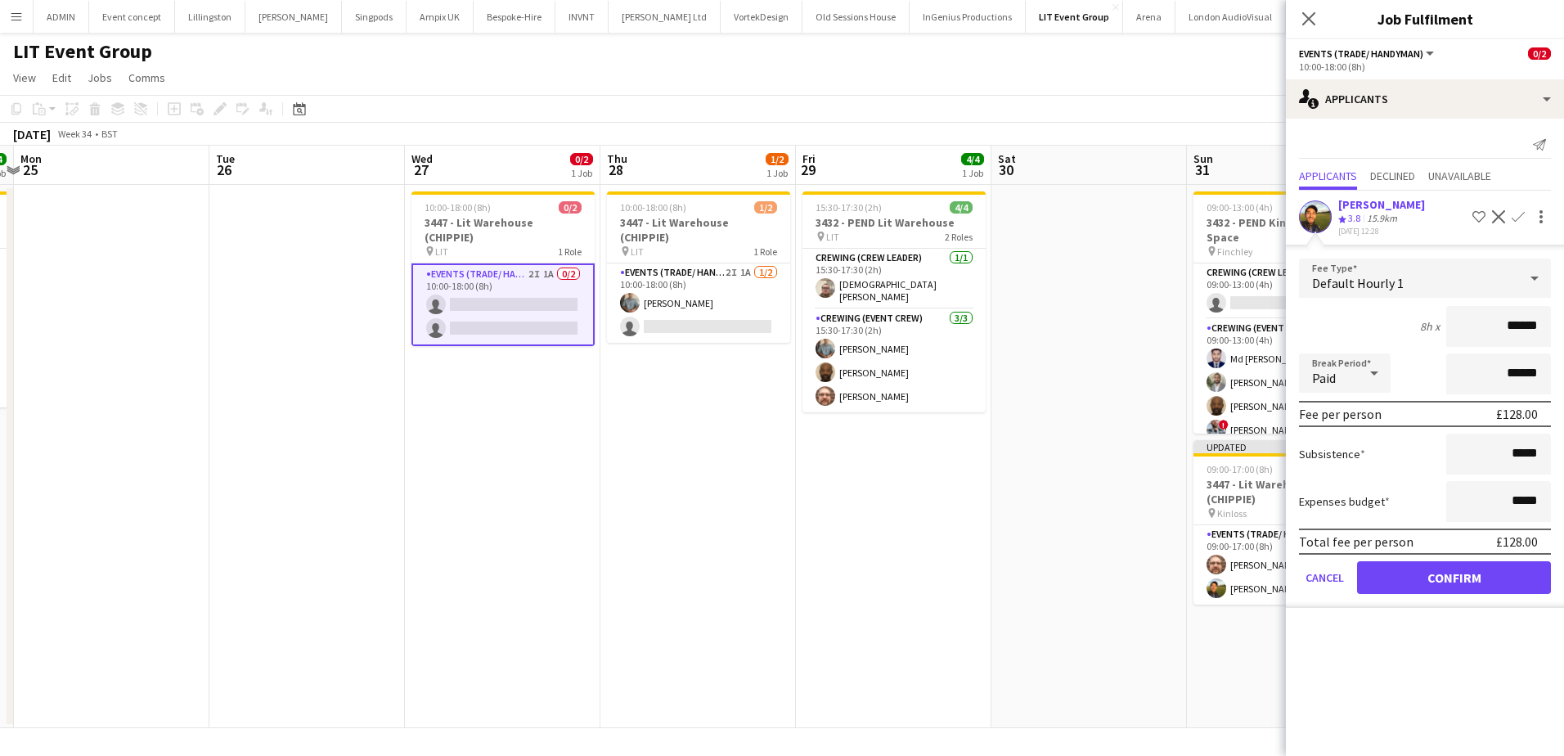
drag, startPoint x: 1510, startPoint y: 322, endPoint x: 1556, endPoint y: 330, distance: 46.4
click at [1556, 330] on form "Fee Type Default Hourly 1 8h x ****** Break Period Paid ****** Fee per person £…" at bounding box center [1425, 432] width 278 height 349
type input "***"
click at [1459, 585] on button "Confirm" at bounding box center [1454, 577] width 194 height 33
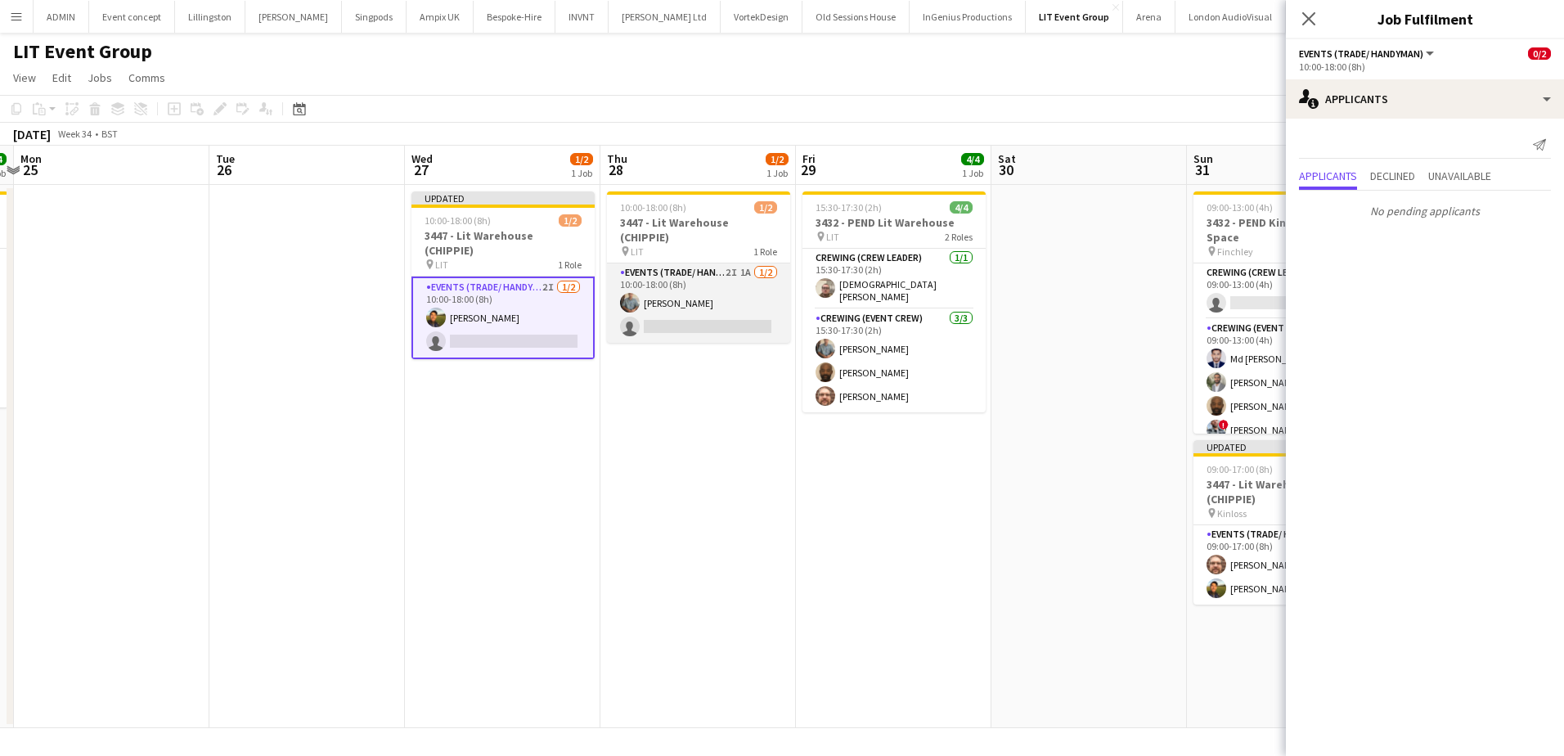
click at [730, 312] on app-card-role "Events (Trade/ Handyman) 2I 1A [DATE] 10:00-18:00 (8h) [PERSON_NAME] single-neu…" at bounding box center [698, 302] width 183 height 79
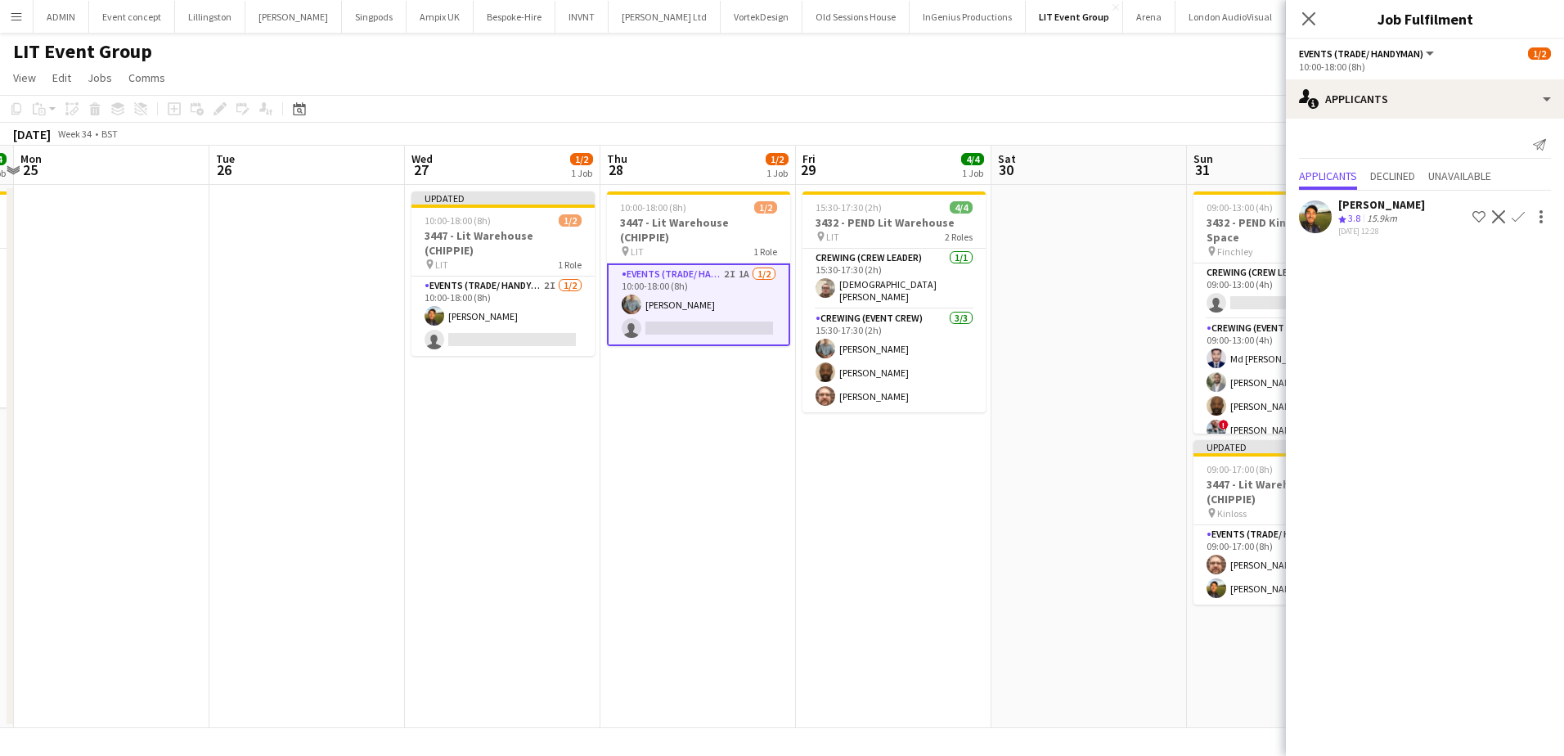
click at [1523, 218] on app-icon "Confirm" at bounding box center [1517, 216] width 13 height 13
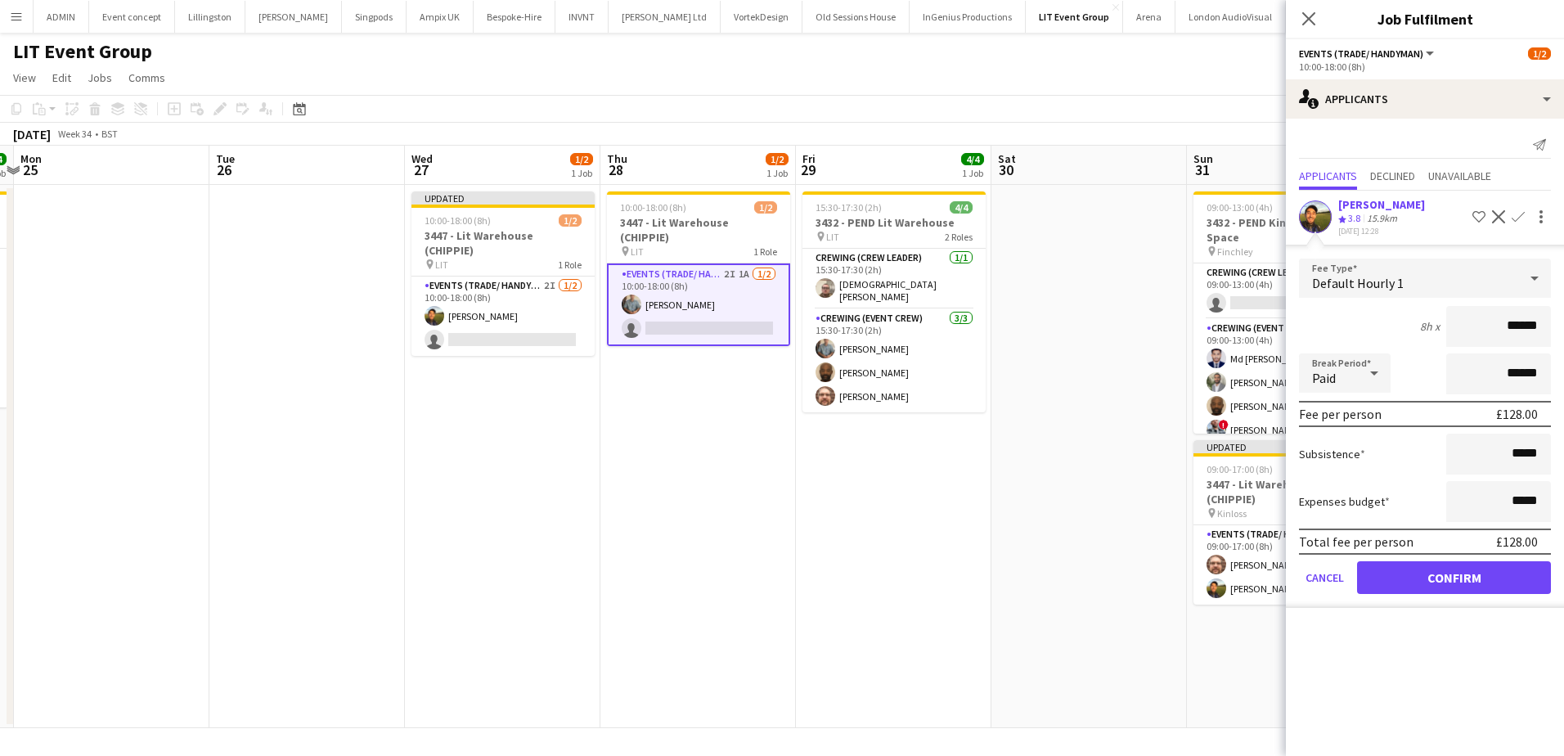
drag, startPoint x: 1509, startPoint y: 325, endPoint x: 1551, endPoint y: 331, distance: 43.0
click at [1551, 331] on form "Fee Type Default Hourly 1 8h x ****** Break Period Paid ****** Fee per person £…" at bounding box center [1425, 432] width 278 height 349
type input "***"
click at [1442, 580] on button "Confirm" at bounding box center [1454, 577] width 194 height 33
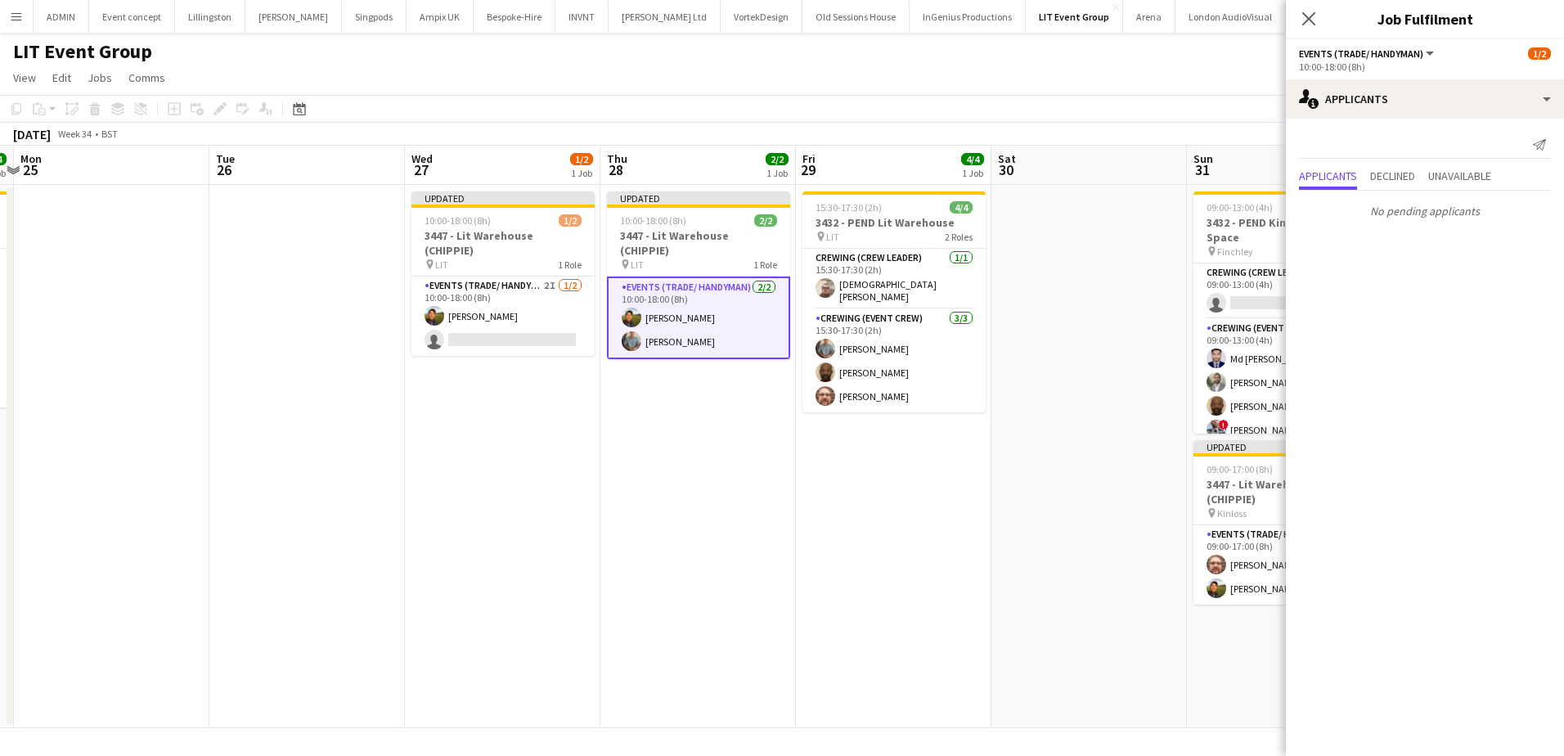
click at [1075, 341] on app-date-cell at bounding box center [1088, 456] width 195 height 543
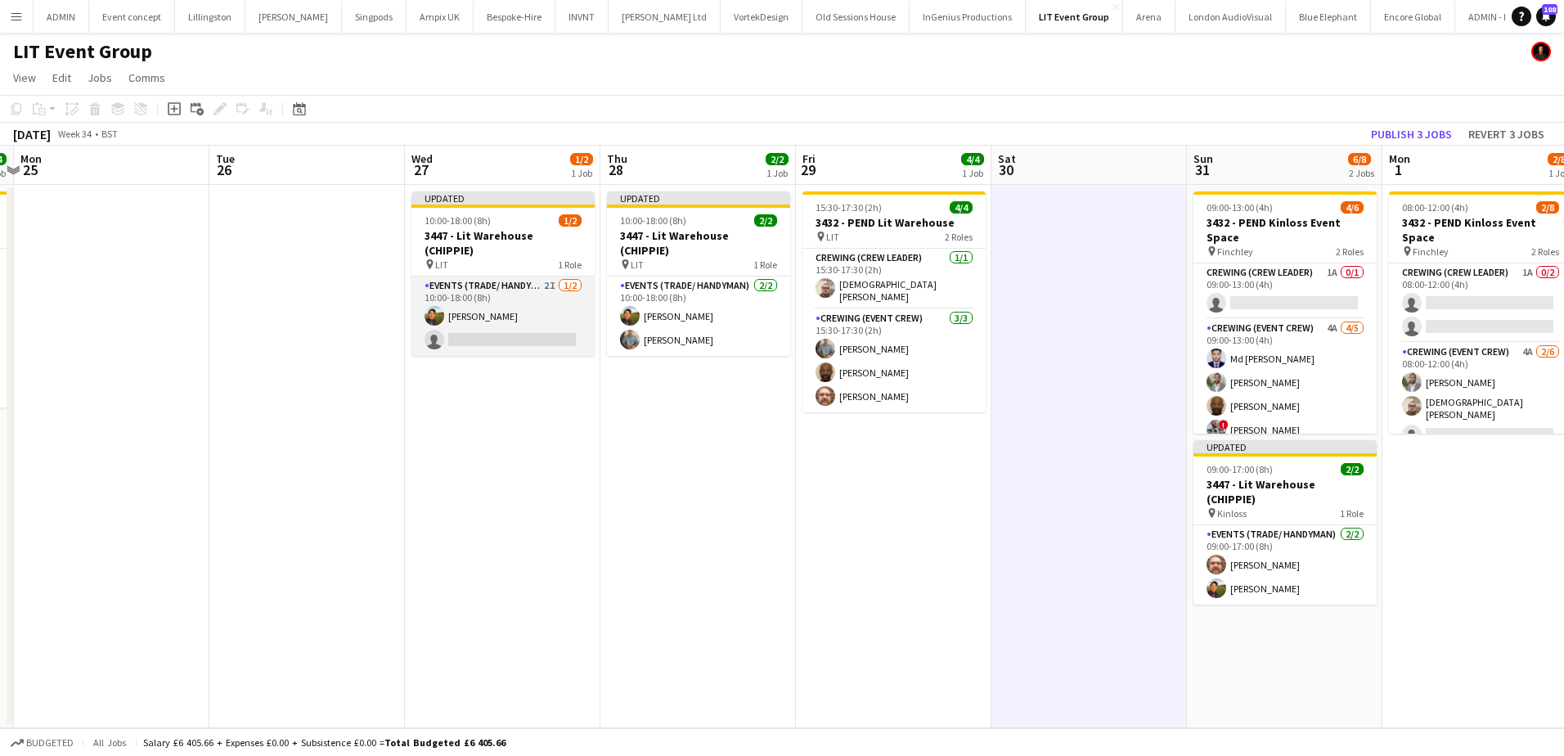
click at [533, 316] on app-card-role "Events (Trade/ Handyman) 2I [DATE] 10:00-18:00 (8h) [PERSON_NAME] single-neutra…" at bounding box center [502, 315] width 183 height 79
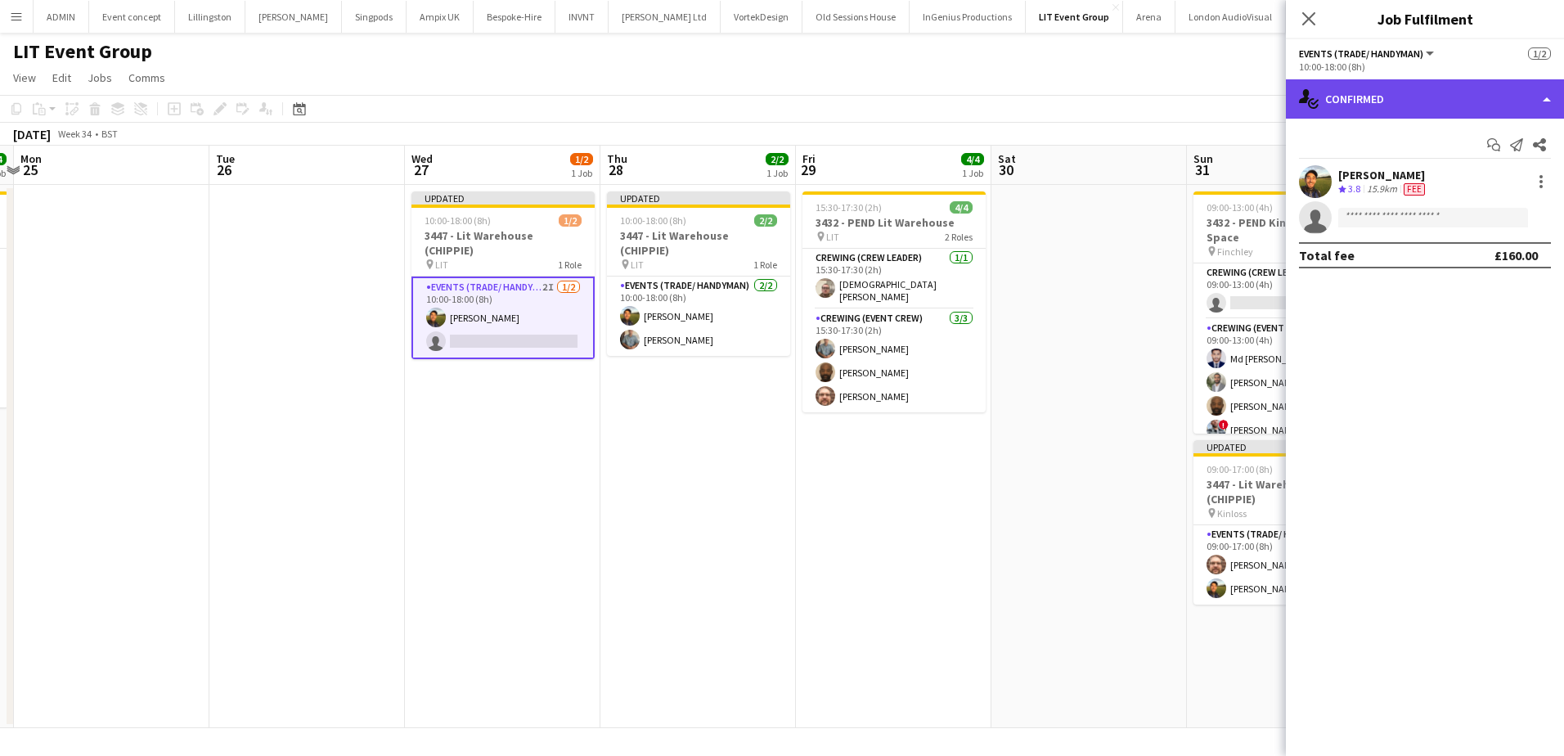
click at [1462, 101] on div "single-neutral-actions-check-2 Confirmed" at bounding box center [1425, 98] width 278 height 39
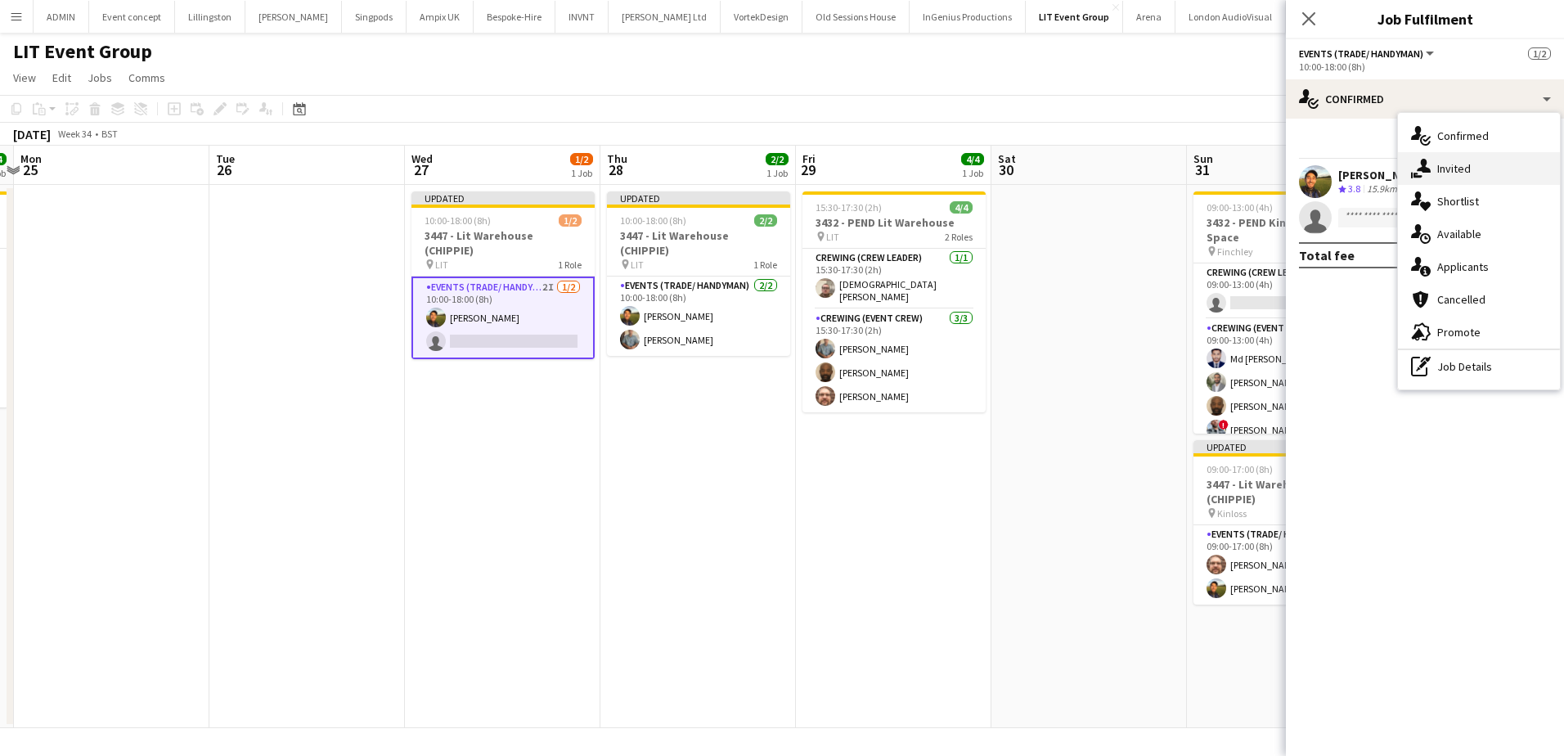
click at [1460, 163] on div "single-neutral-actions-share-1 Invited" at bounding box center [1479, 168] width 162 height 33
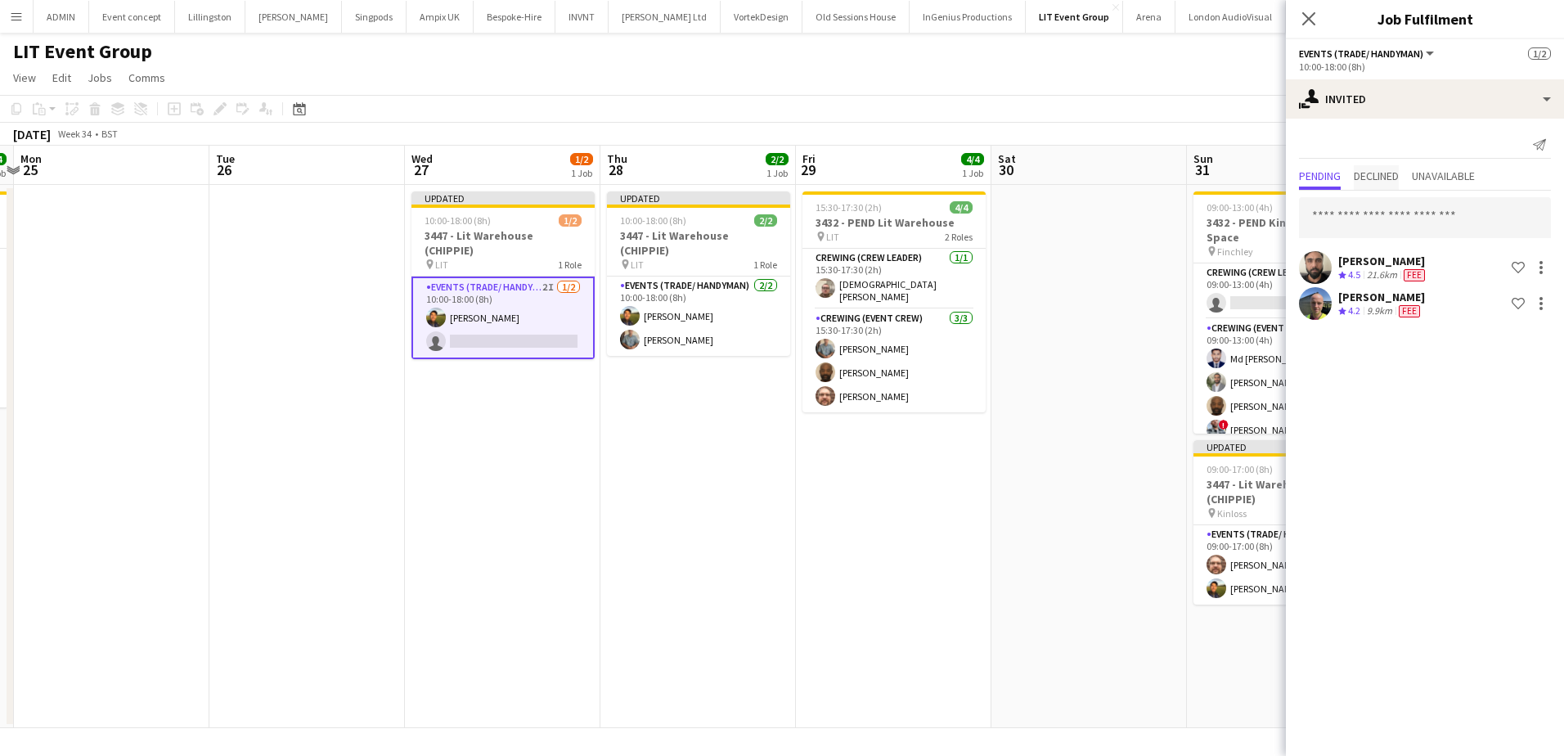
click at [1387, 184] on span "Declined" at bounding box center [1375, 177] width 45 height 25
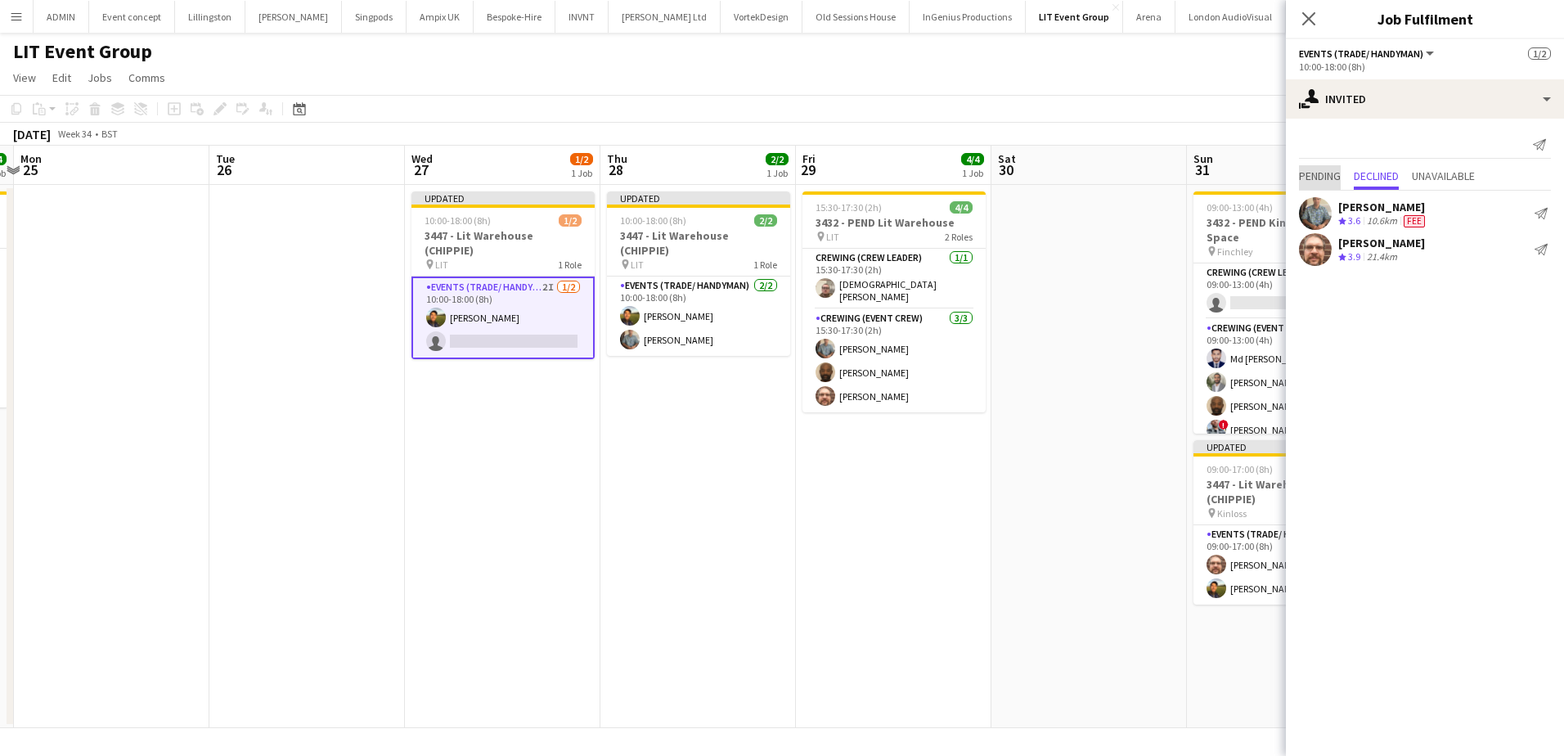
click at [1339, 184] on span "Pending" at bounding box center [1320, 177] width 42 height 25
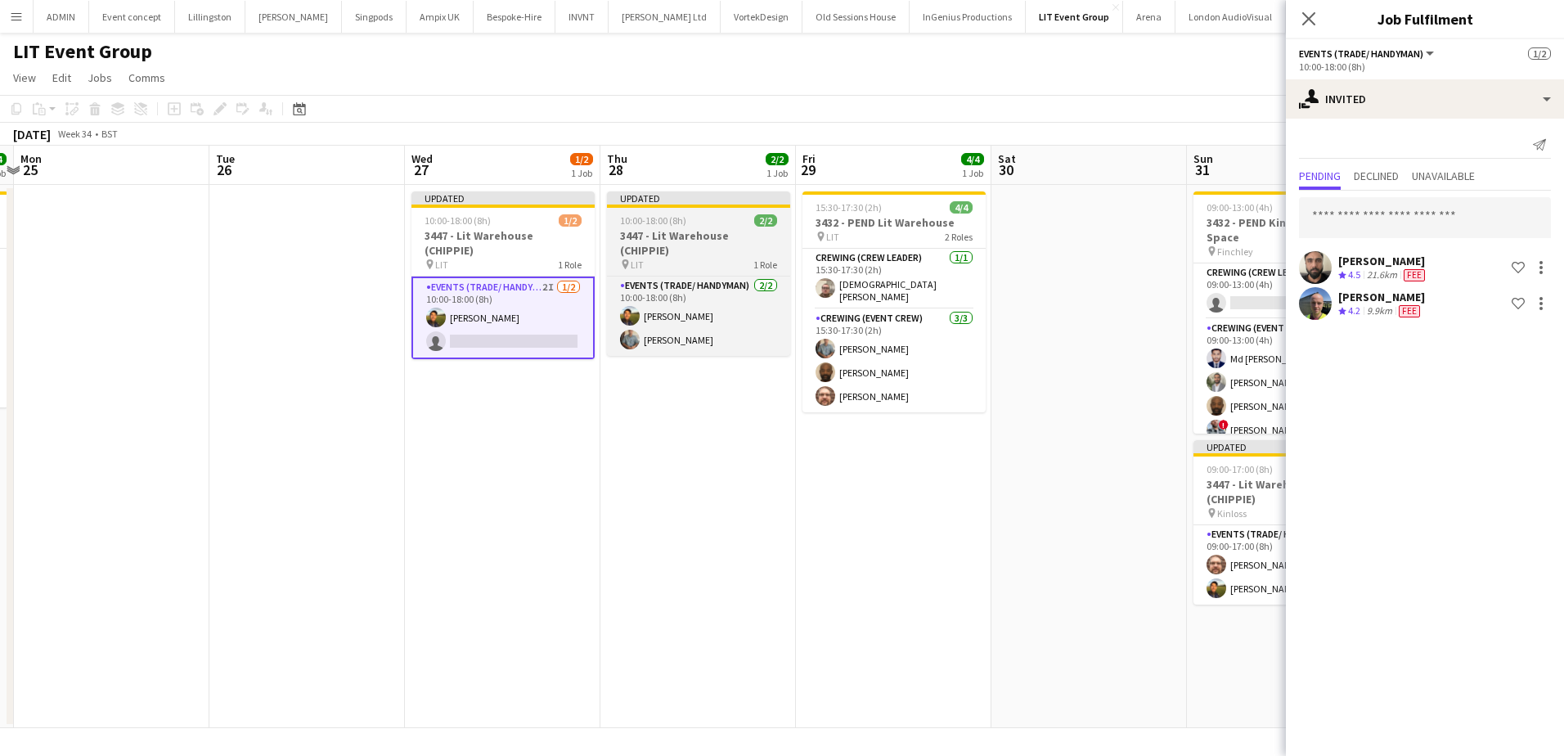
click at [669, 231] on h3 "3447 - Lit Warehouse (CHIPPIE)" at bounding box center [698, 242] width 183 height 29
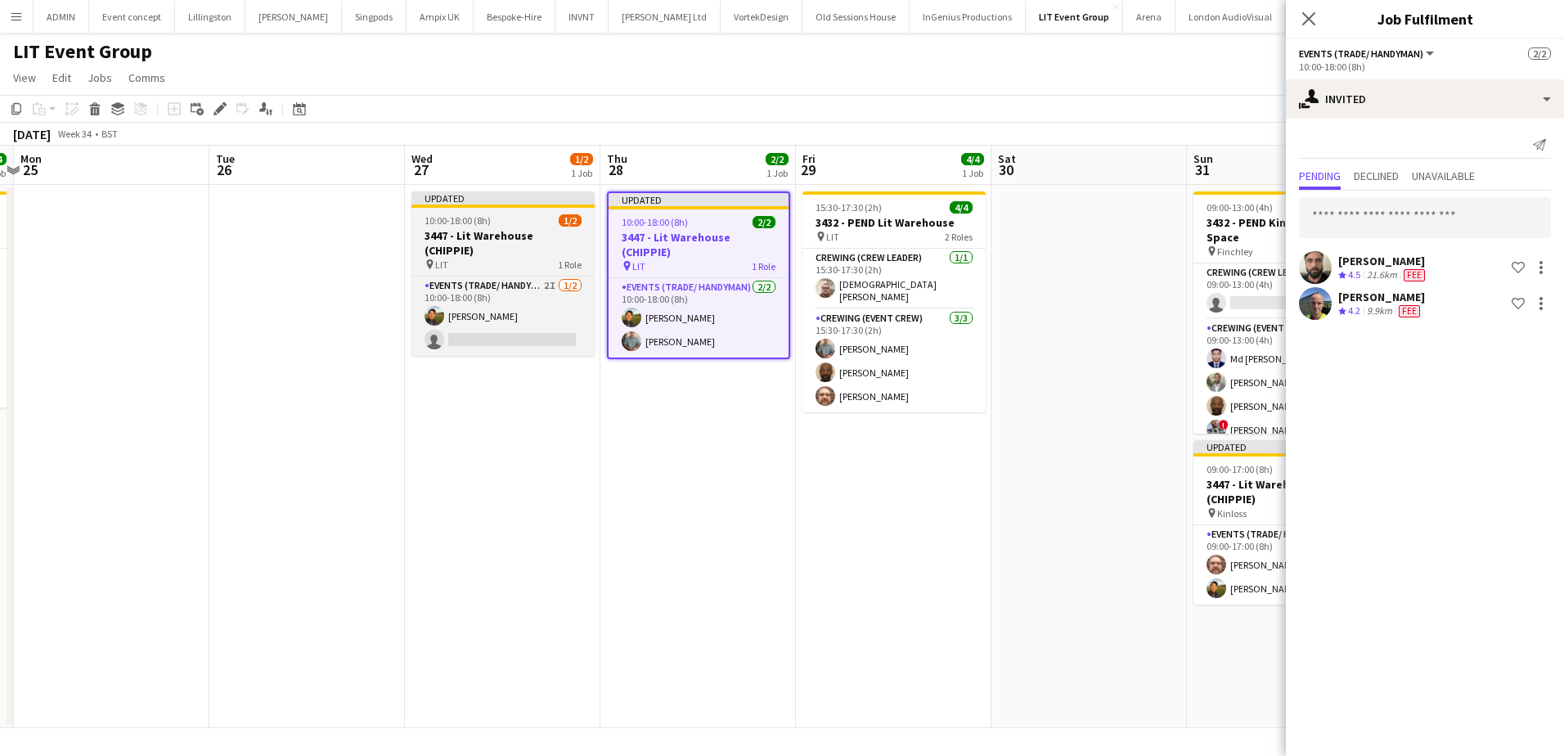
click at [483, 226] on span "10:00-18:00 (8h)" at bounding box center [457, 220] width 66 height 12
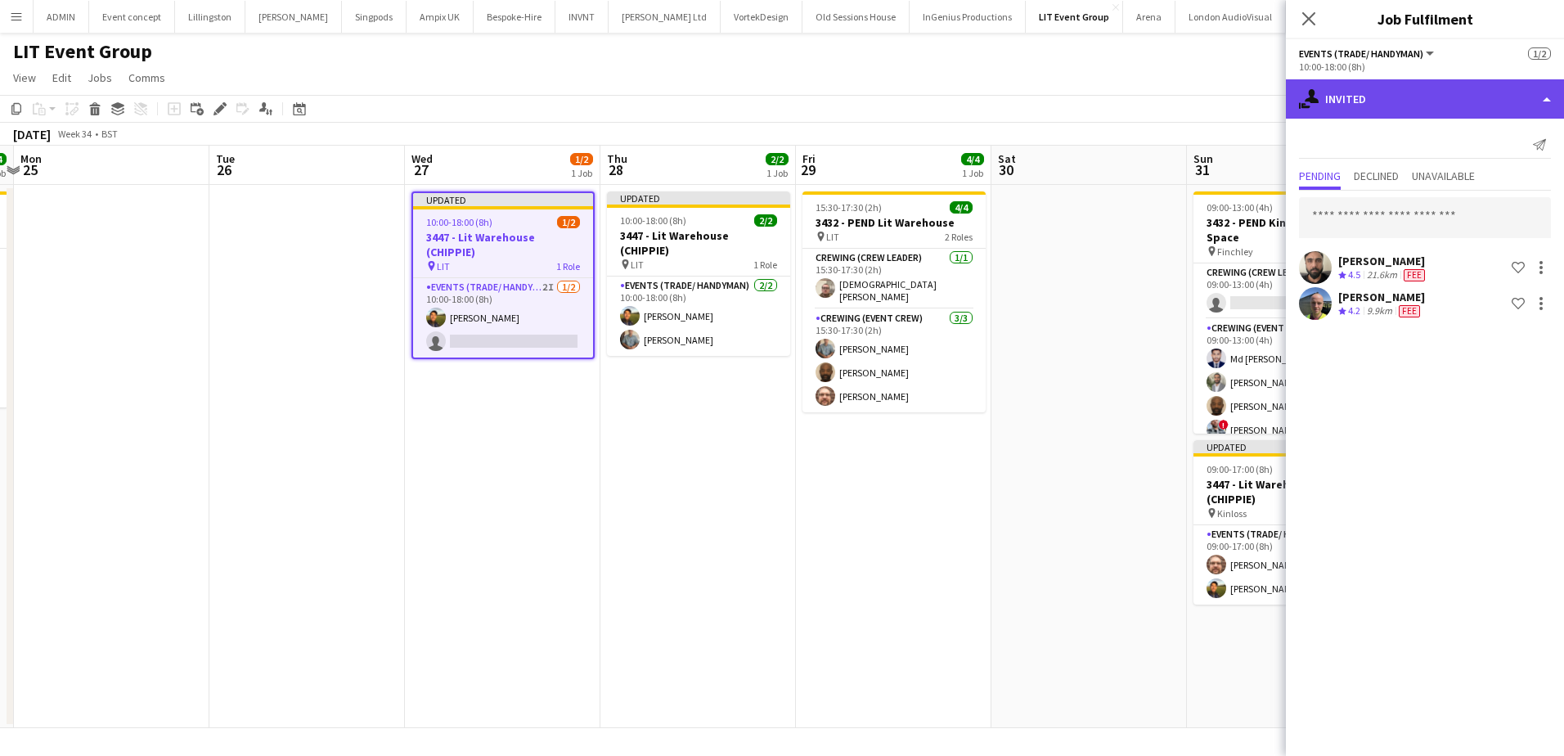
click at [1393, 103] on div "single-neutral-actions-share-1 Invited" at bounding box center [1425, 98] width 278 height 39
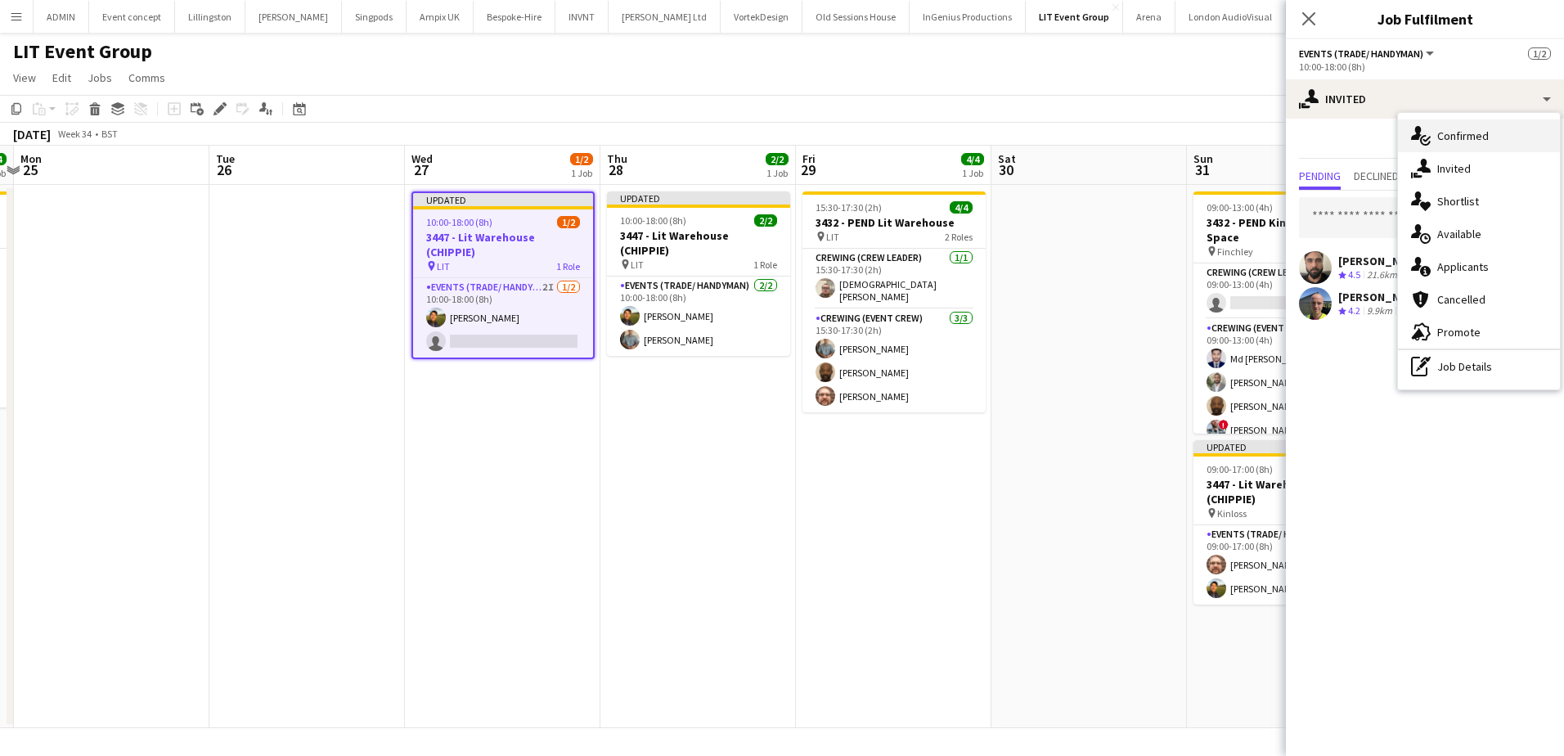
click at [1483, 135] on div "single-neutral-actions-check-2 Confirmed" at bounding box center [1479, 135] width 162 height 33
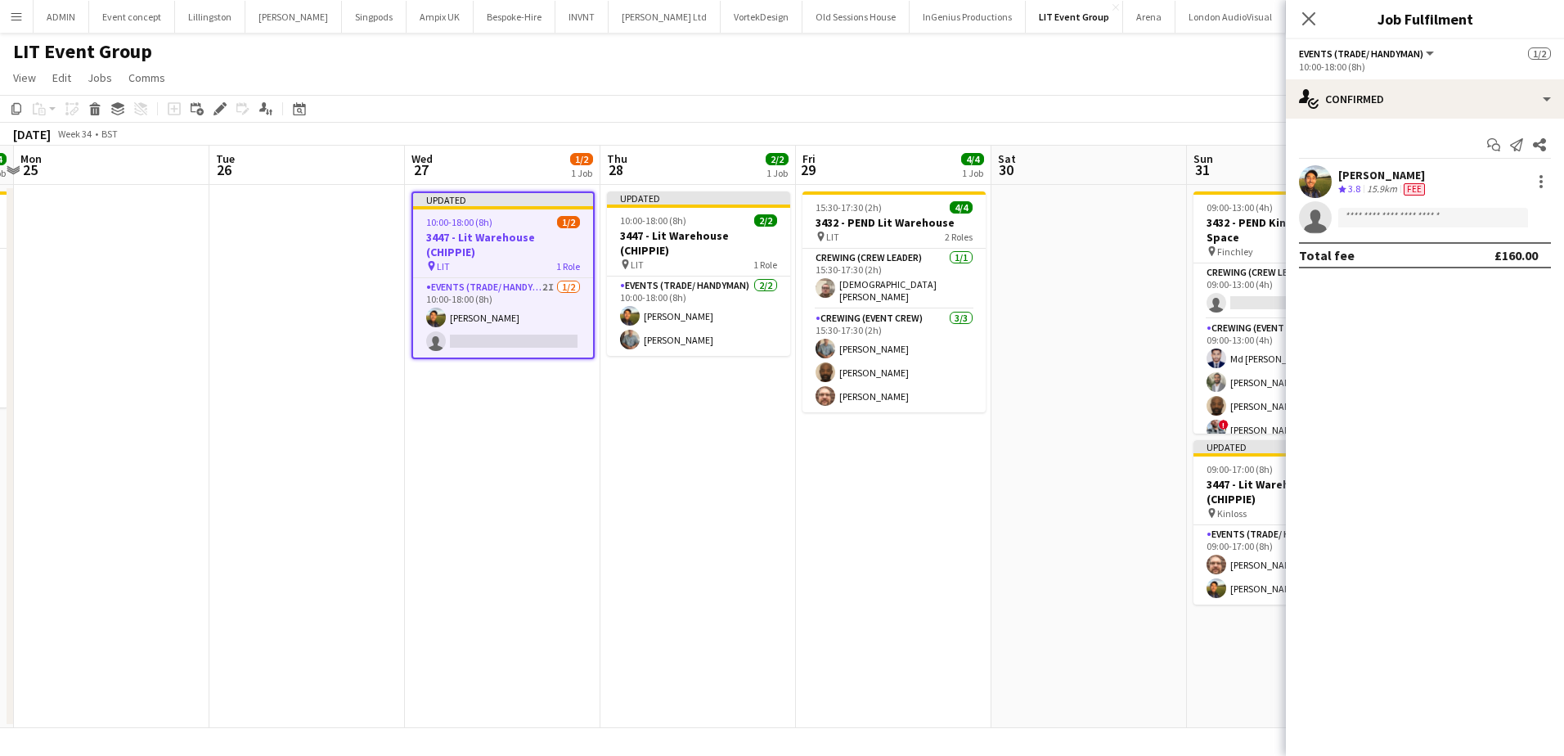
click at [1084, 380] on app-date-cell at bounding box center [1088, 456] width 195 height 543
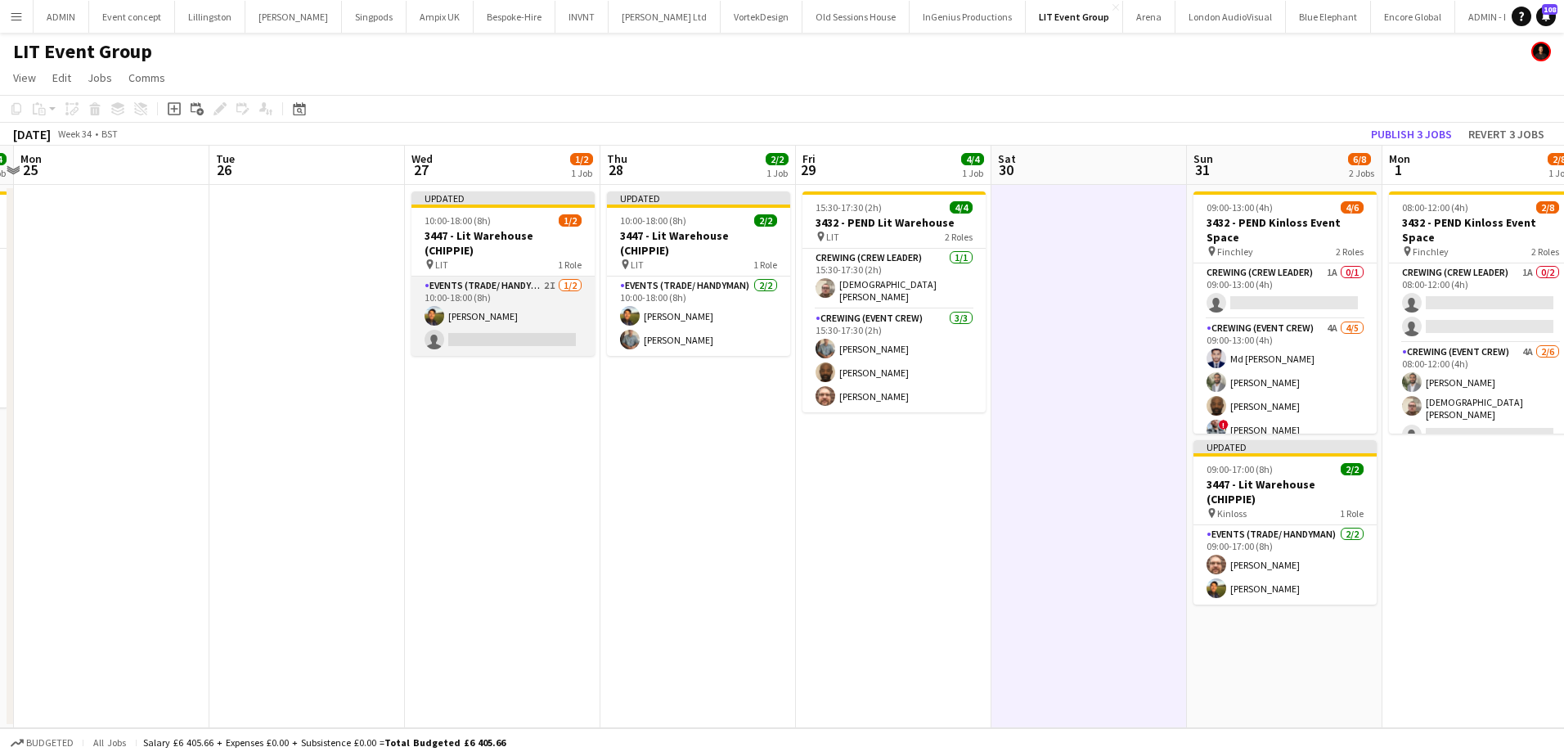
click at [509, 305] on app-card-role "Events (Trade/ Handyman) 2I [DATE] 10:00-18:00 (8h) [PERSON_NAME] single-neutra…" at bounding box center [502, 315] width 183 height 79
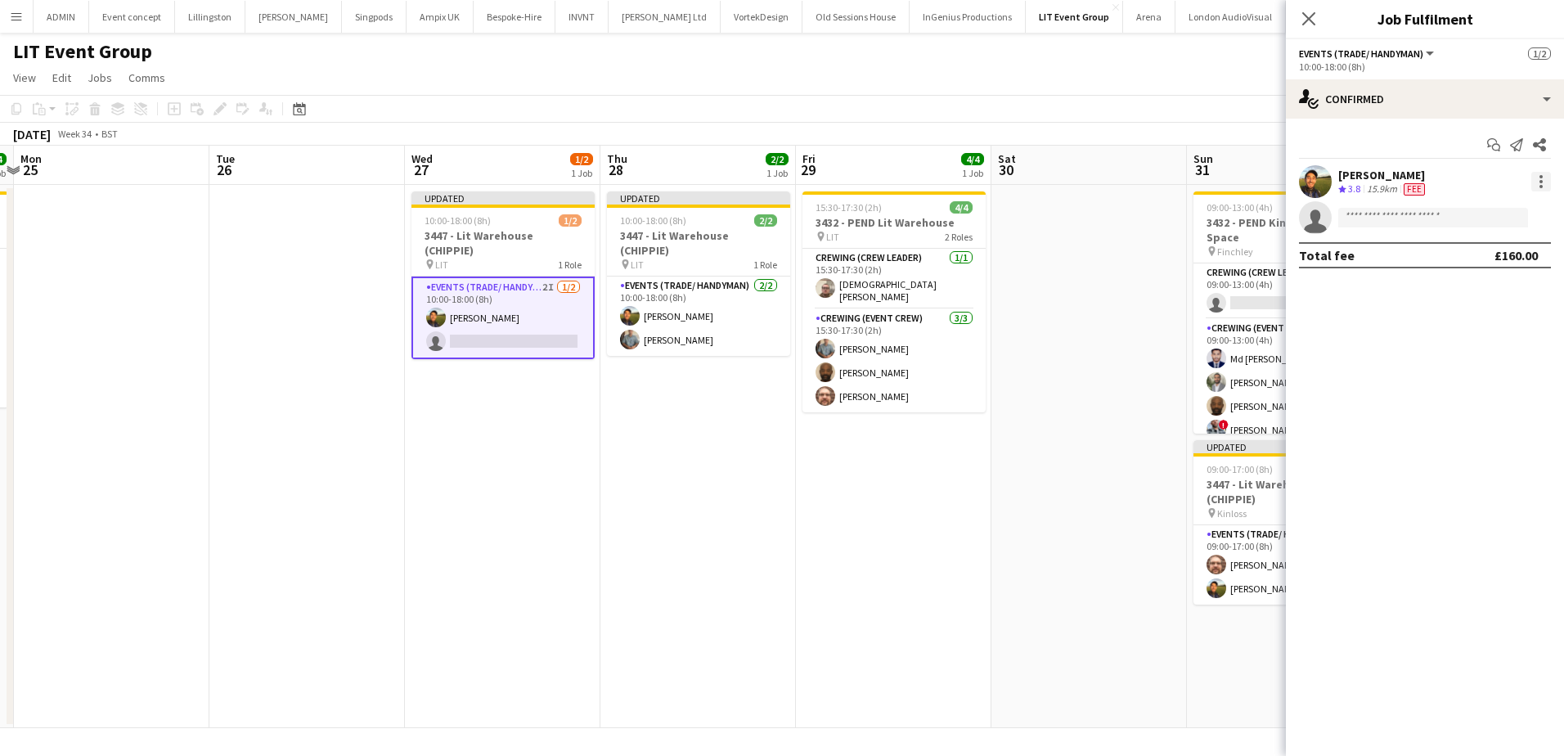
click at [1539, 182] on div at bounding box center [1540, 181] width 3 height 3
click at [1494, 365] on span "Remove" at bounding box center [1486, 368] width 101 height 15
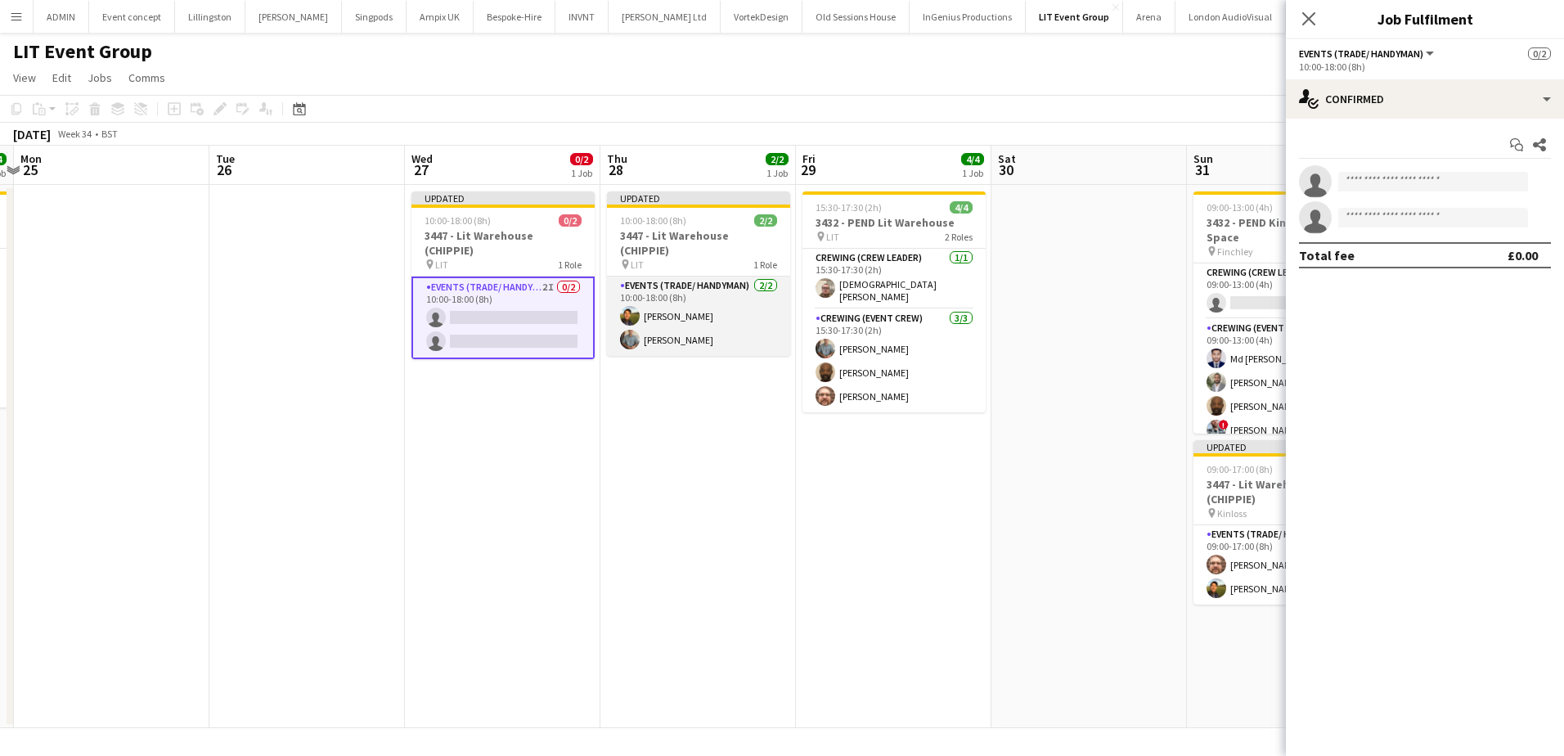
click at [728, 319] on app-card-role "Events (Trade/ Handyman) [DATE] 10:00-18:00 (8h) [PERSON_NAME] [PERSON_NAME]" at bounding box center [698, 315] width 183 height 79
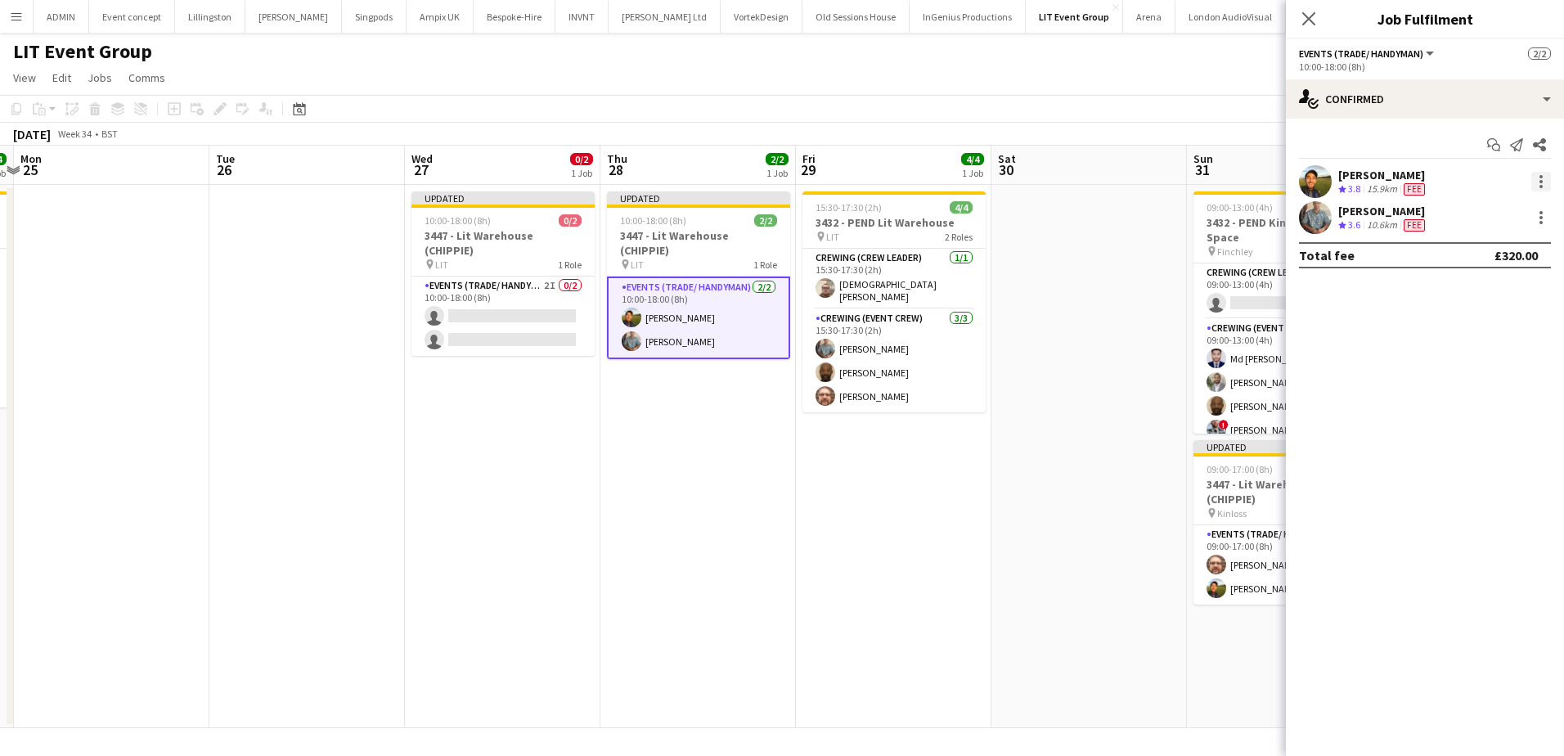
click at [1540, 183] on div at bounding box center [1540, 181] width 3 height 3
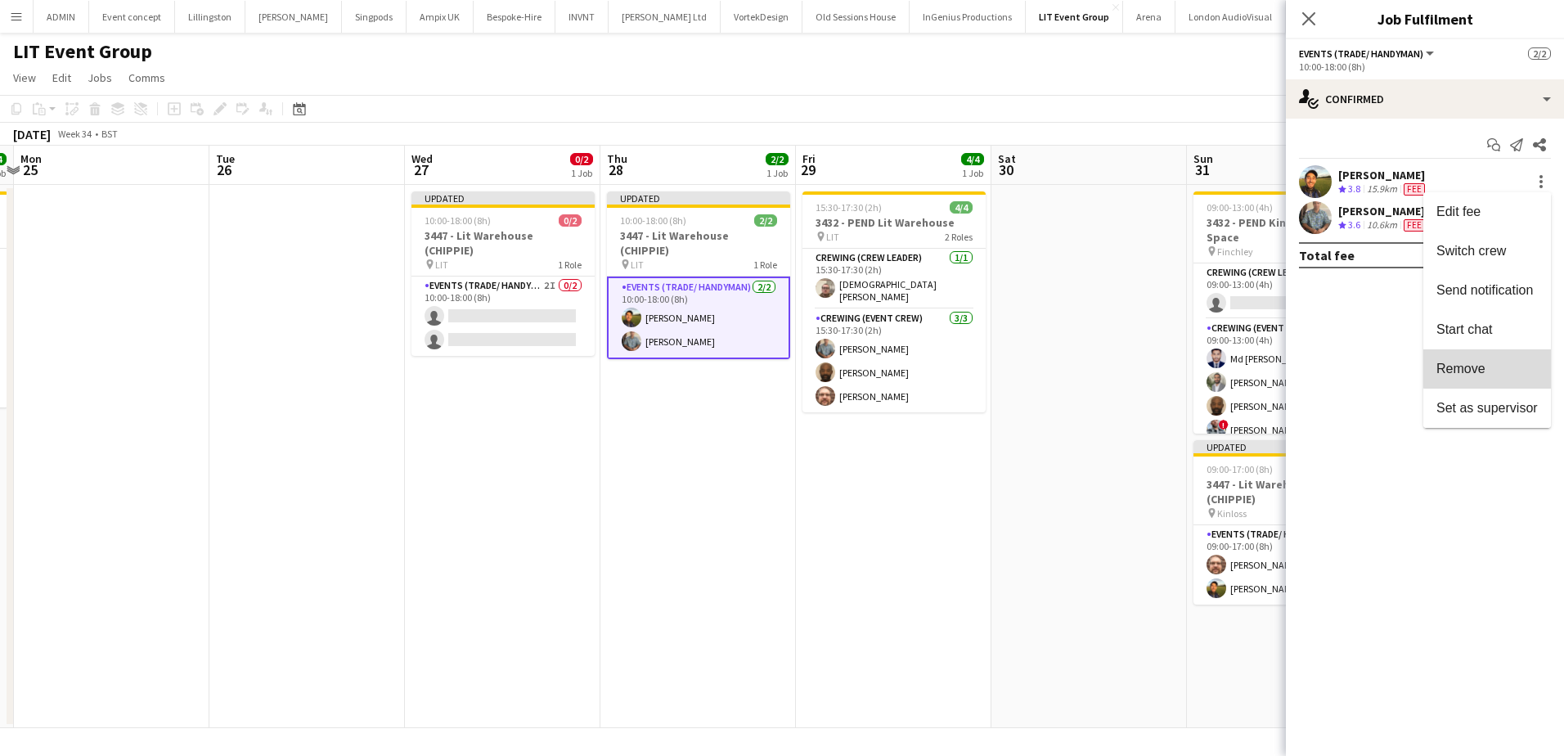
click at [1500, 360] on button "Remove" at bounding box center [1487, 368] width 128 height 39
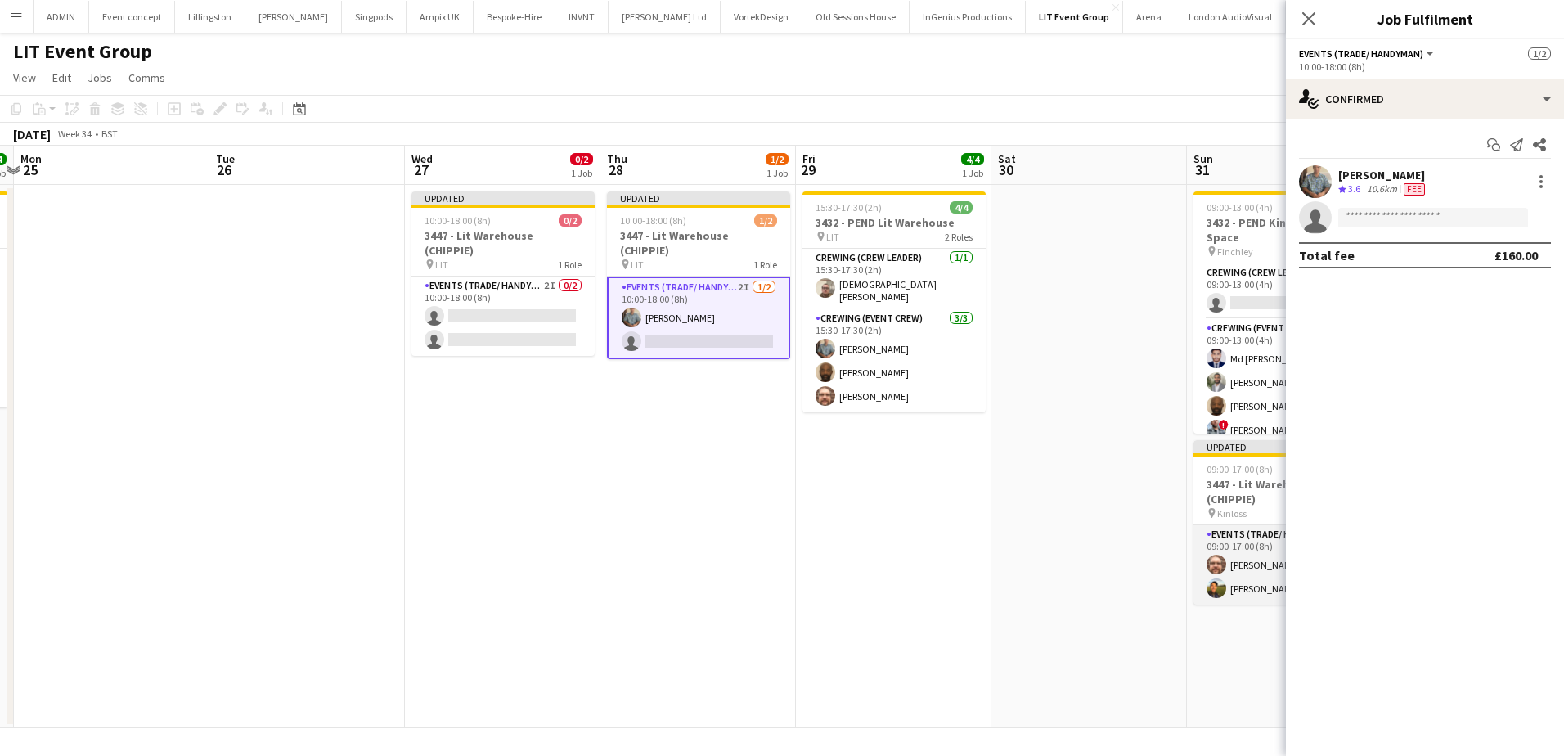
click at [1236, 579] on app-card-role "Events (Trade/ Handyman) [DATE] 09:00-17:00 (8h) [PERSON_NAME] [PERSON_NAME]" at bounding box center [1284, 564] width 183 height 79
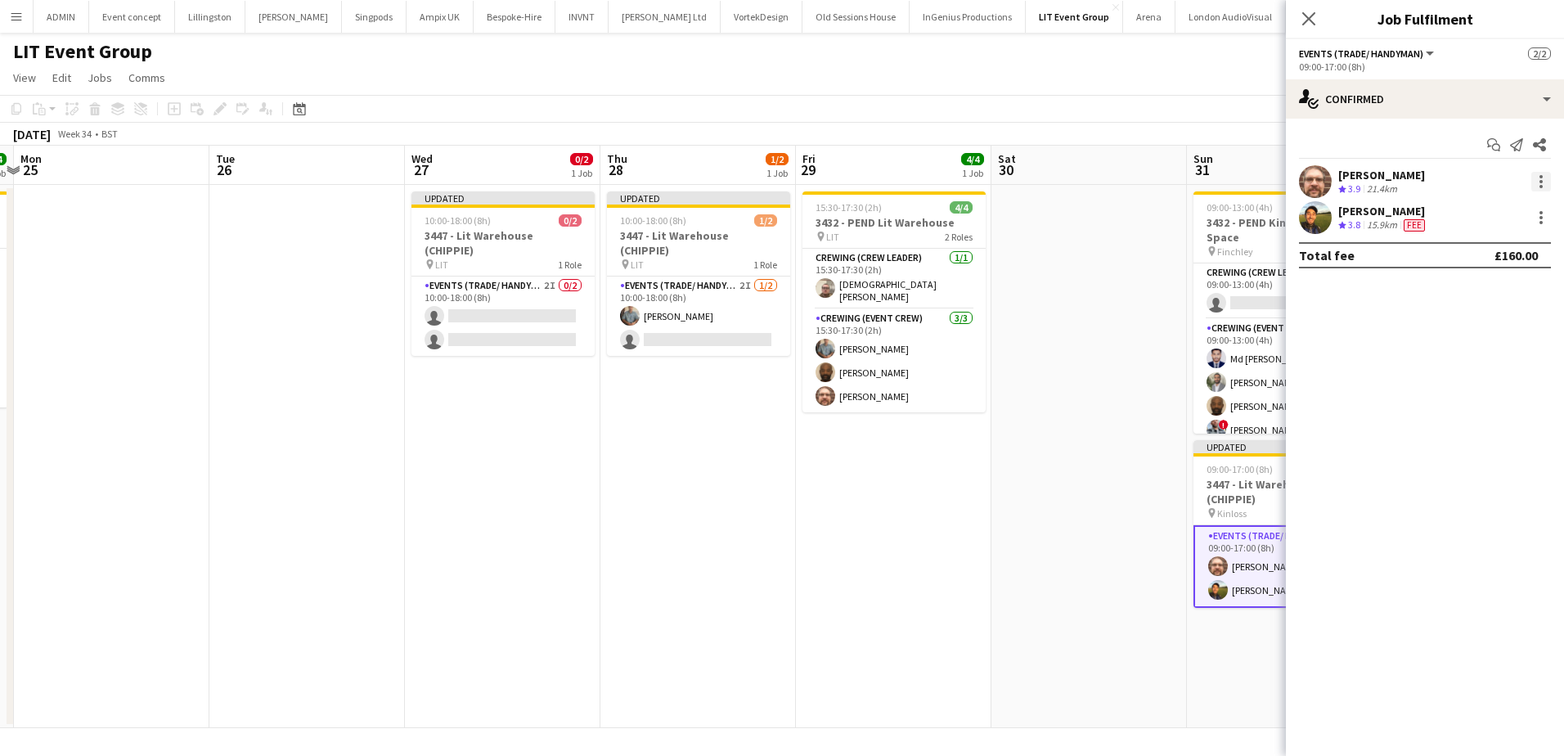
click at [1536, 186] on div at bounding box center [1541, 182] width 20 height 20
click at [1464, 375] on span "Remove" at bounding box center [1486, 368] width 101 height 15
click at [1093, 327] on app-date-cell at bounding box center [1088, 456] width 195 height 543
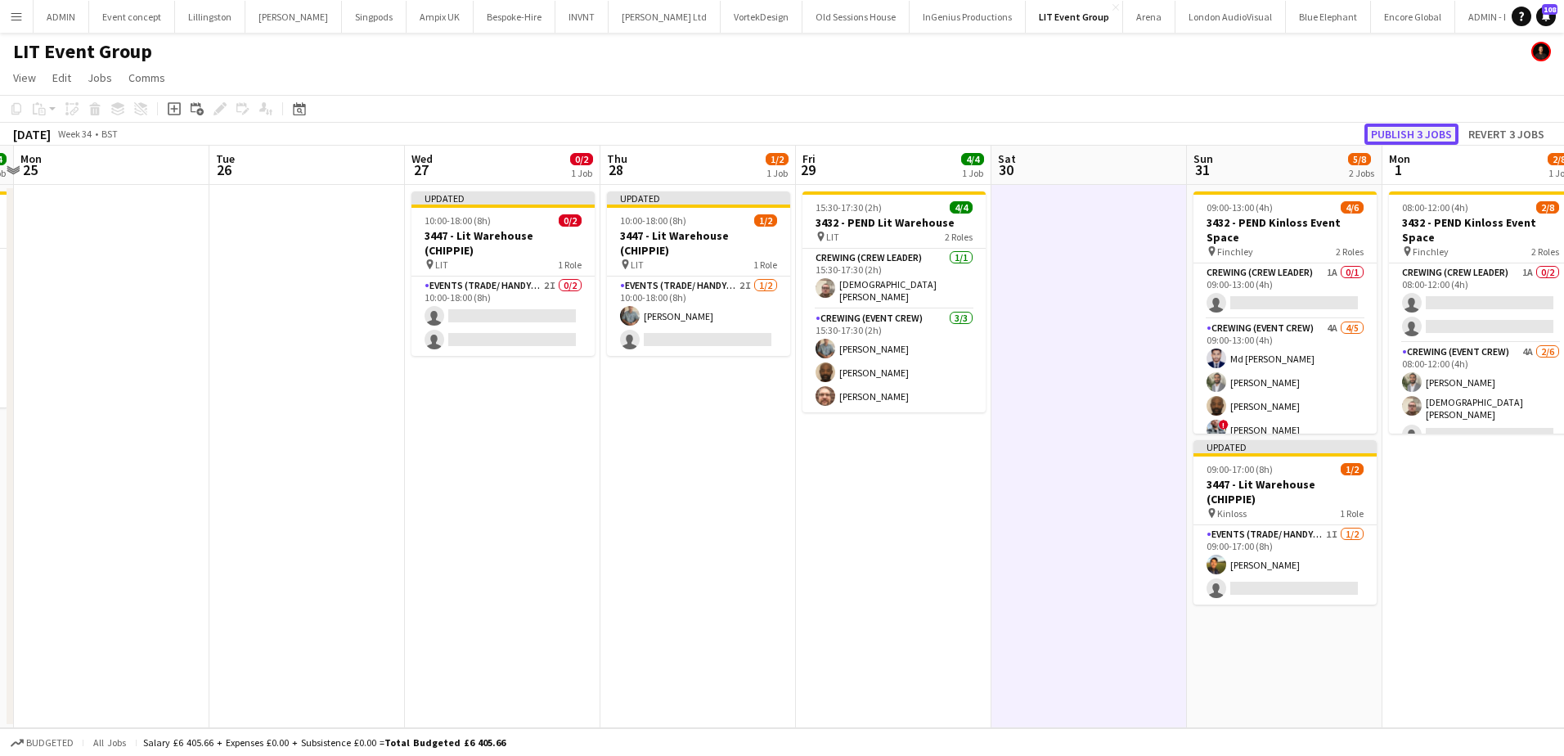
click at [1408, 132] on button "Publish 3 jobs" at bounding box center [1411, 133] width 94 height 21
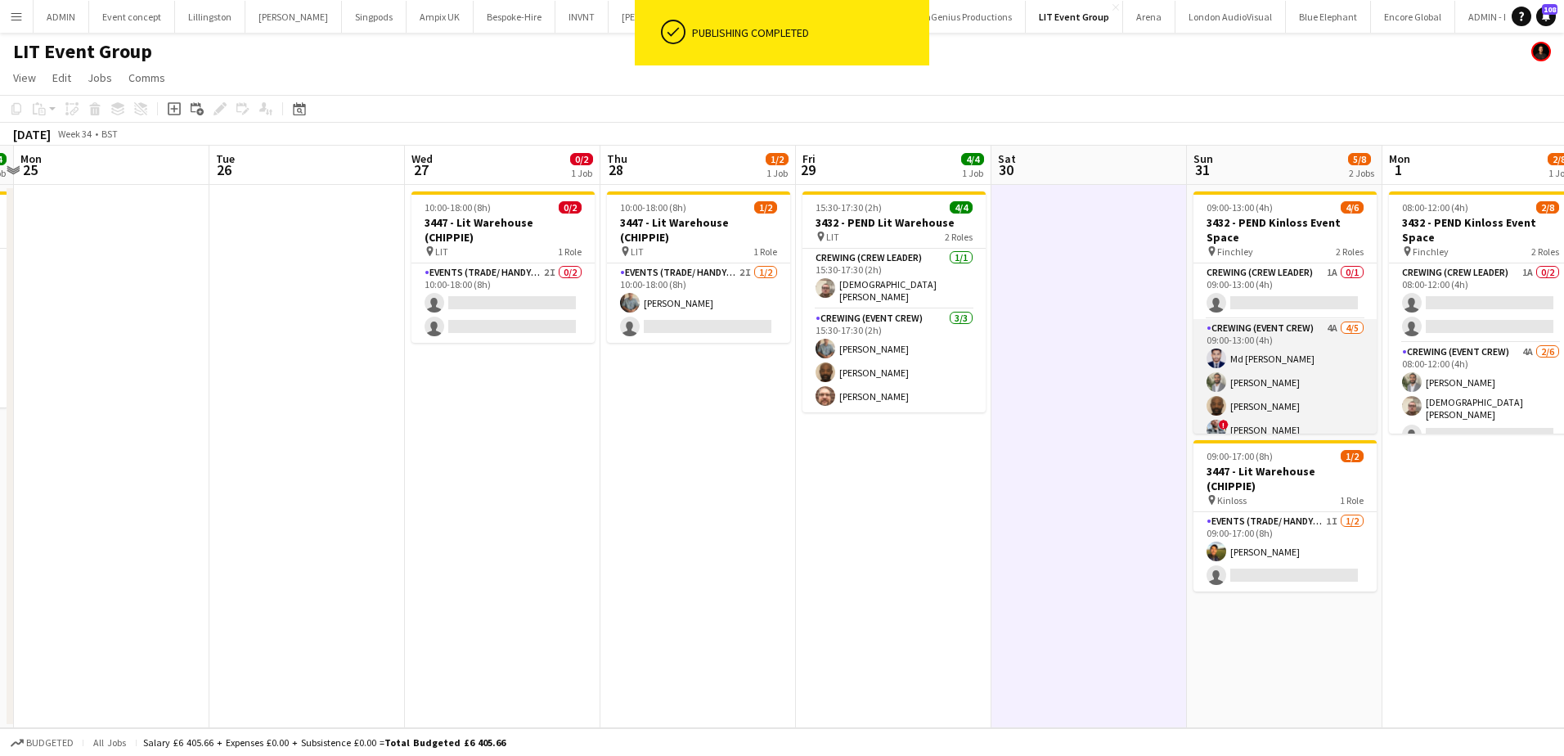
click at [1317, 381] on app-card-role "Crewing (Event Crew) 4A [DATE] 09:00-13:00 (4h) Md Mosabbit [PERSON_NAME] [PERS…" at bounding box center [1284, 394] width 183 height 150
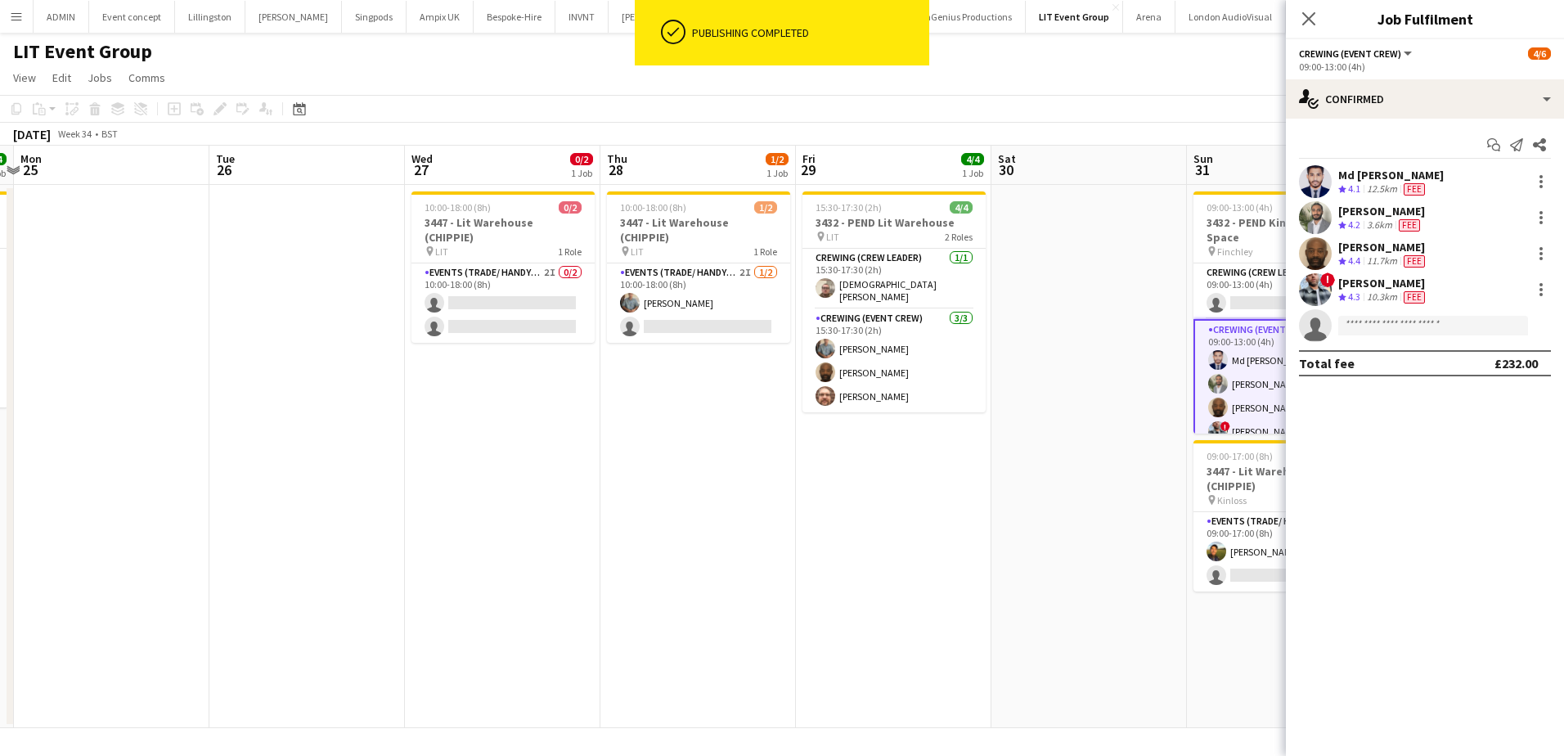
click at [1120, 346] on app-date-cell at bounding box center [1088, 456] width 195 height 543
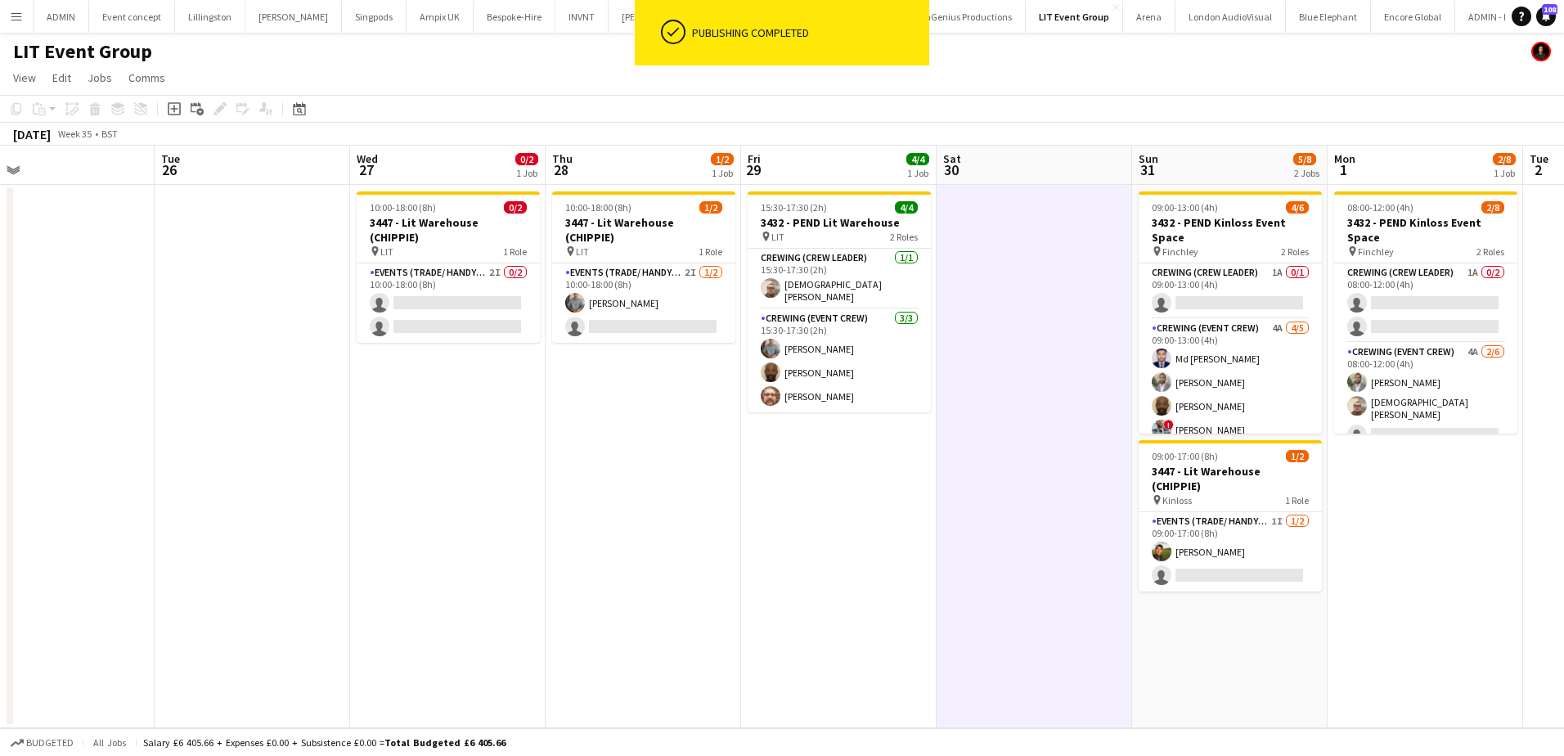
scroll to position [0, 598]
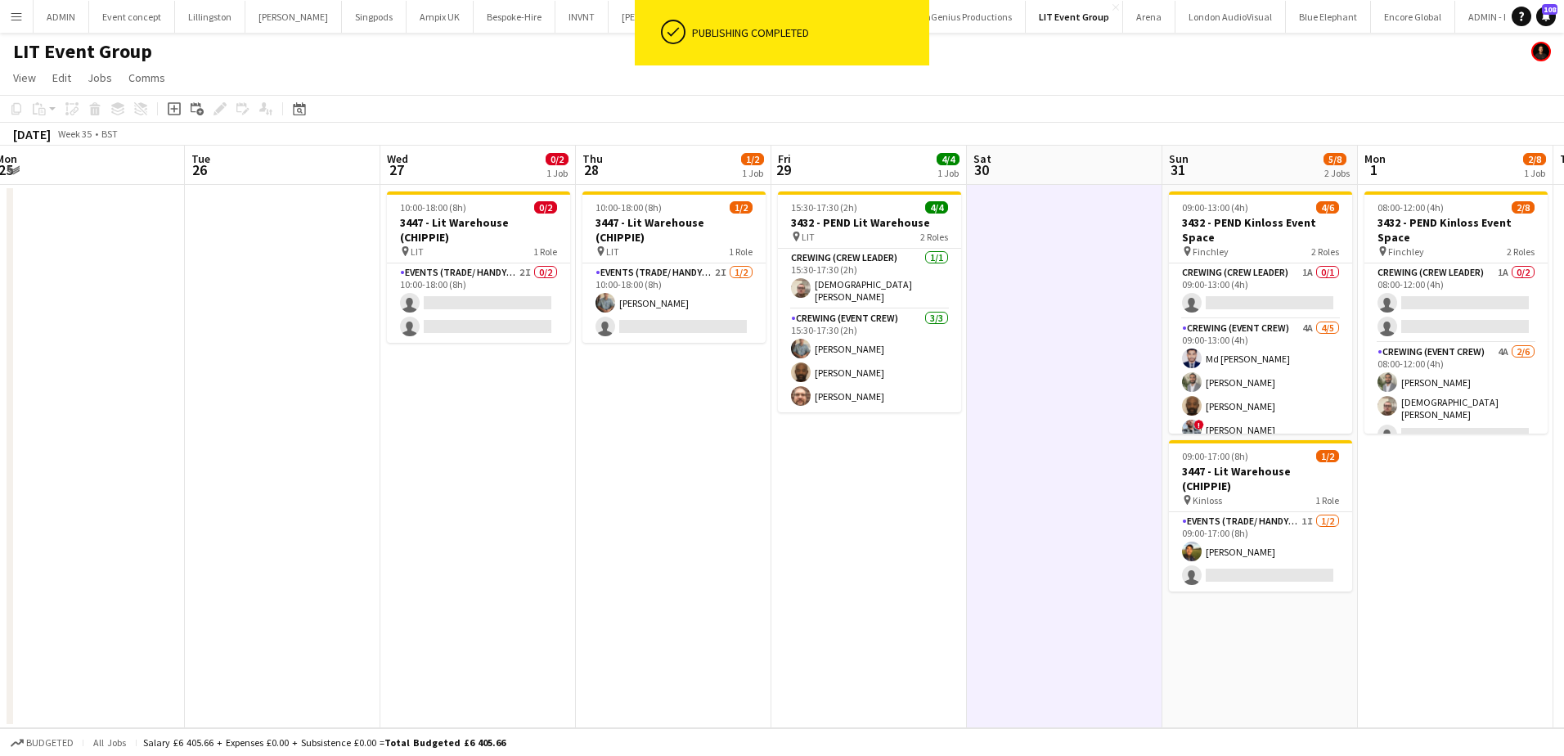
drag, startPoint x: 1111, startPoint y: 410, endPoint x: 695, endPoint y: 386, distance: 416.9
click at [695, 386] on app-calendar-viewport "Fri 22 Sat 23 Sun 24 4/4 1 Job Mon 25 Tue 26 Wed 27 0/2 1 Job Thu 28 1/2 1 Job …" at bounding box center [782, 437] width 1564 height 582
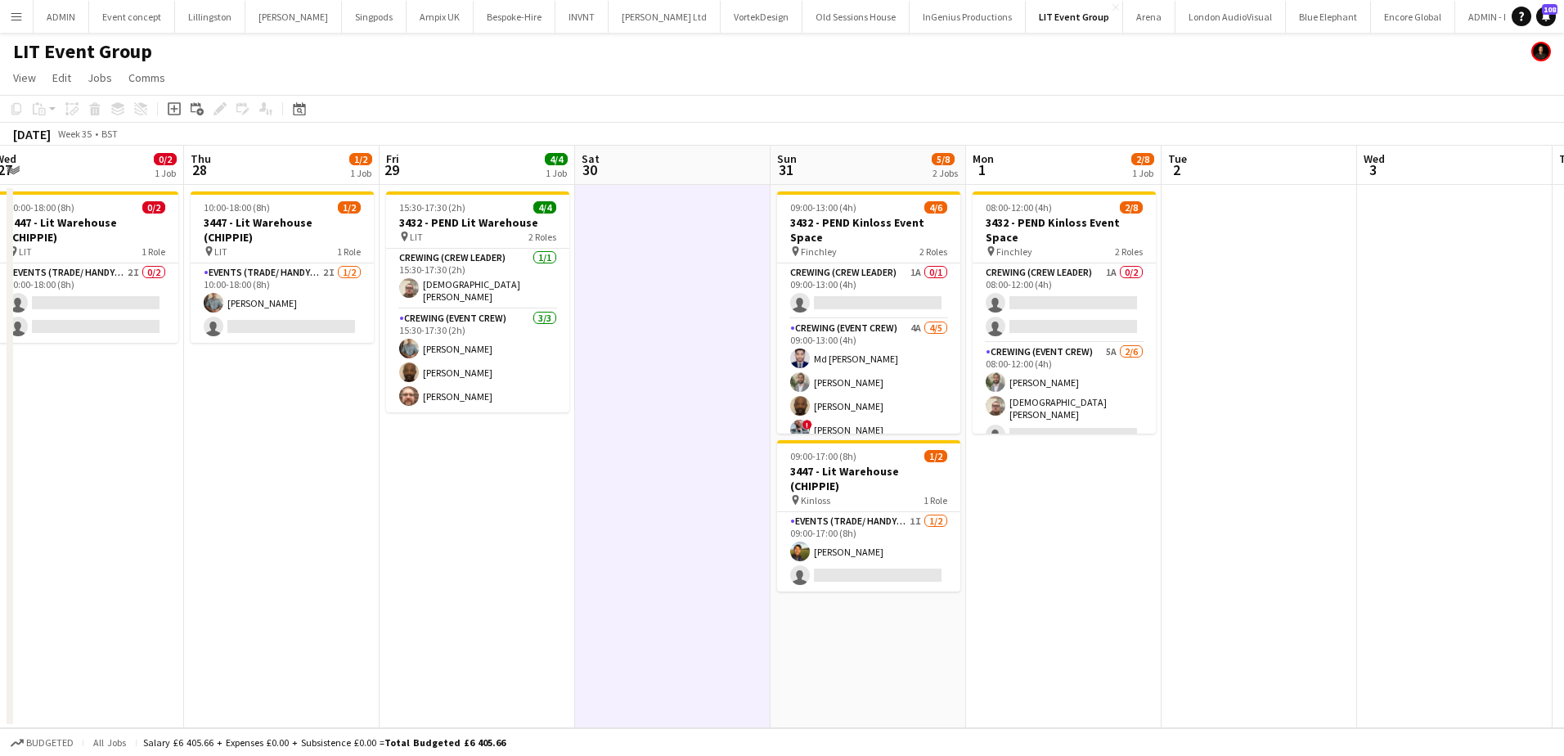
click at [1124, 613] on app-date-cell "08:00-12:00 (4h) 2/8 3432 - PEND Kinloss Event Space pin Finchley 2 Roles Crewi…" at bounding box center [1063, 456] width 195 height 543
